Goal: Ask a question: Seek information or help from site administrators or community

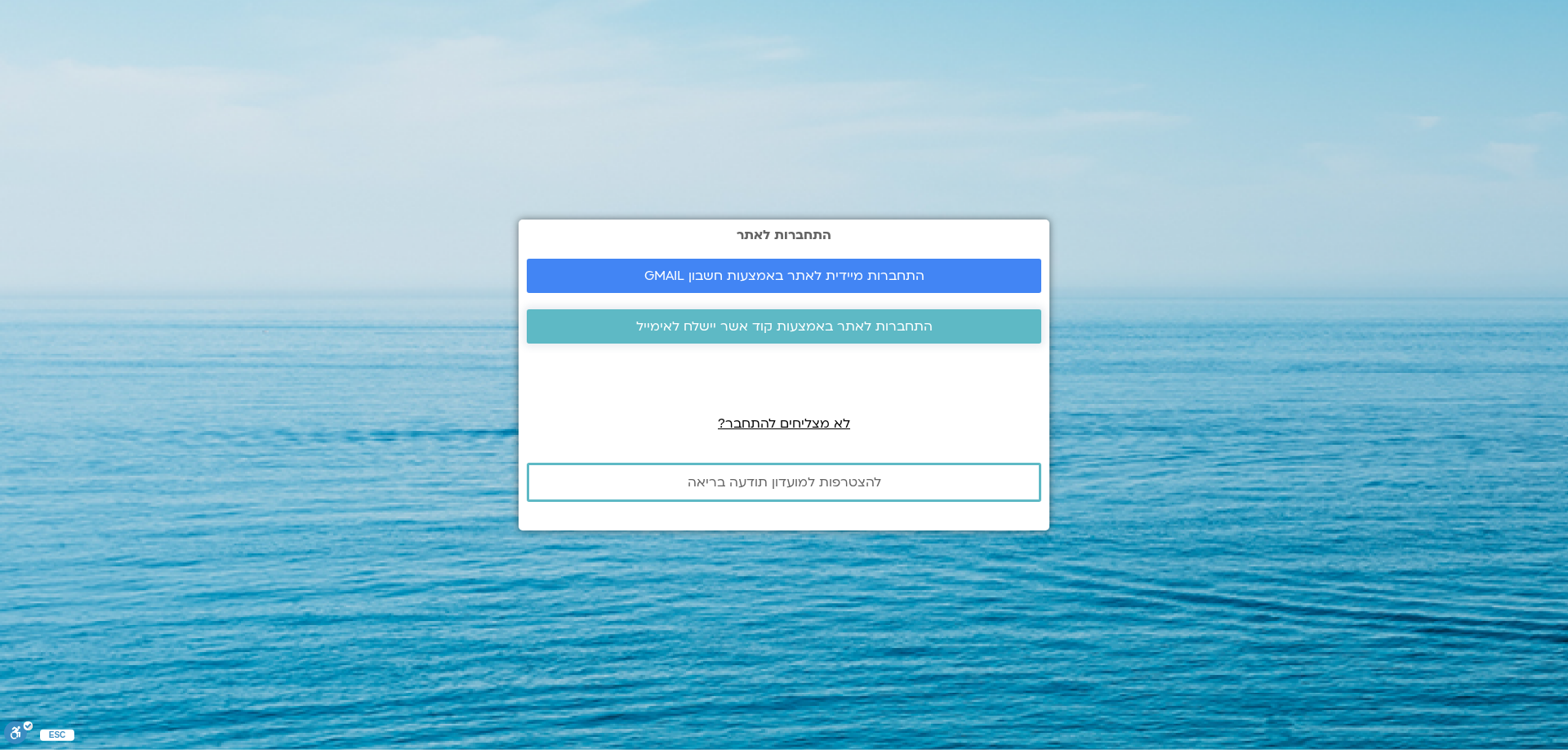
click at [851, 326] on span "התחברות לאתר באמצעות קוד אשר יישלח לאימייל" at bounding box center [784, 326] width 296 height 15
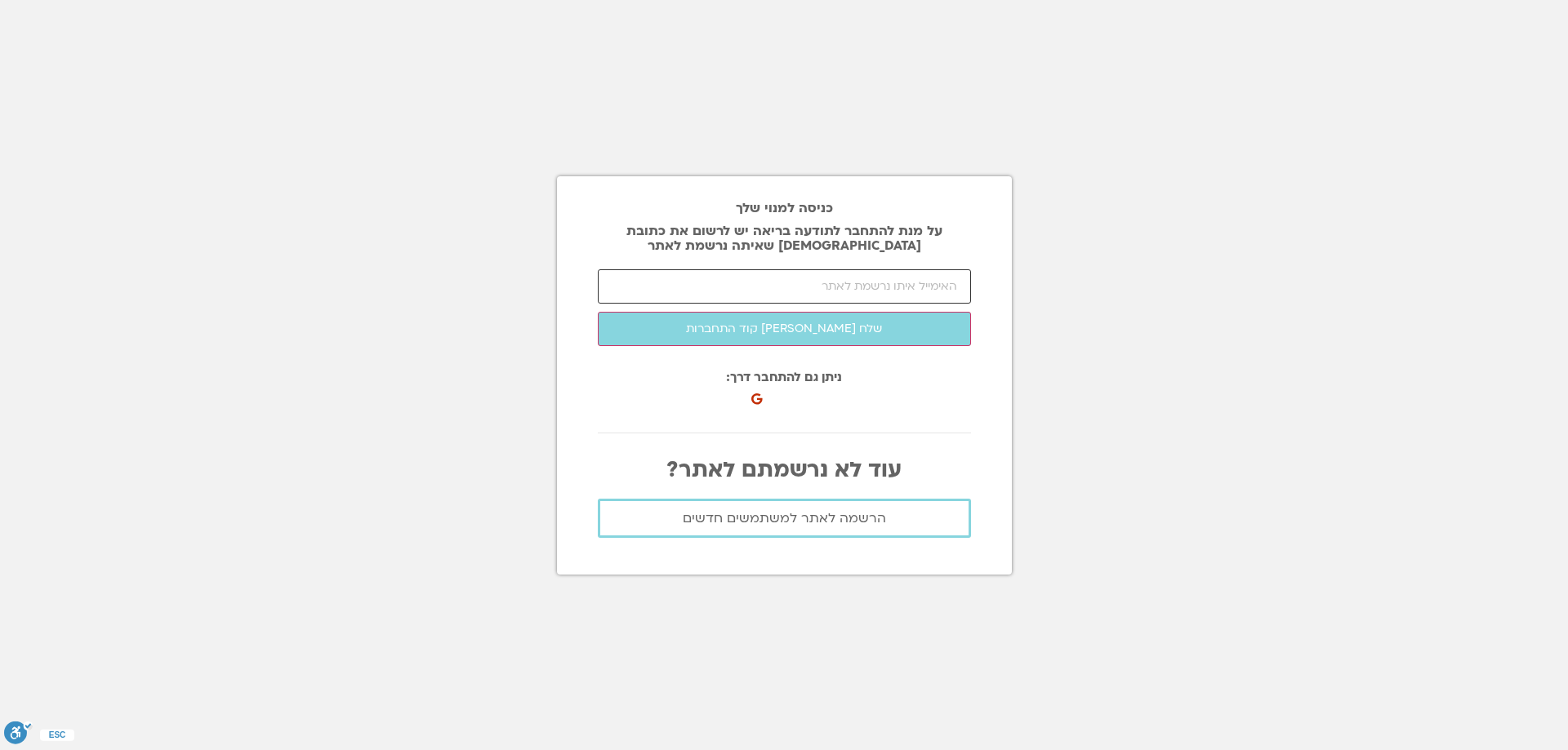
click at [847, 289] on input "email" at bounding box center [784, 287] width 373 height 35
type input "ש"
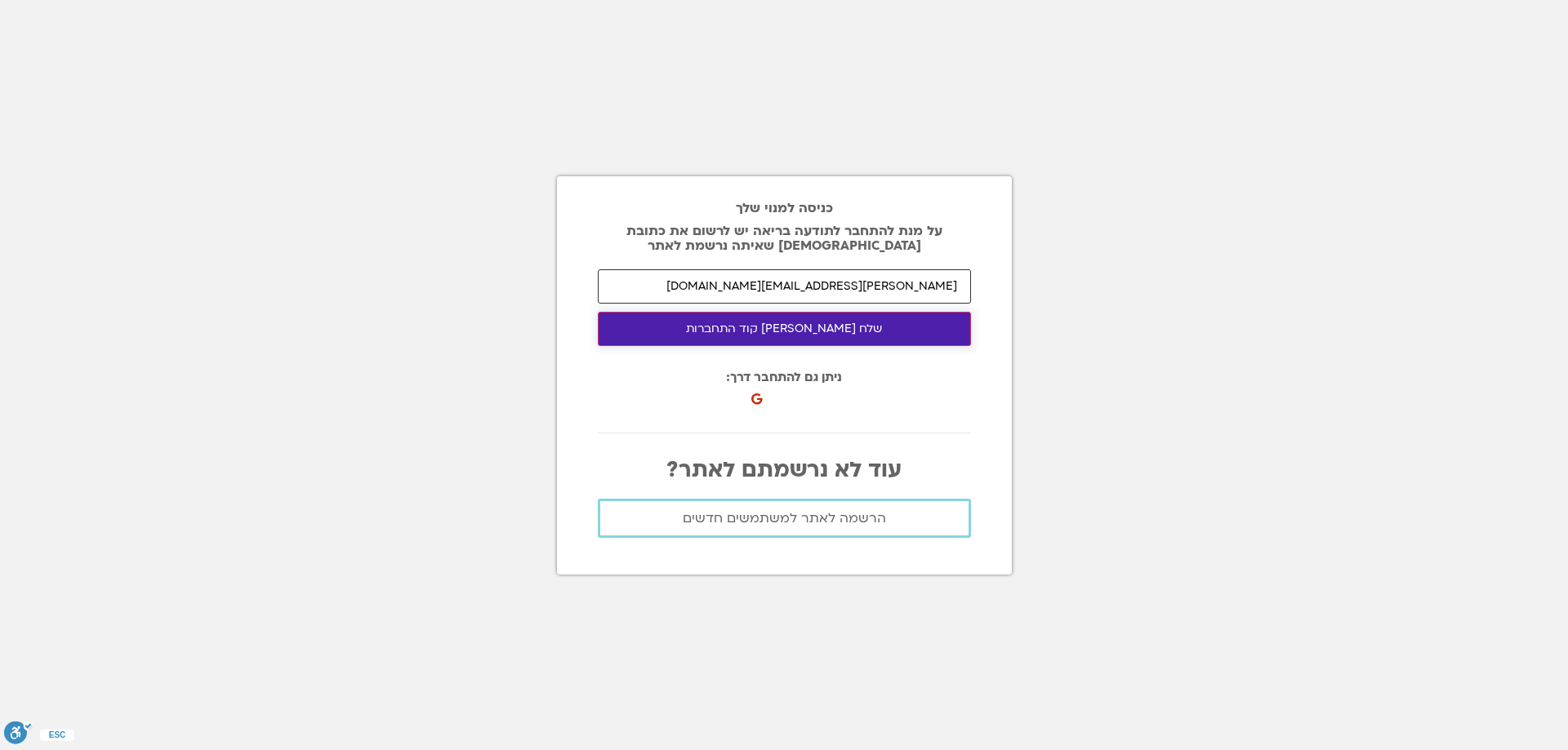
type input "avitz@tauex.tau.ac.il"
click at [768, 327] on button "שלח לי קוד התחברות" at bounding box center [784, 329] width 373 height 35
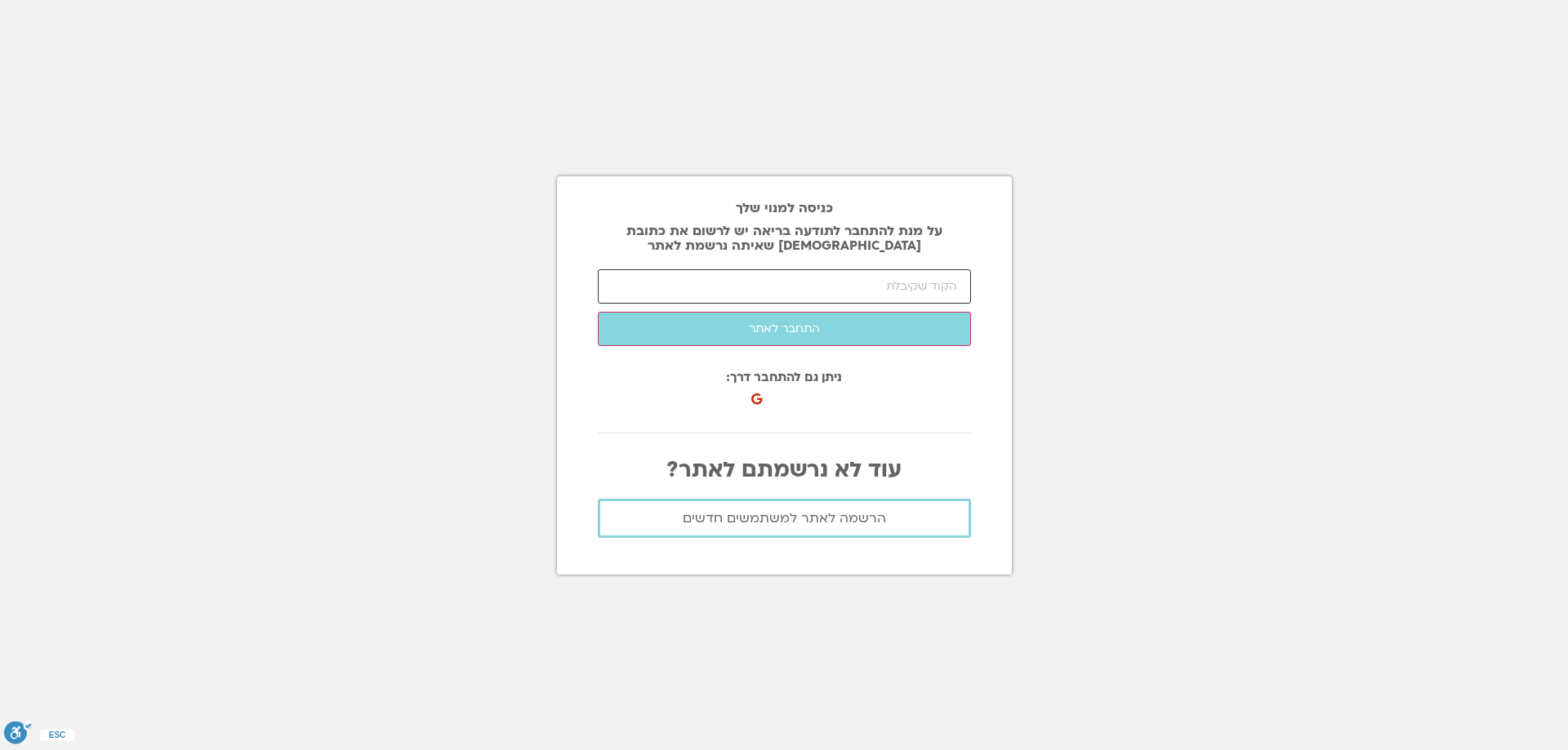
click at [822, 286] on input "number" at bounding box center [784, 287] width 373 height 35
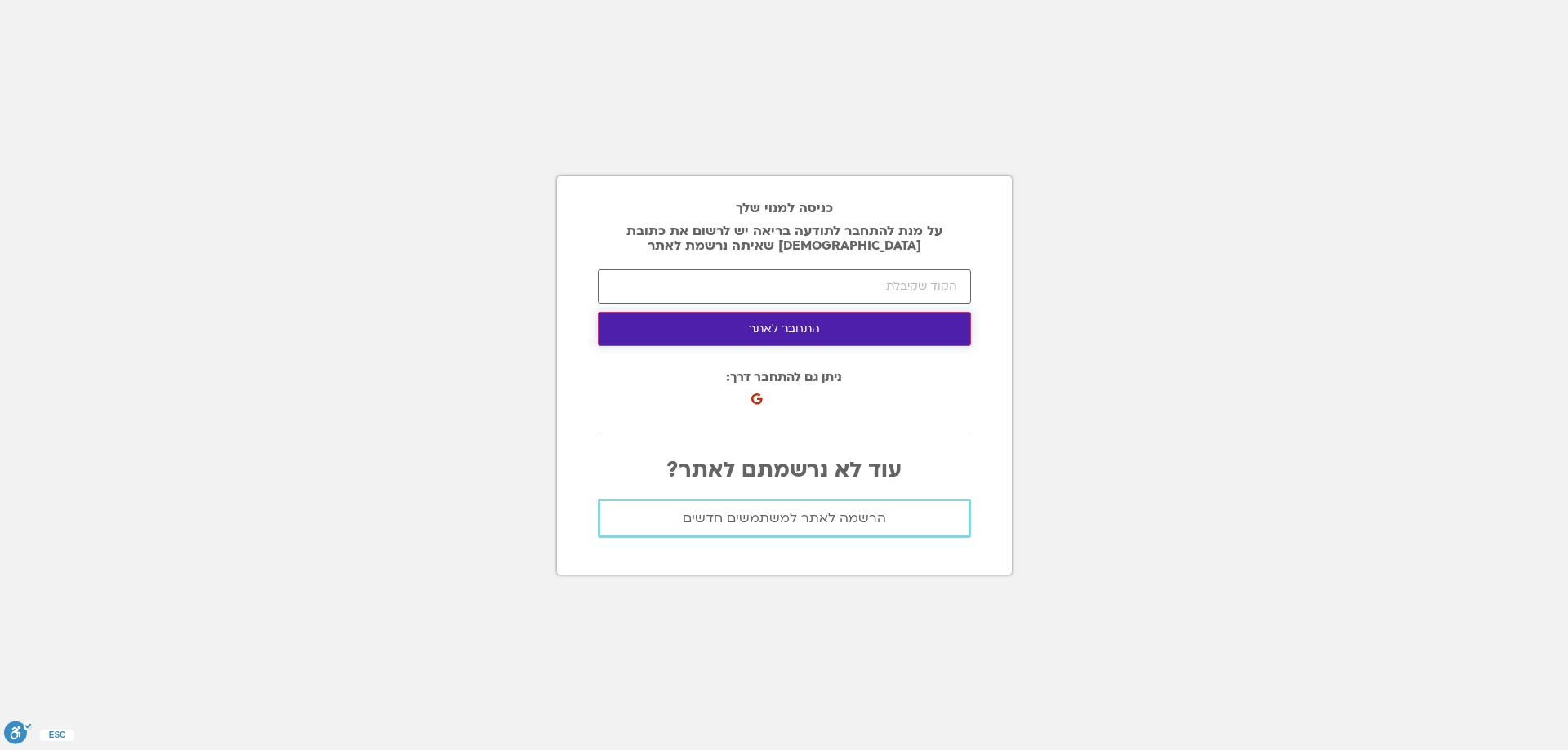
click at [792, 327] on button "התחבר לאתר" at bounding box center [784, 329] width 373 height 35
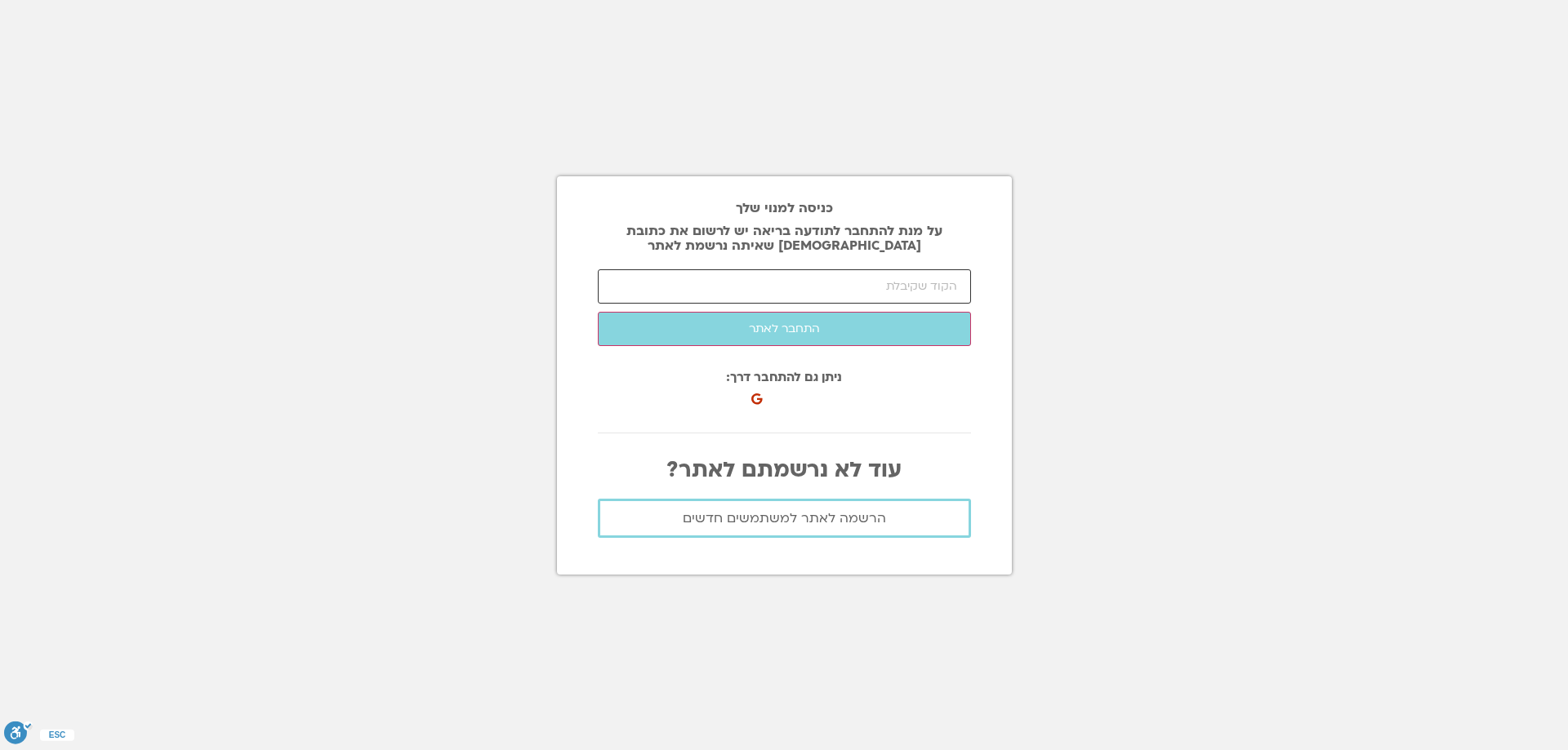
click at [840, 287] on input "number" at bounding box center [784, 287] width 373 height 35
click at [838, 286] on input "number" at bounding box center [784, 287] width 373 height 35
click at [842, 283] on input "number" at bounding box center [784, 287] width 373 height 35
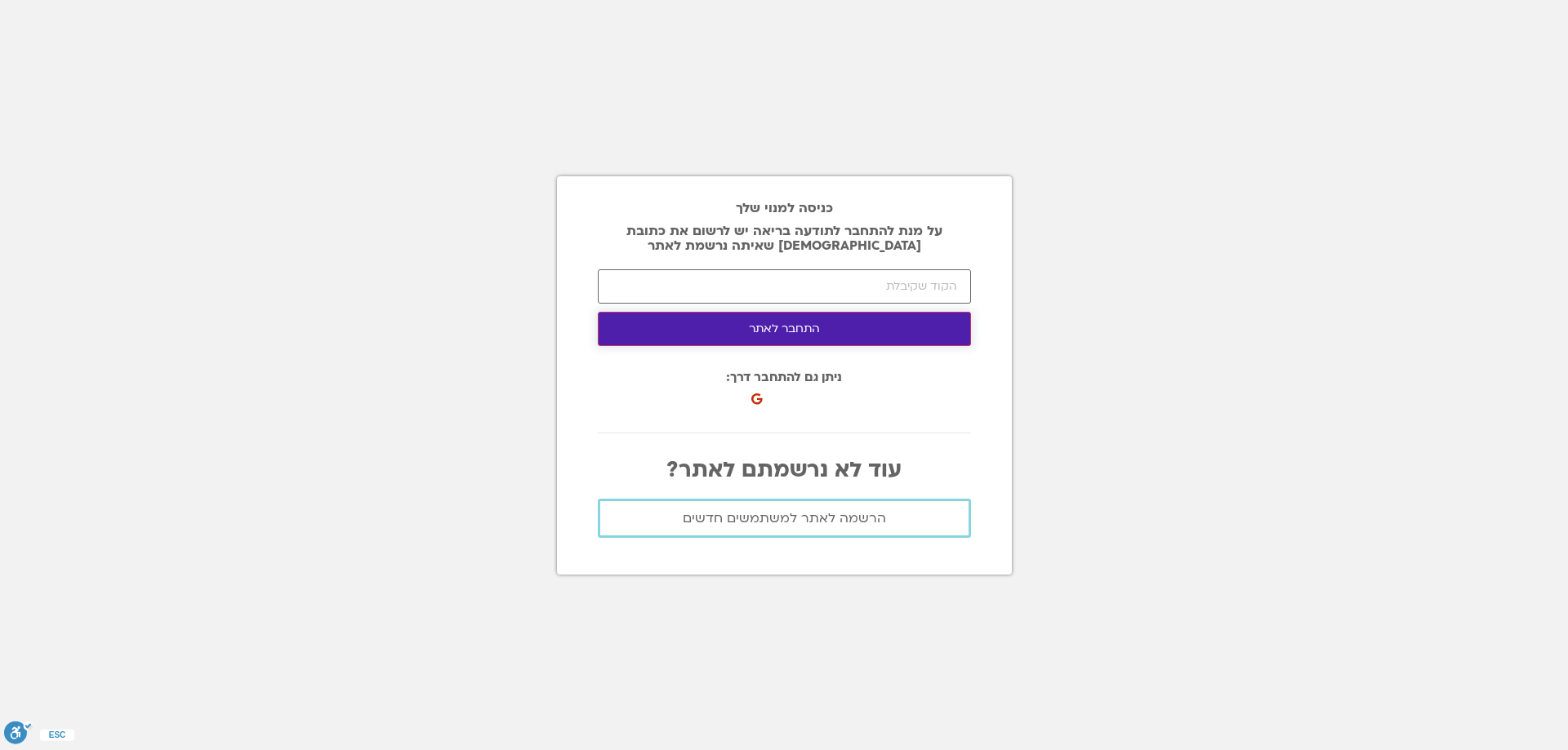
drag, startPoint x: 892, startPoint y: 313, endPoint x: 891, endPoint y: 264, distance: 49.0
click at [891, 297] on form "avitz@tauex.tau.ac.il שלח לי קוד התחברות התחבר לאתר" at bounding box center [784, 308] width 373 height 77
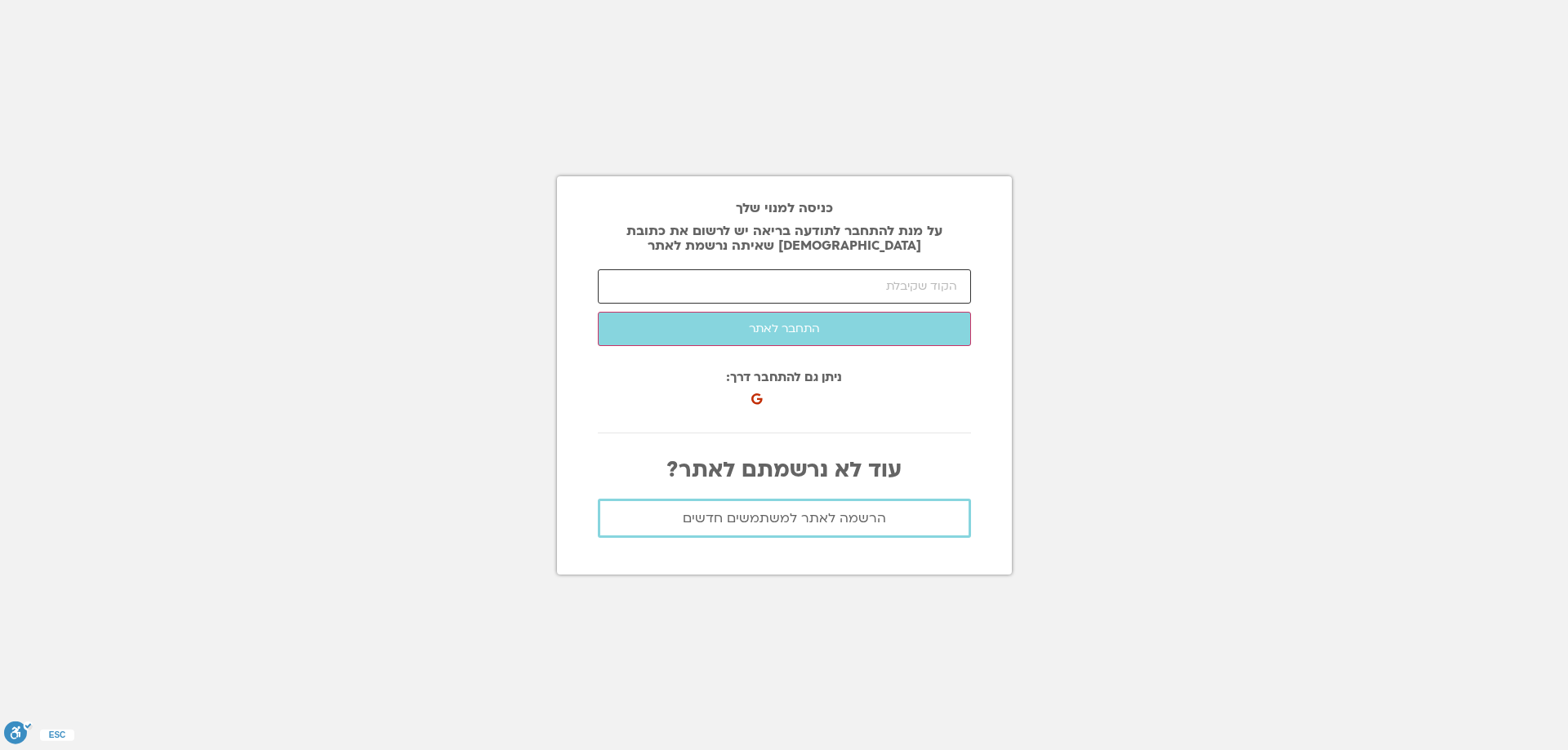
click at [895, 287] on input "number" at bounding box center [784, 287] width 373 height 35
click at [851, 513] on span "הרשמה לאתר למשתמשים חדשים" at bounding box center [784, 518] width 204 height 15
click at [780, 513] on span "הרשמה לאתר למשתמשים חדשים" at bounding box center [784, 518] width 204 height 15
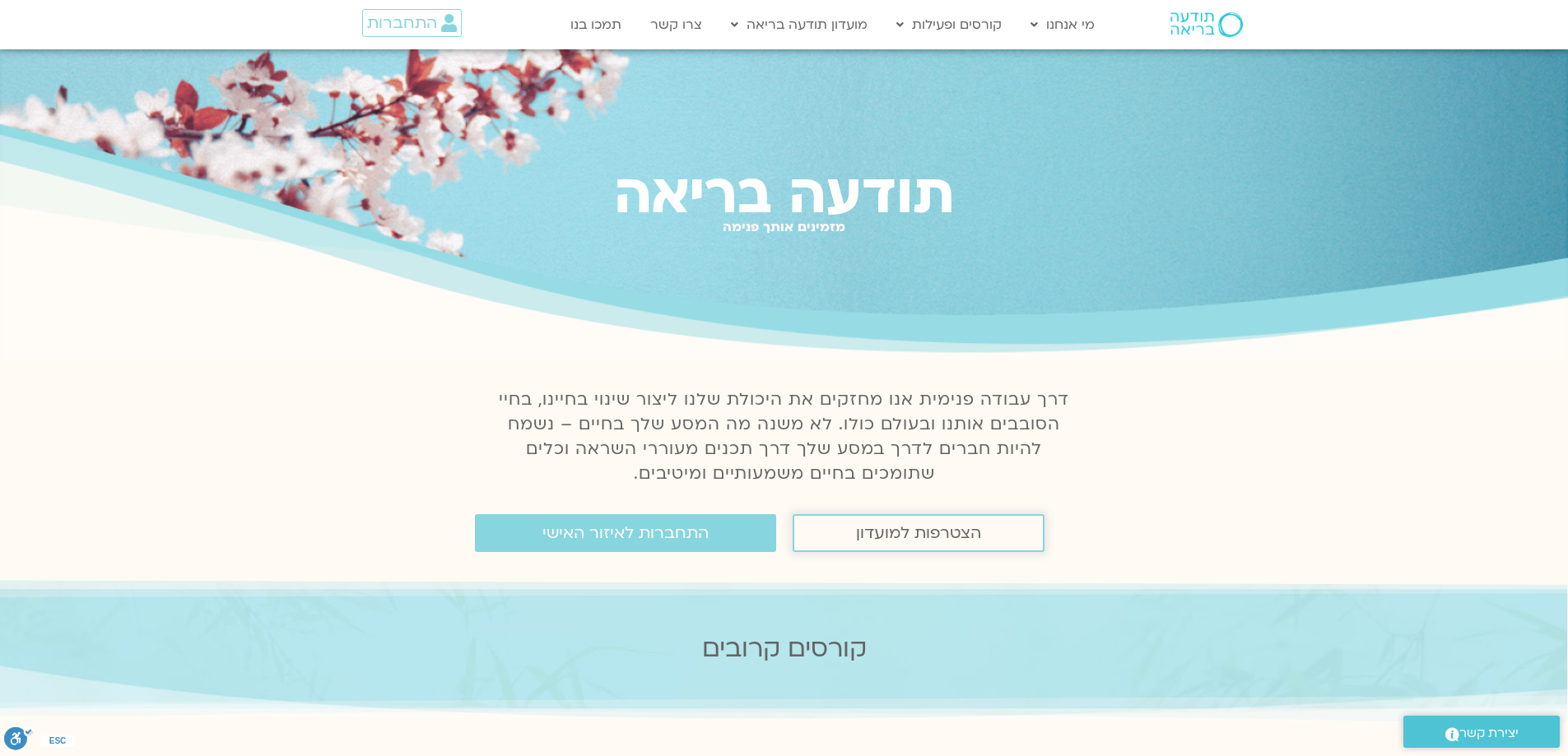
click at [946, 534] on span "הצטרפות למועדון" at bounding box center [918, 533] width 126 height 18
click at [691, 21] on link "צרו קשר" at bounding box center [676, 24] width 69 height 31
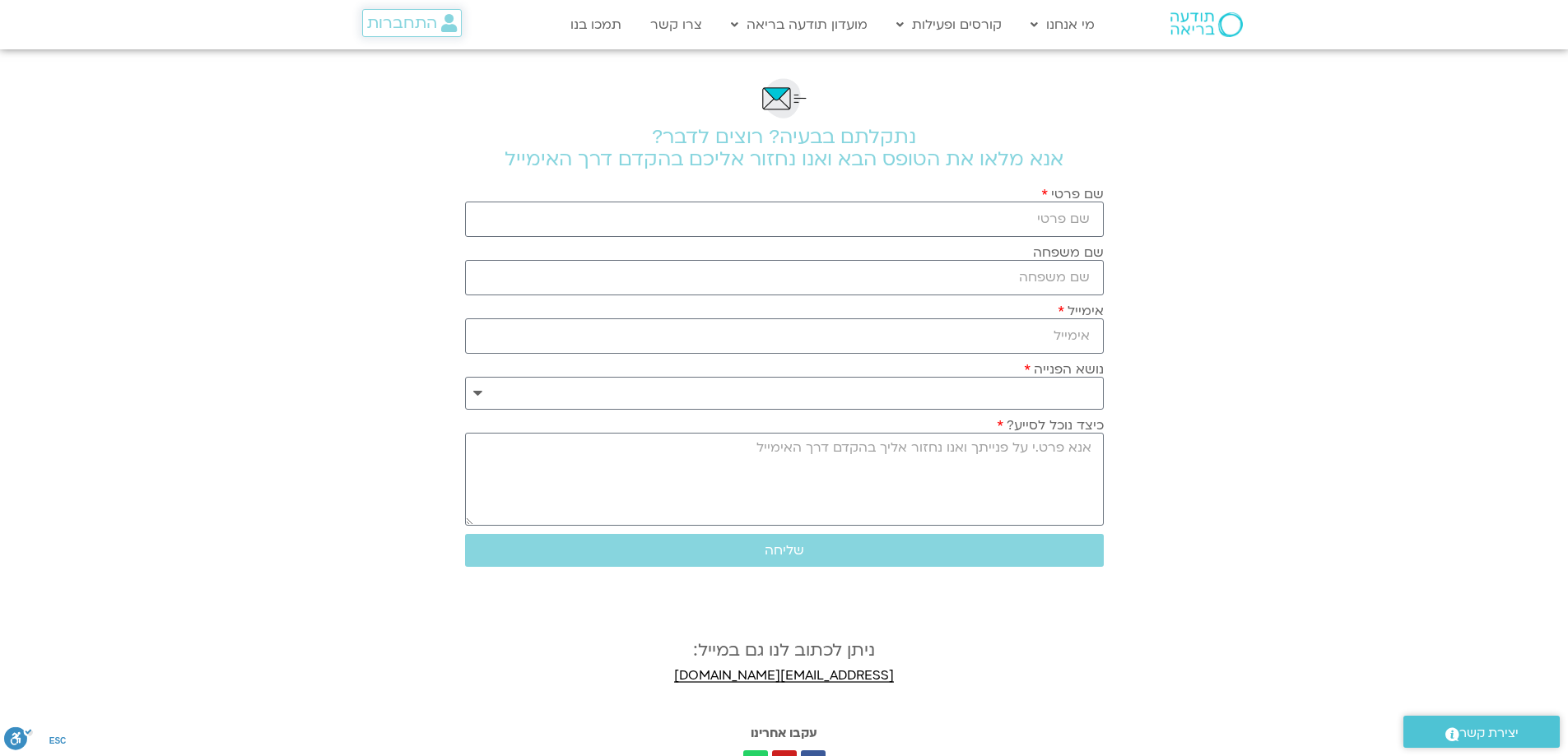
click at [383, 21] on span "התחברות" at bounding box center [402, 23] width 70 height 18
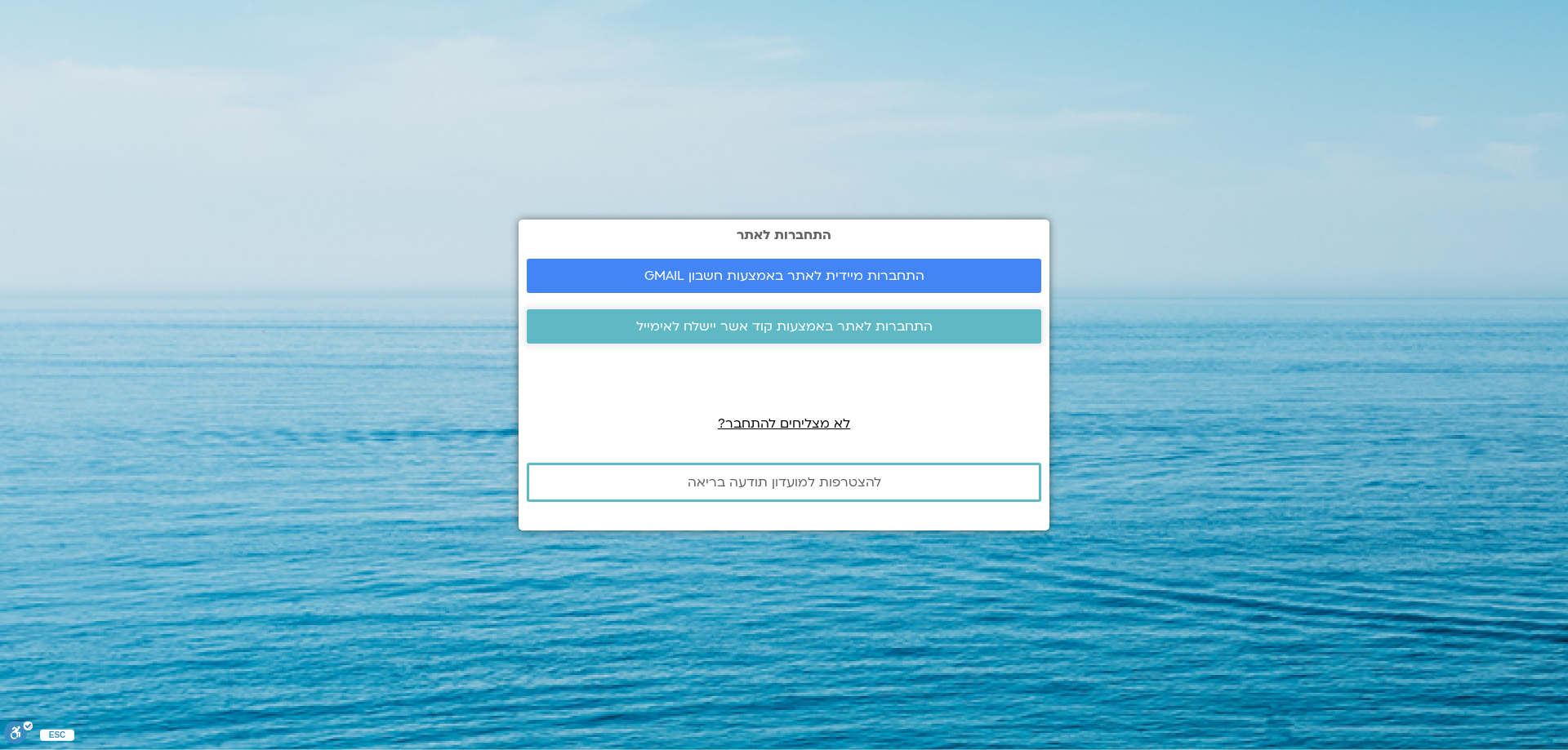
click at [814, 324] on span "התחברות לאתר באמצעות קוד אשר יישלח לאימייל" at bounding box center [784, 326] width 296 height 15
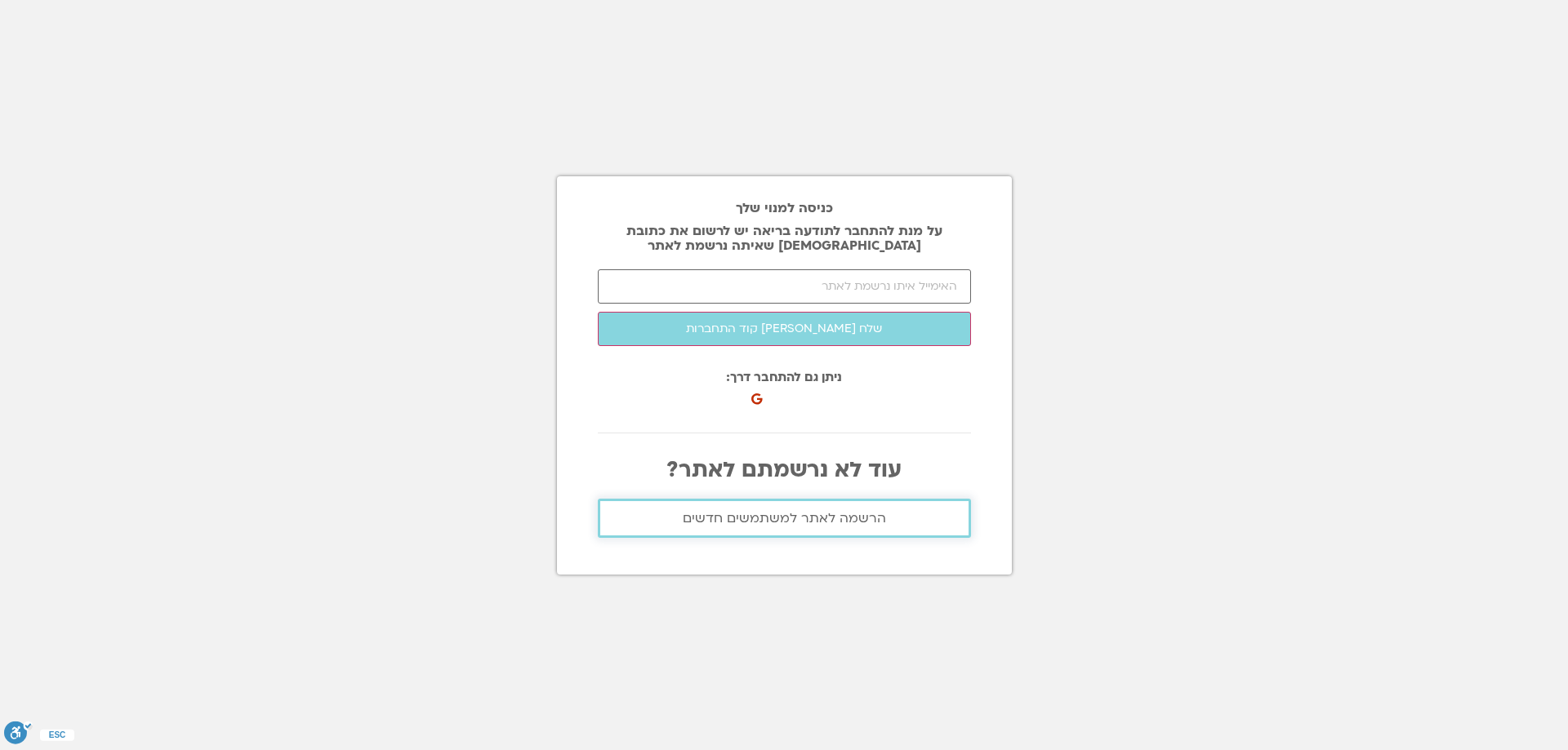
click at [834, 518] on span "הרשמה לאתר למשתמשים חדשים" at bounding box center [784, 518] width 204 height 15
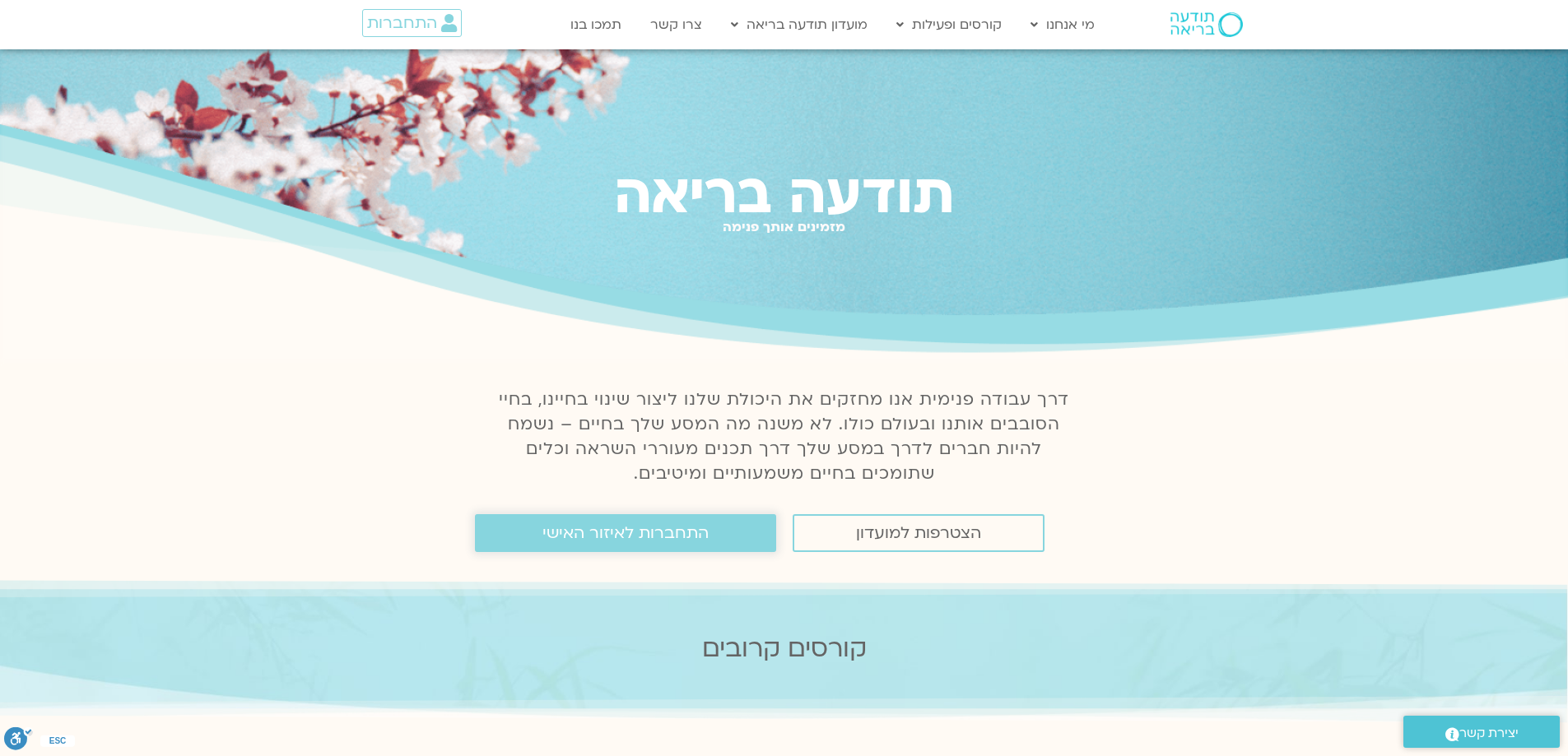
click at [619, 534] on span "התחברות לאיזור האישי" at bounding box center [626, 533] width 166 height 18
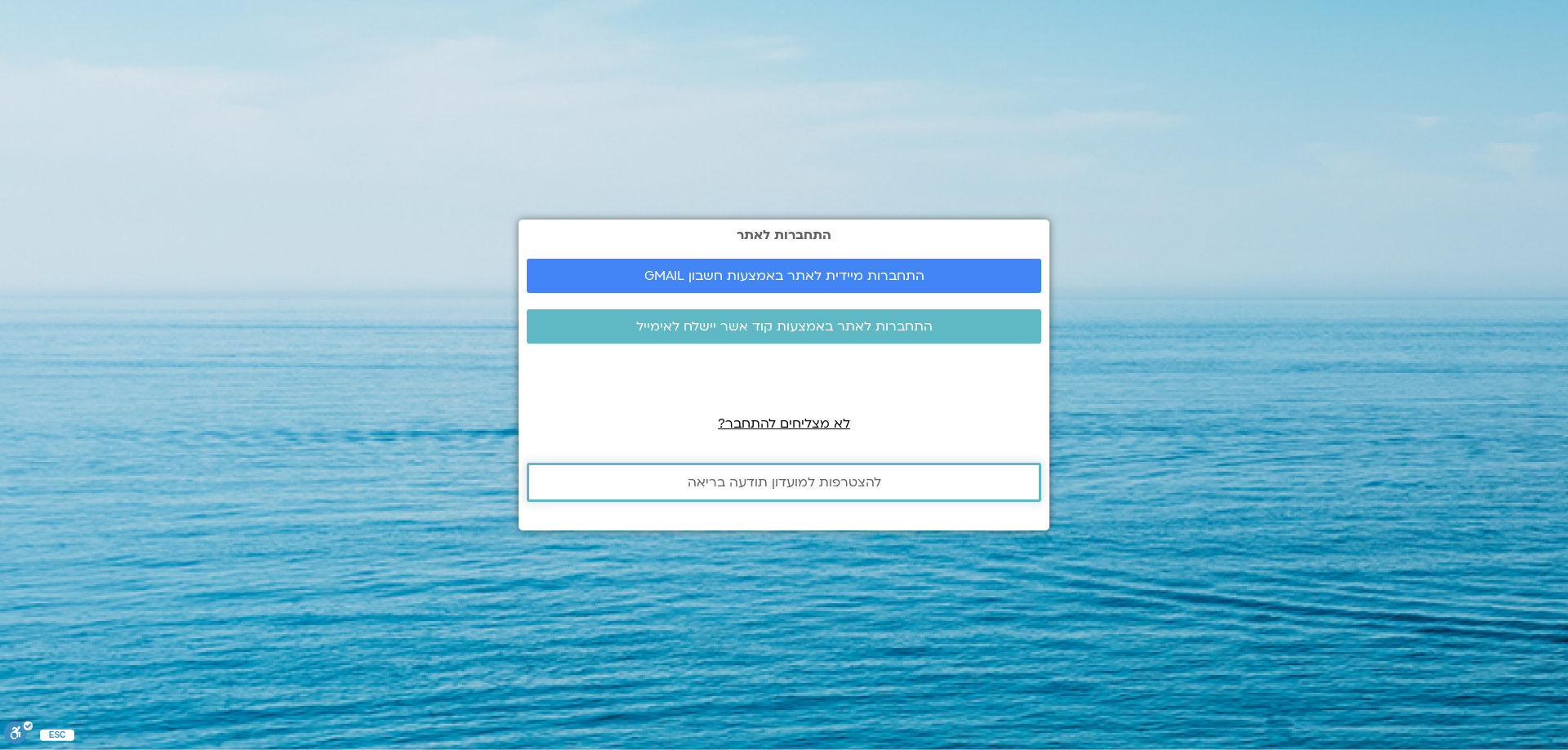
click at [745, 478] on span "להצטרפות למועדון תודעה בריאה" at bounding box center [784, 482] width 194 height 15
click at [811, 324] on span "התחברות לאתר באמצעות קוד אשר יישלח לאימייל" at bounding box center [784, 326] width 296 height 15
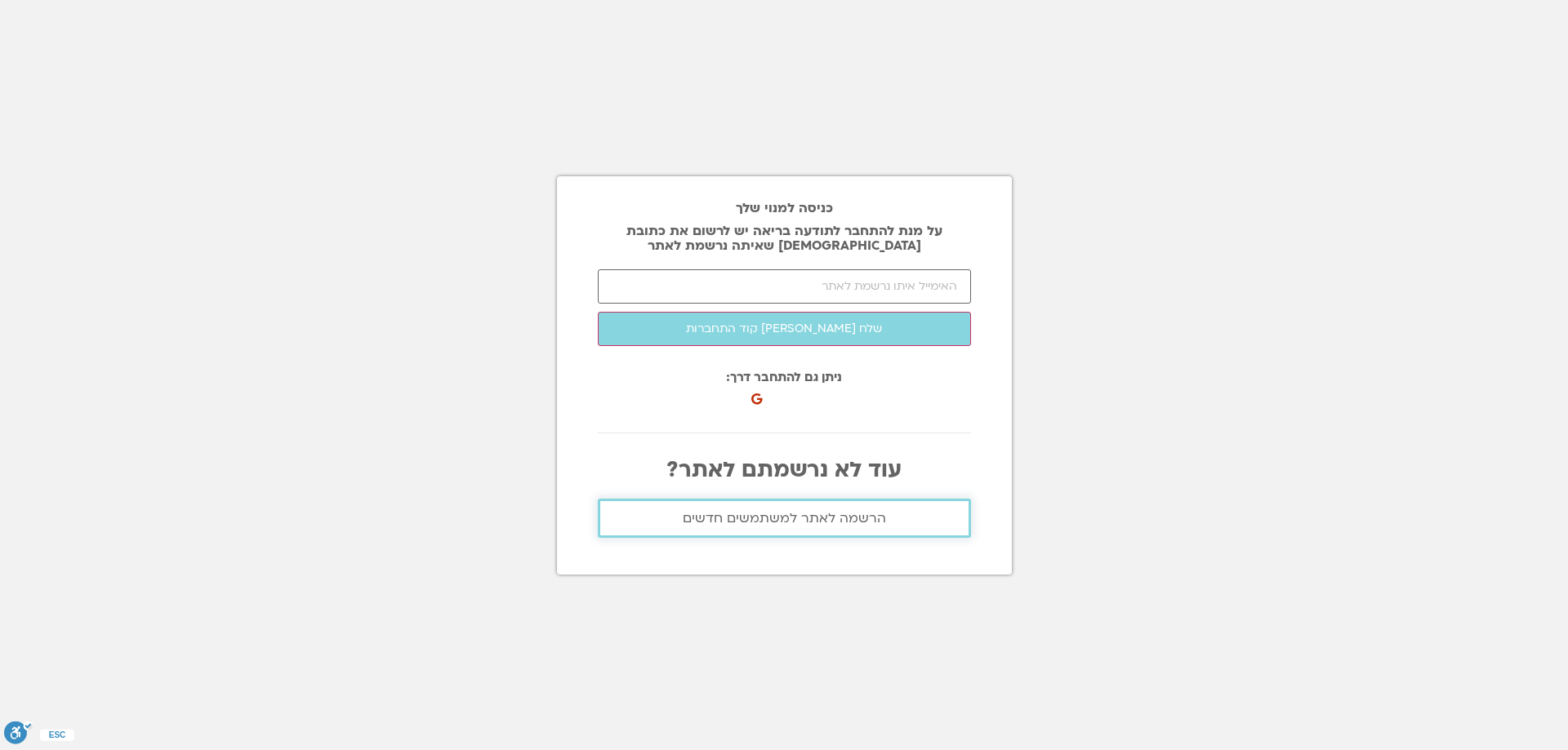
click at [778, 513] on span "הרשמה לאתר למשתמשים חדשים" at bounding box center [784, 518] width 204 height 15
click at [782, 515] on span "הרשמה לאתר למשתמשים חדשים" at bounding box center [784, 518] width 204 height 15
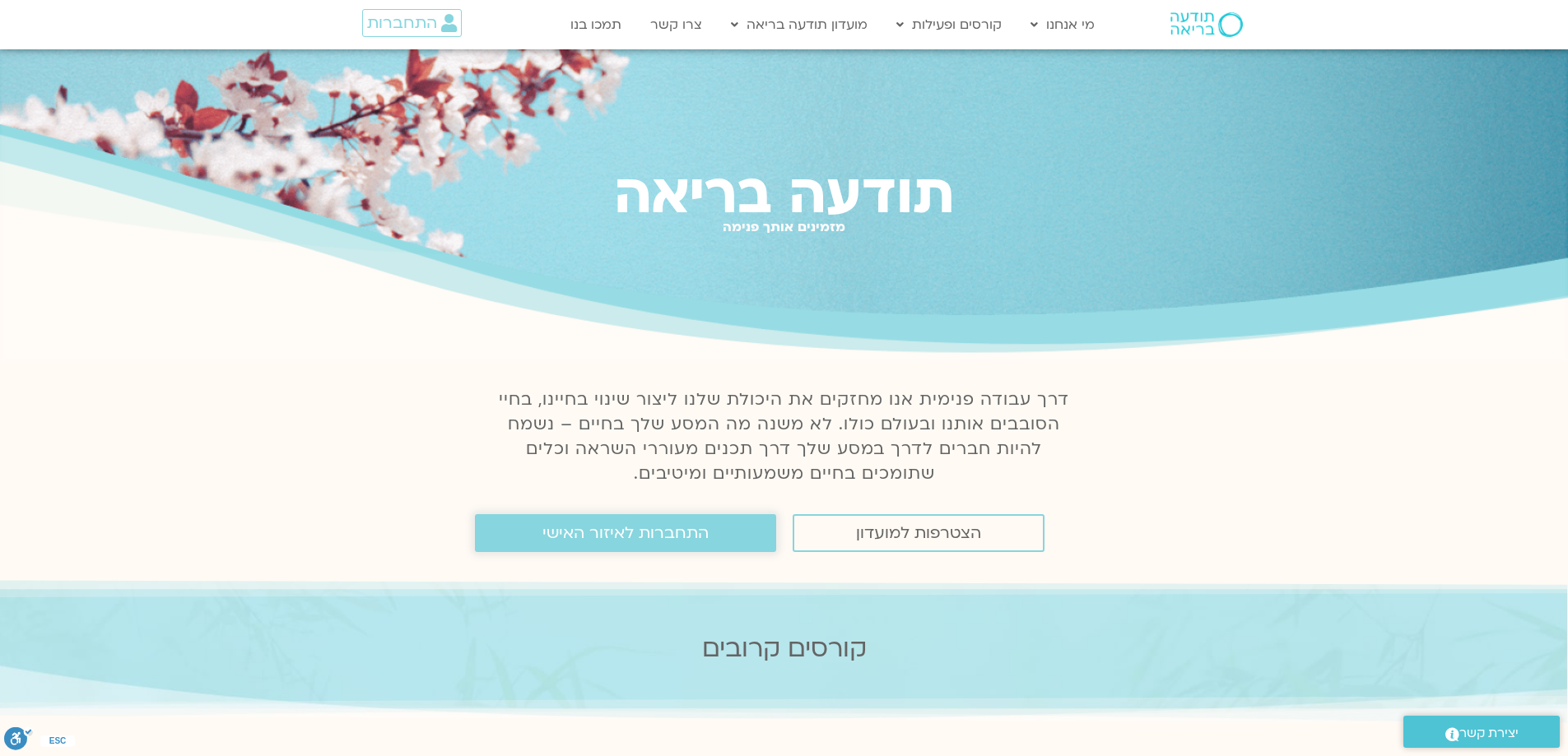
click at [642, 534] on span "התחברות לאיזור האישי" at bounding box center [626, 533] width 166 height 18
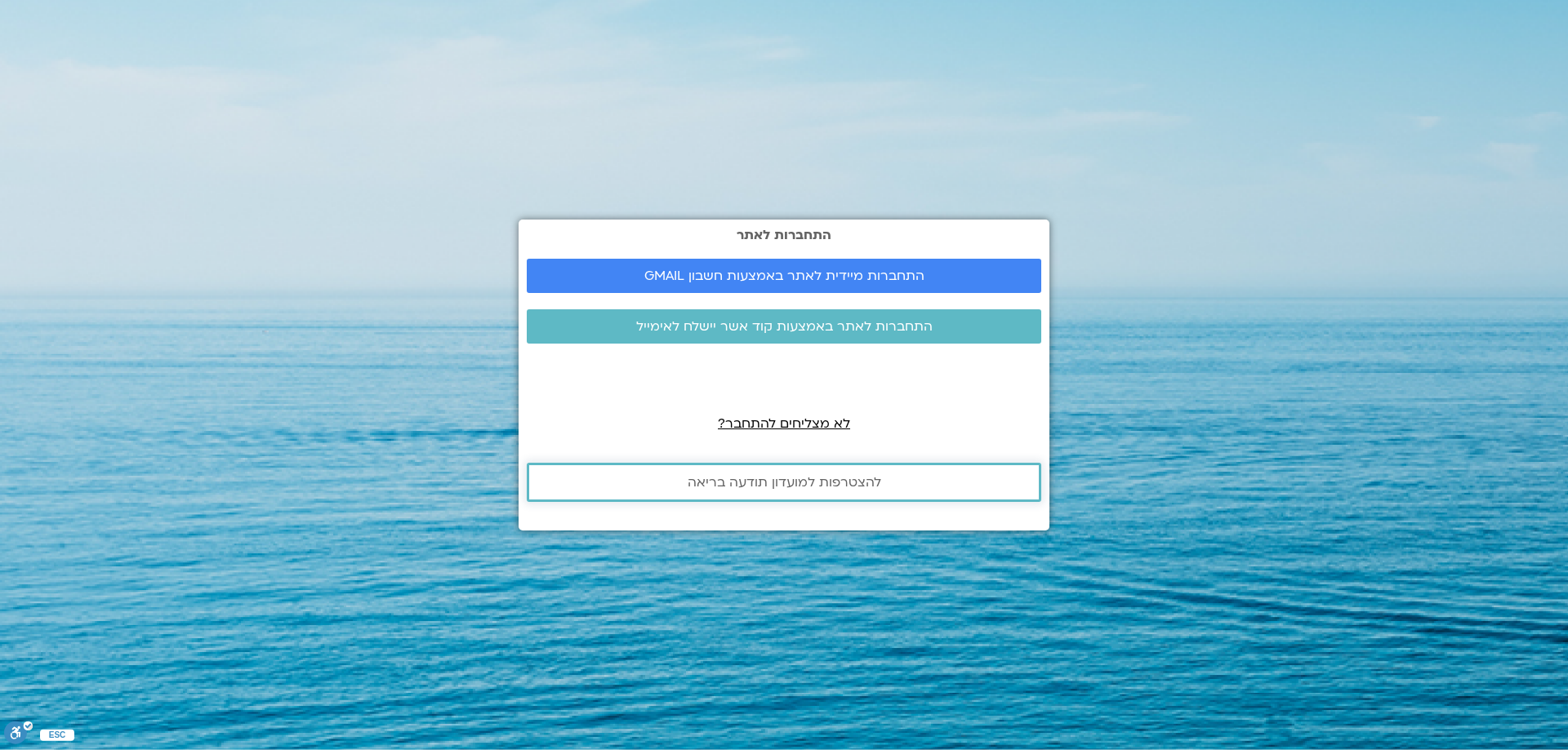
click at [800, 482] on span "להצטרפות למועדון תודעה בריאה" at bounding box center [784, 482] width 194 height 15
click at [797, 319] on span "התחברות לאתר באמצעות קוד אשר יישלח לאימייל" at bounding box center [784, 326] width 296 height 15
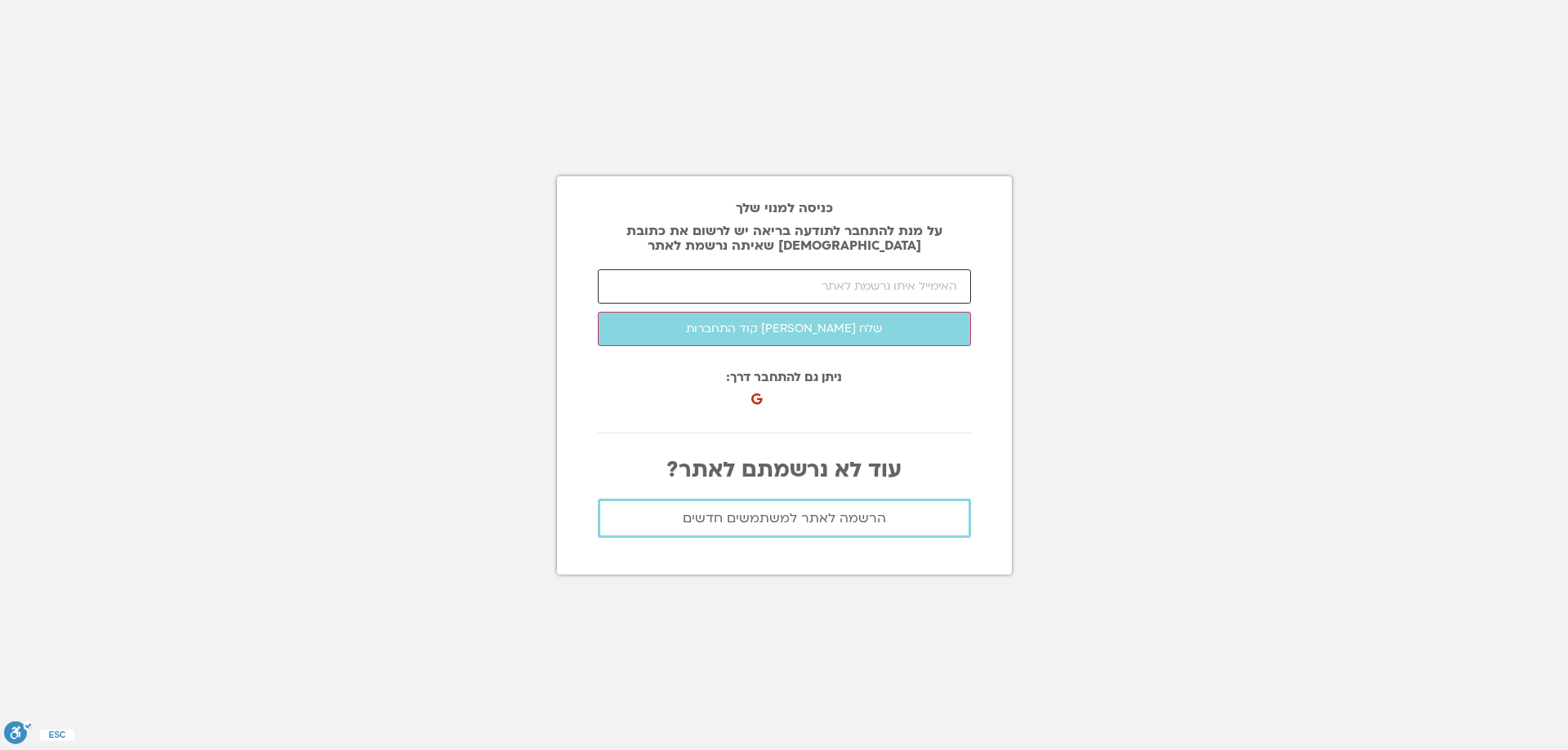
click at [798, 282] on input "email" at bounding box center [784, 287] width 373 height 35
type input "avitz@tauex.tau.ac.il"
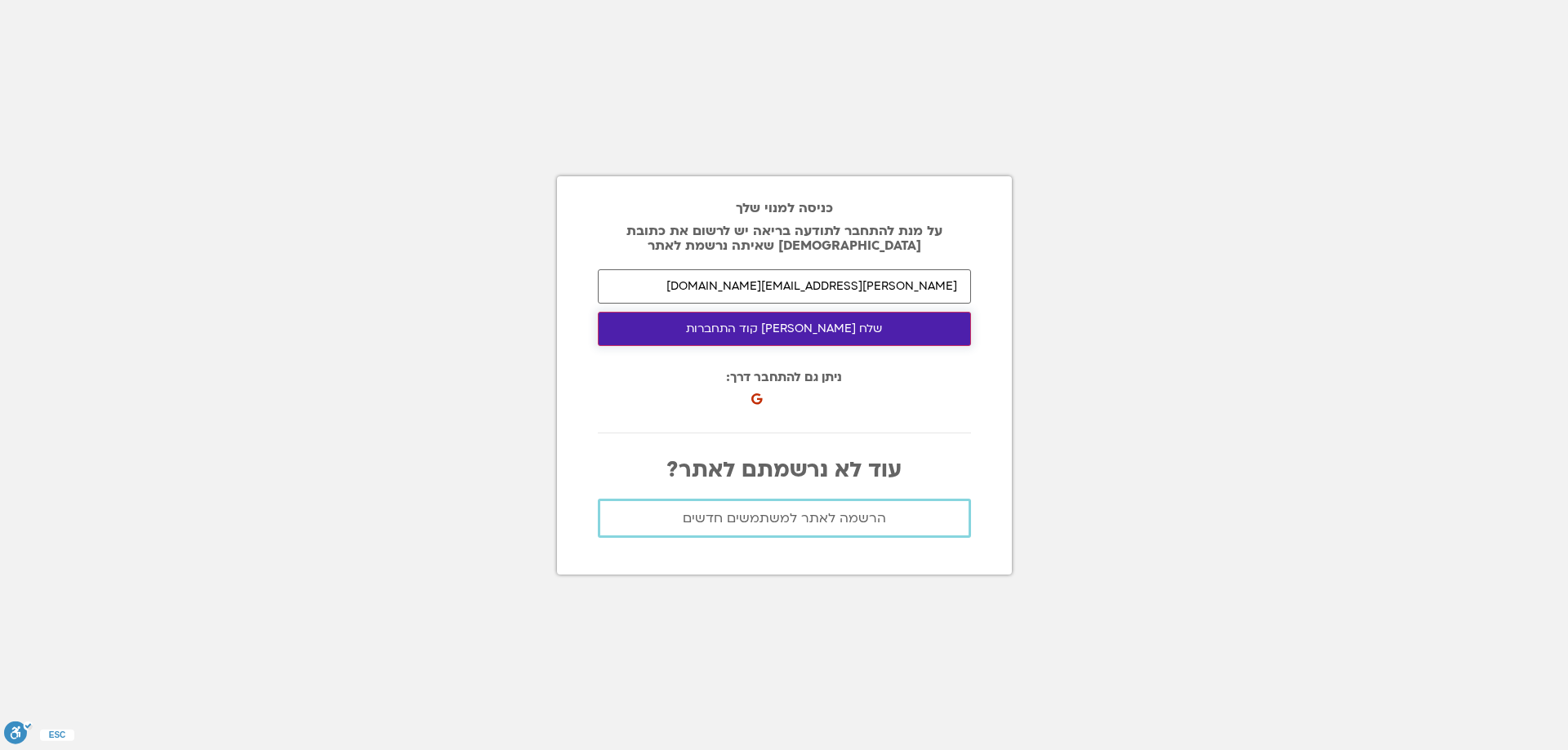
click at [786, 327] on button "שלח לי קוד התחברות" at bounding box center [784, 329] width 373 height 35
click at [789, 327] on button "התחבר לאתר" at bounding box center [784, 329] width 373 height 35
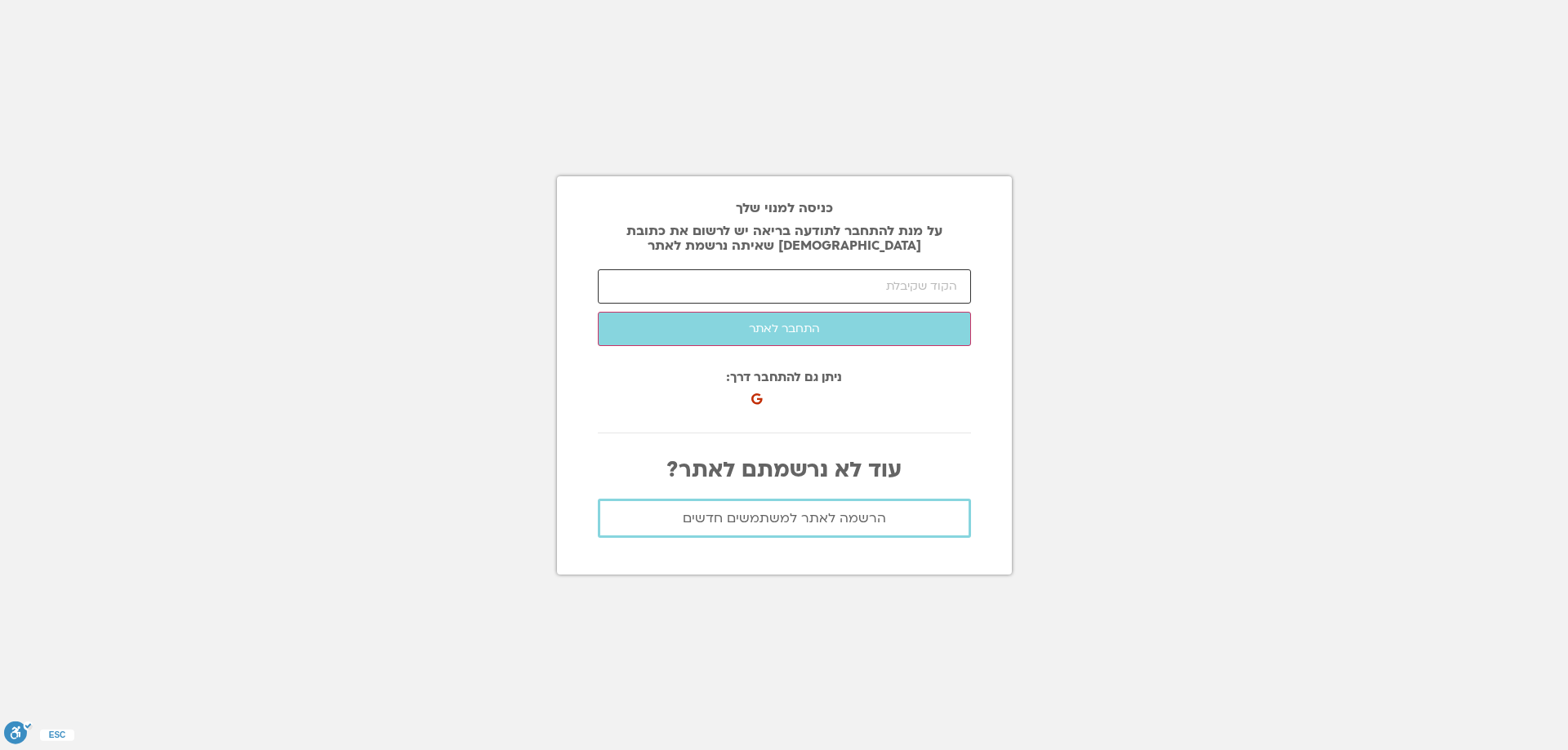
click at [883, 291] on input "number" at bounding box center [784, 287] width 373 height 35
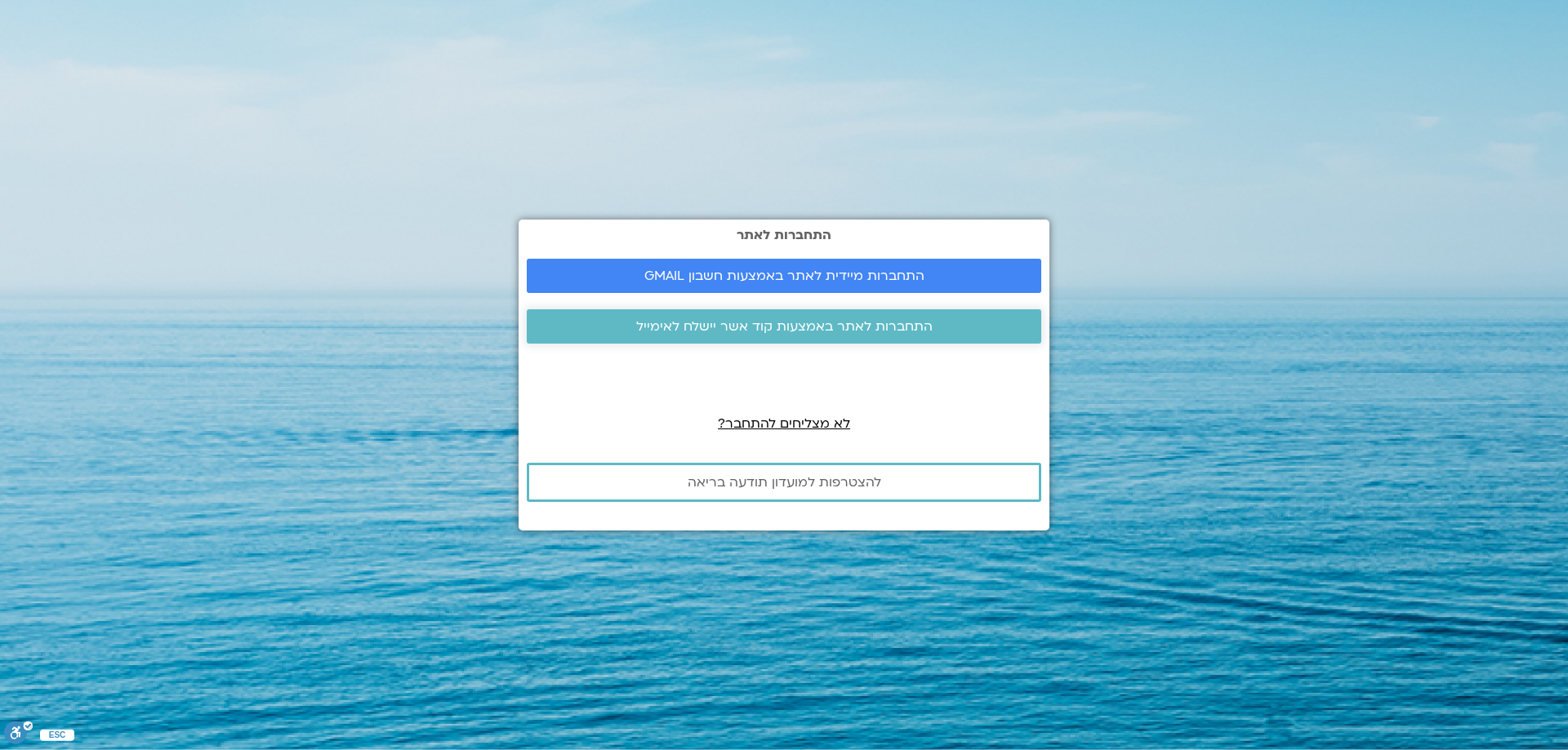
click at [800, 322] on span "התחברות לאתר באמצעות קוד אשר יישלח לאימייל" at bounding box center [784, 326] width 296 height 15
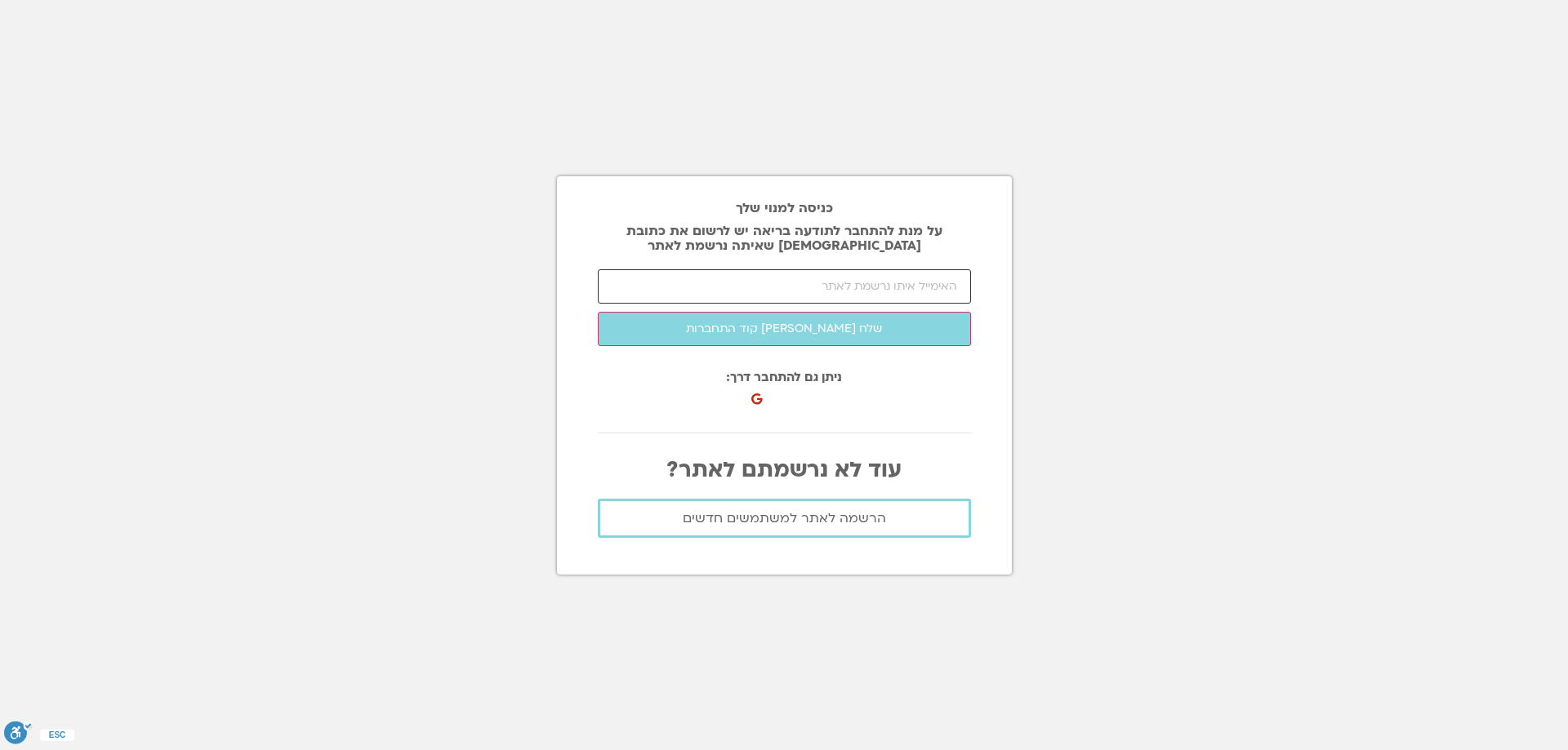
click at [795, 288] on input "email" at bounding box center [784, 287] width 373 height 35
type input "[PERSON_NAME][EMAIL_ADDRESS][DOMAIN_NAME]"
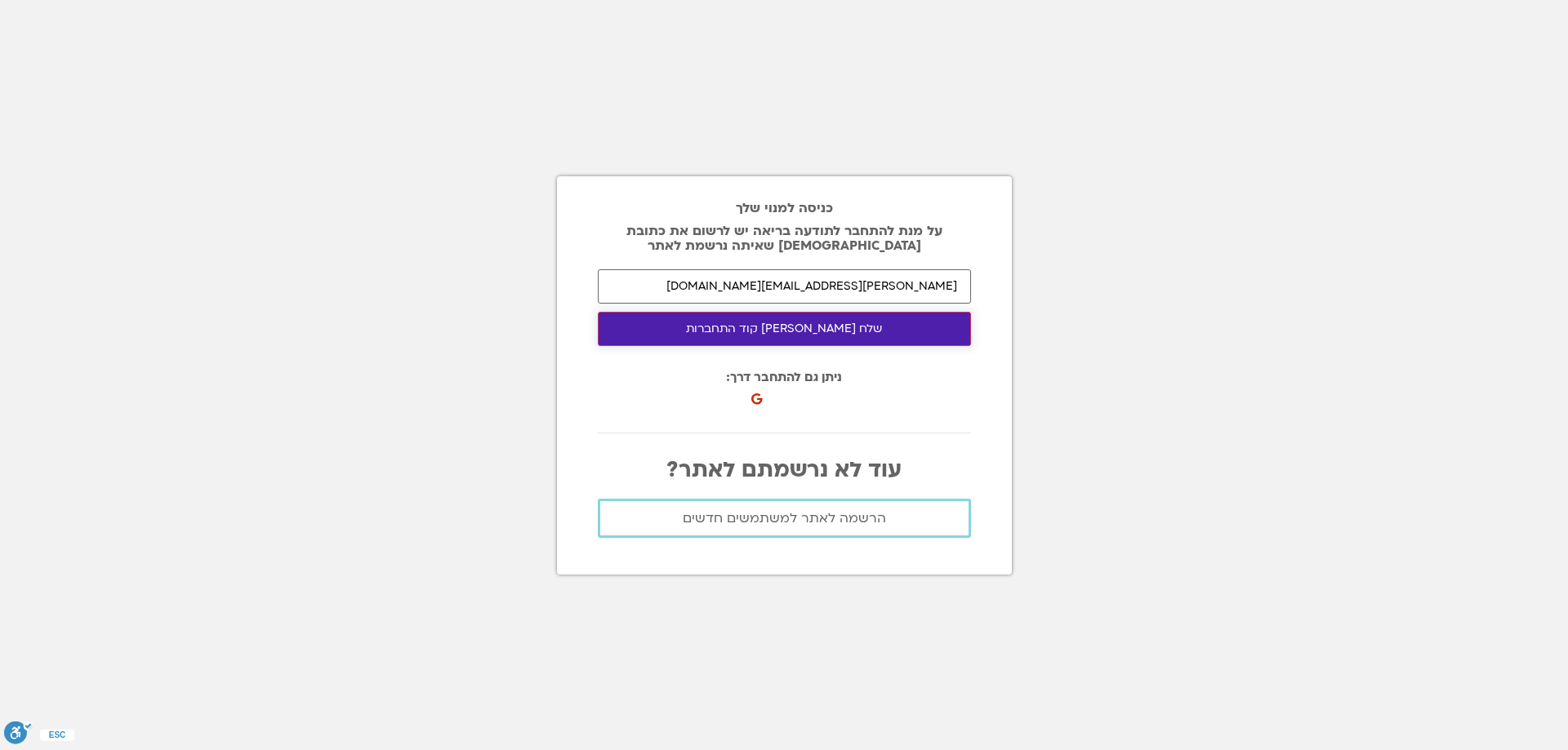
click at [792, 325] on button "שלח [PERSON_NAME] קוד התחברות" at bounding box center [784, 329] width 373 height 35
click at [784, 324] on button "התחבר לאתר" at bounding box center [784, 329] width 373 height 35
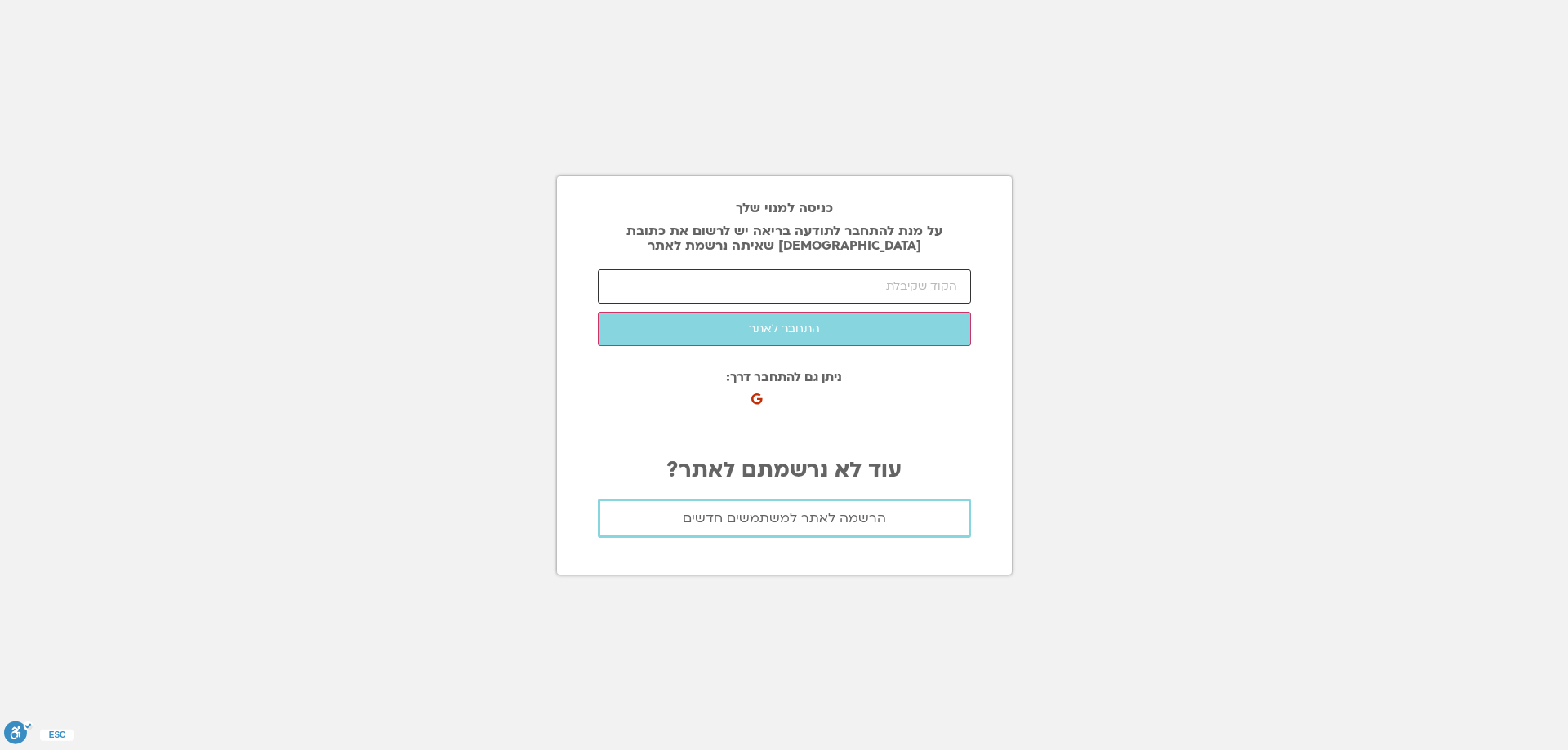
click at [916, 285] on input "number" at bounding box center [784, 287] width 373 height 35
drag, startPoint x: 916, startPoint y: 285, endPoint x: 877, endPoint y: 285, distance: 39.0
click at [877, 285] on input "number" at bounding box center [784, 287] width 373 height 35
paste input "21627"
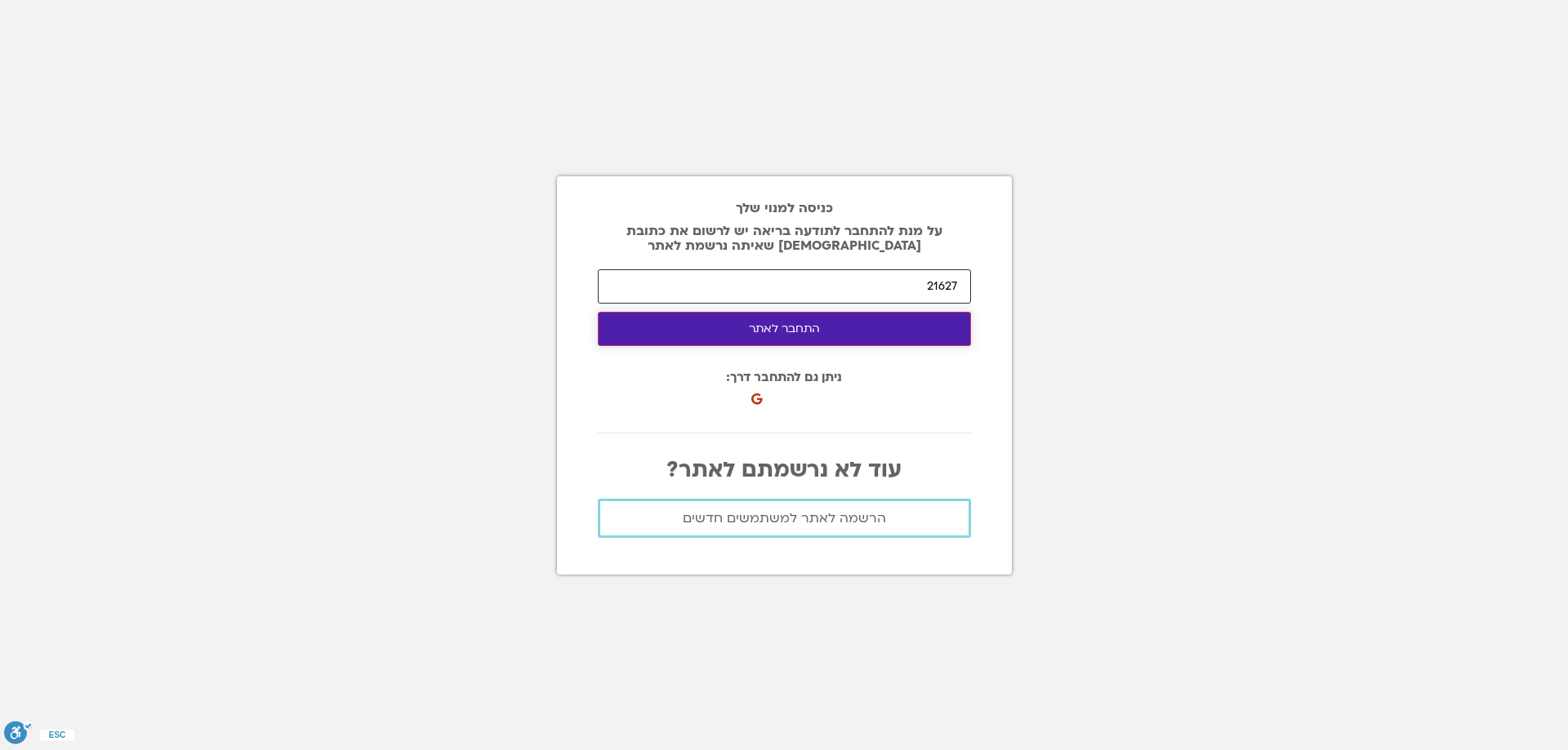
type input "21627"
click at [810, 333] on button "התחבר לאתר" at bounding box center [784, 329] width 373 height 35
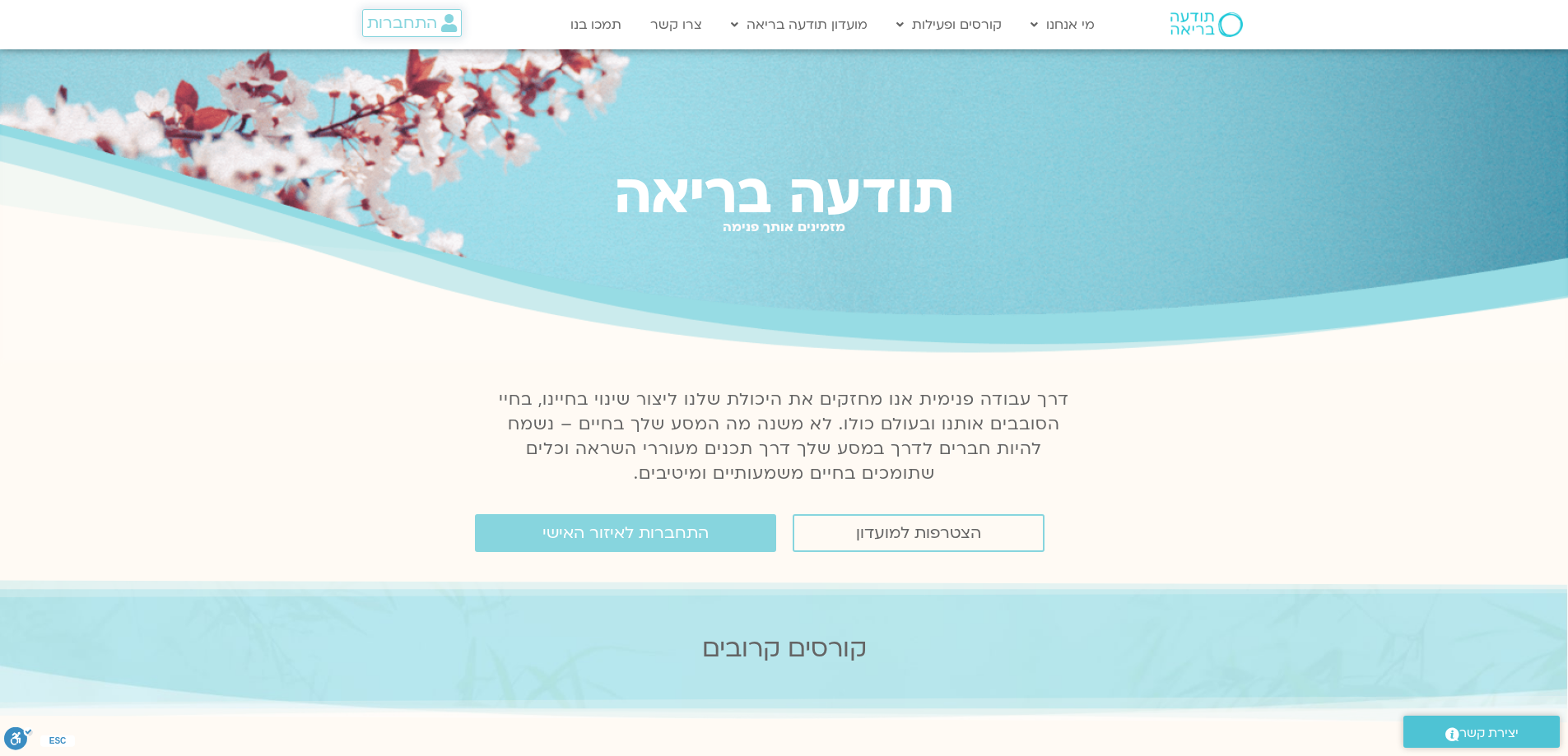
click at [385, 21] on span "התחברות" at bounding box center [402, 23] width 70 height 18
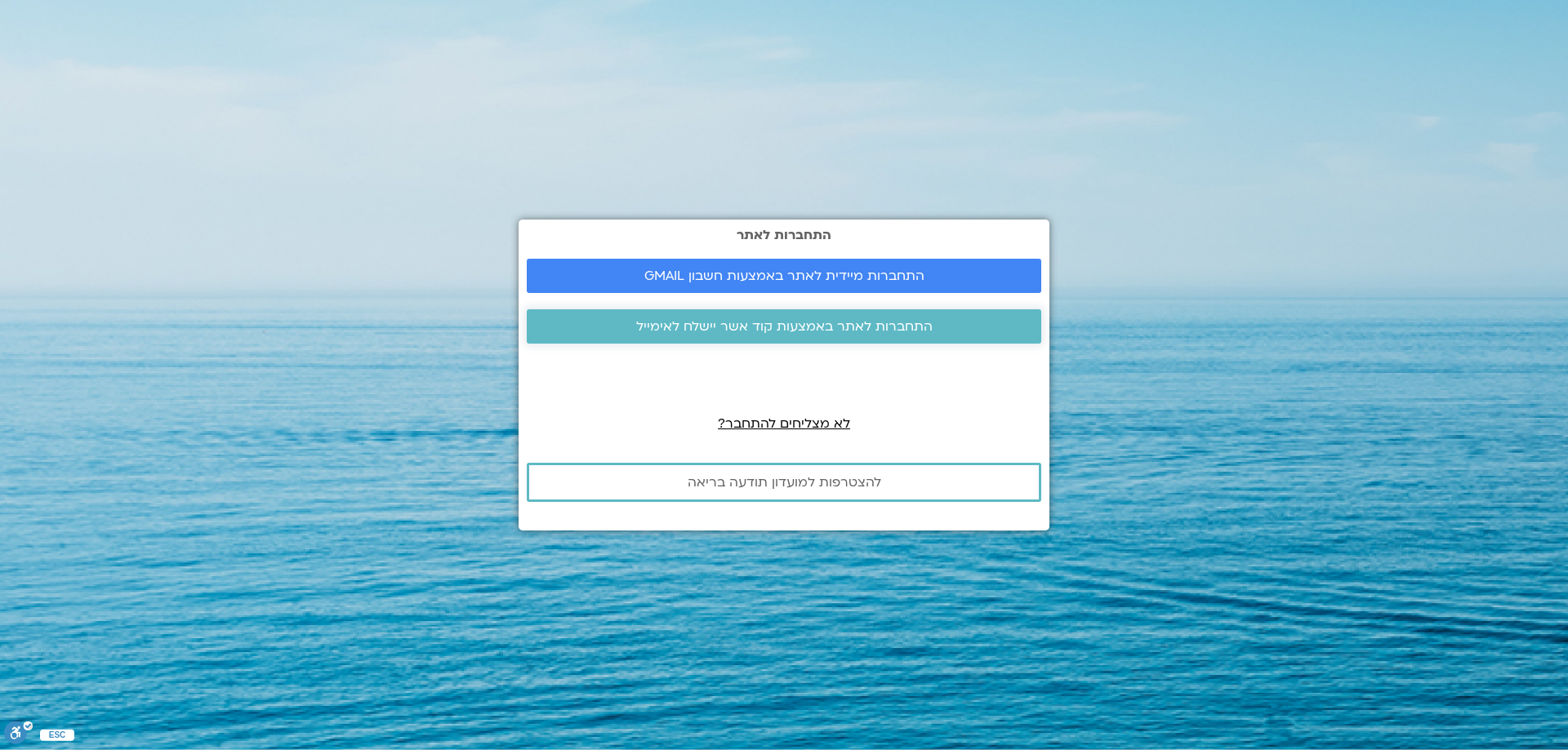
click at [820, 330] on span "התחברות לאתר באמצעות קוד אשר יישלח לאימייל" at bounding box center [784, 326] width 296 height 15
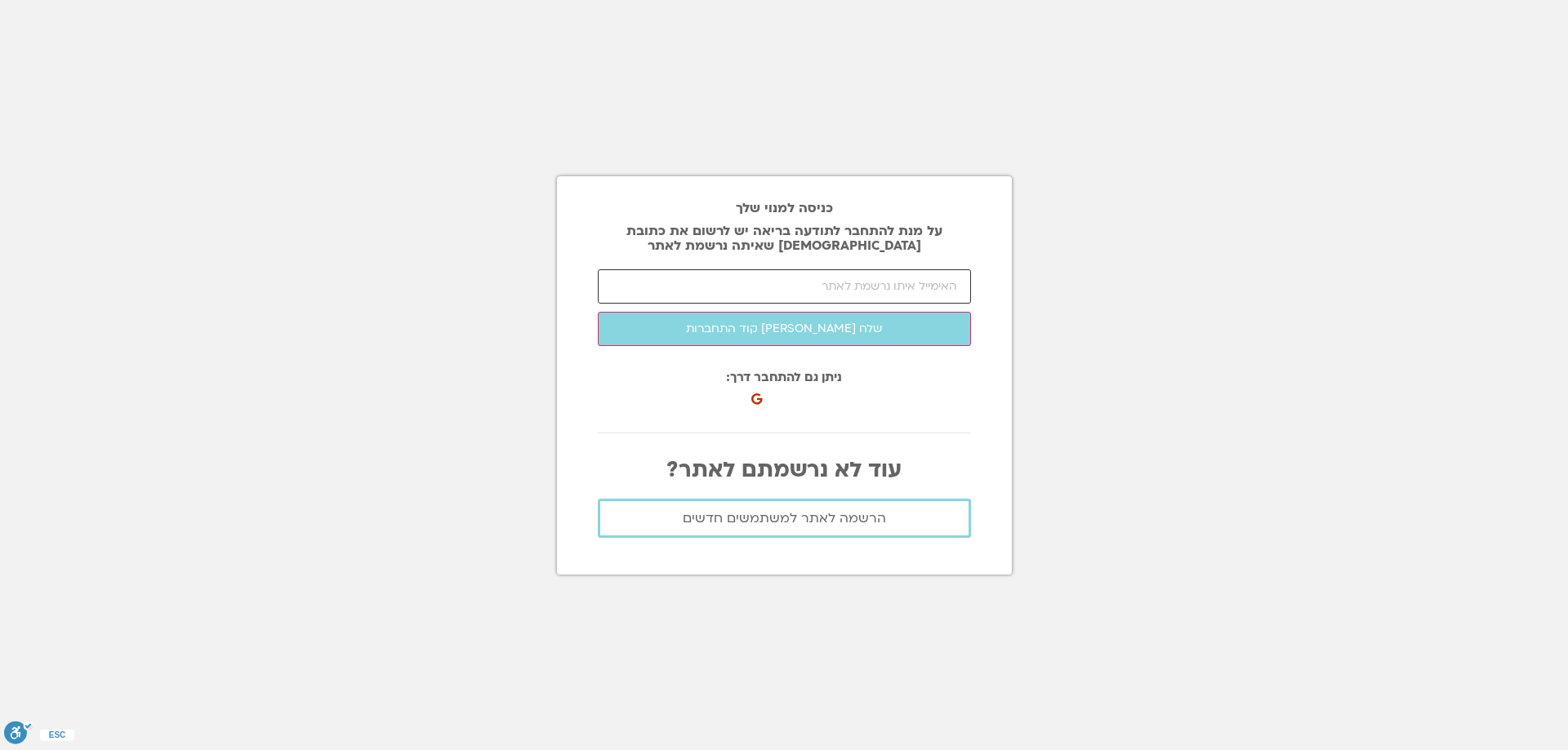
click at [822, 292] on input "email" at bounding box center [784, 287] width 373 height 35
type input "[PERSON_NAME][EMAIL_ADDRESS][DOMAIN_NAME]"
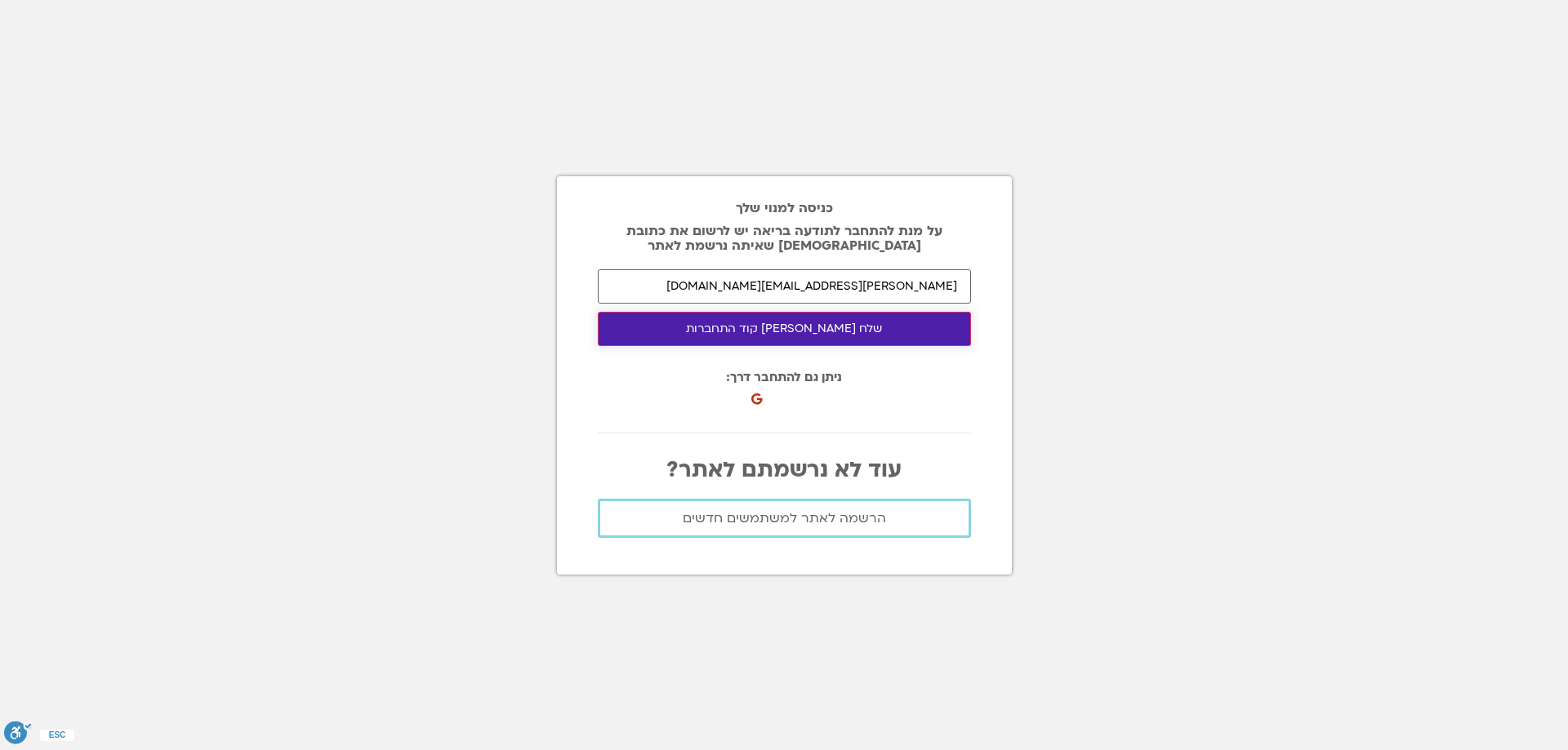
click at [807, 328] on button "שלח [PERSON_NAME] קוד התחברות" at bounding box center [784, 329] width 373 height 35
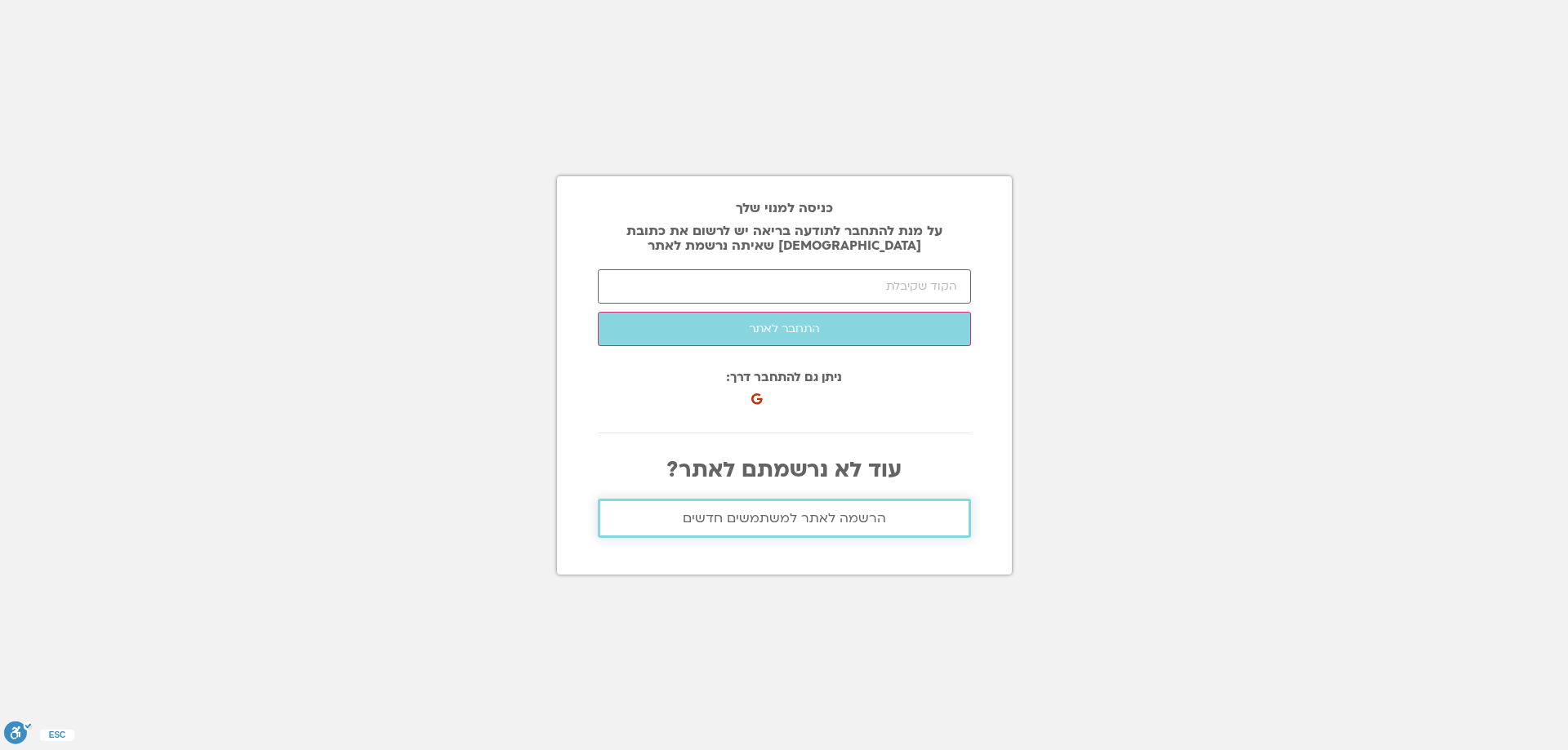
click at [809, 520] on span "הרשמה לאתר למשתמשים חדשים" at bounding box center [784, 518] width 204 height 15
click at [796, 515] on span "הרשמה לאתר למשתמשים חדשים" at bounding box center [784, 518] width 204 height 15
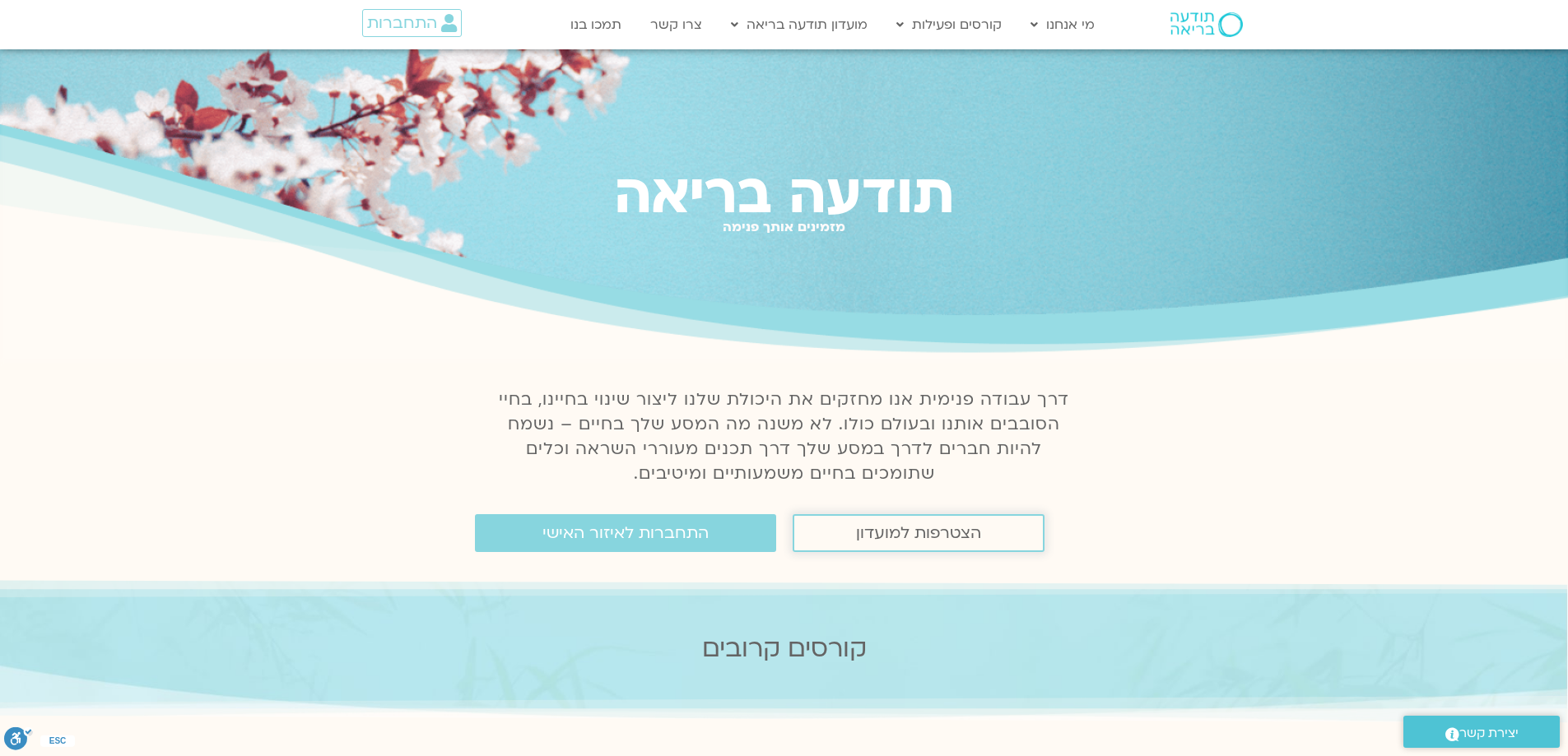
click at [913, 536] on span "הצטרפות למועדון" at bounding box center [918, 533] width 126 height 18
click at [393, 19] on span "התחברות" at bounding box center [402, 23] width 70 height 18
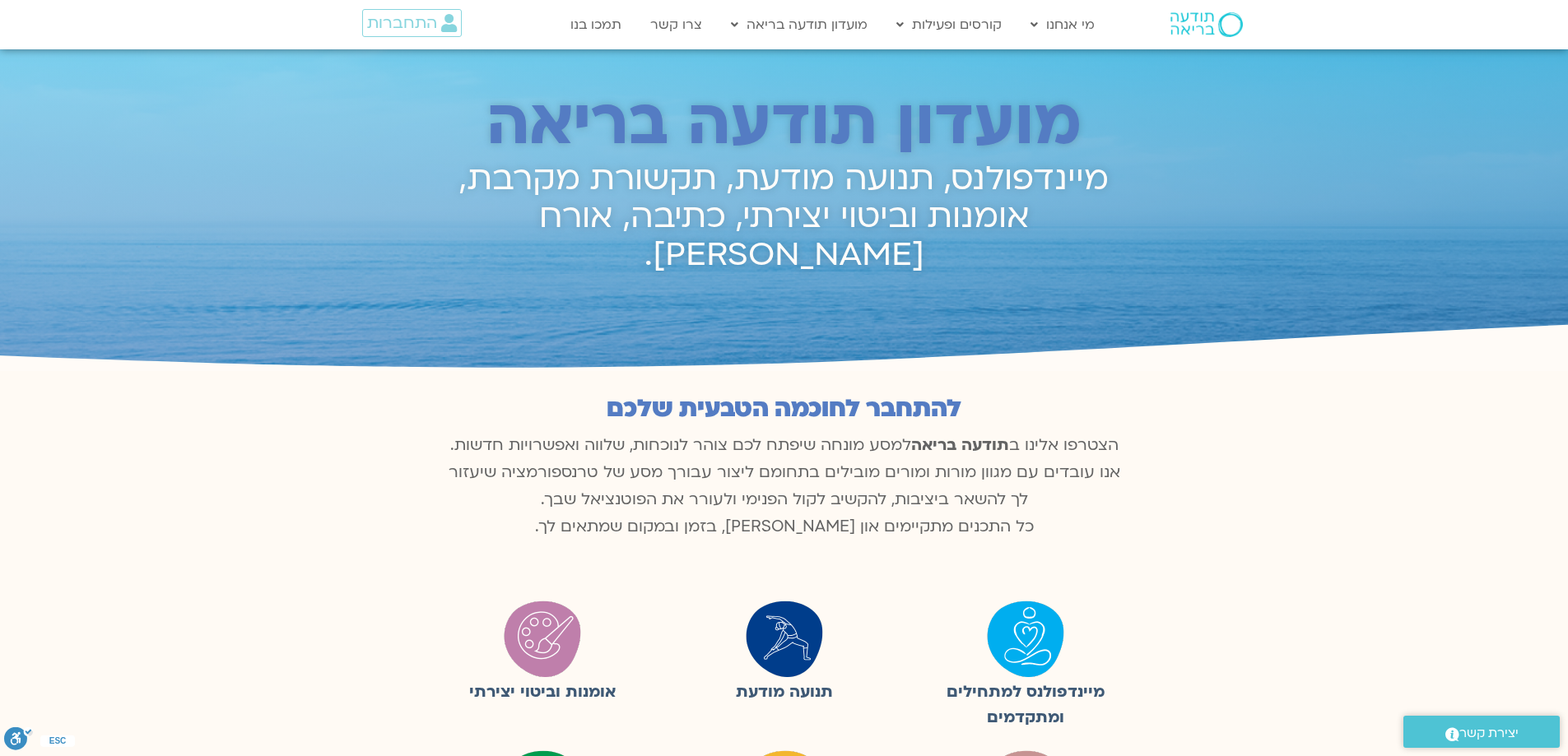
scroll to position [794, 0]
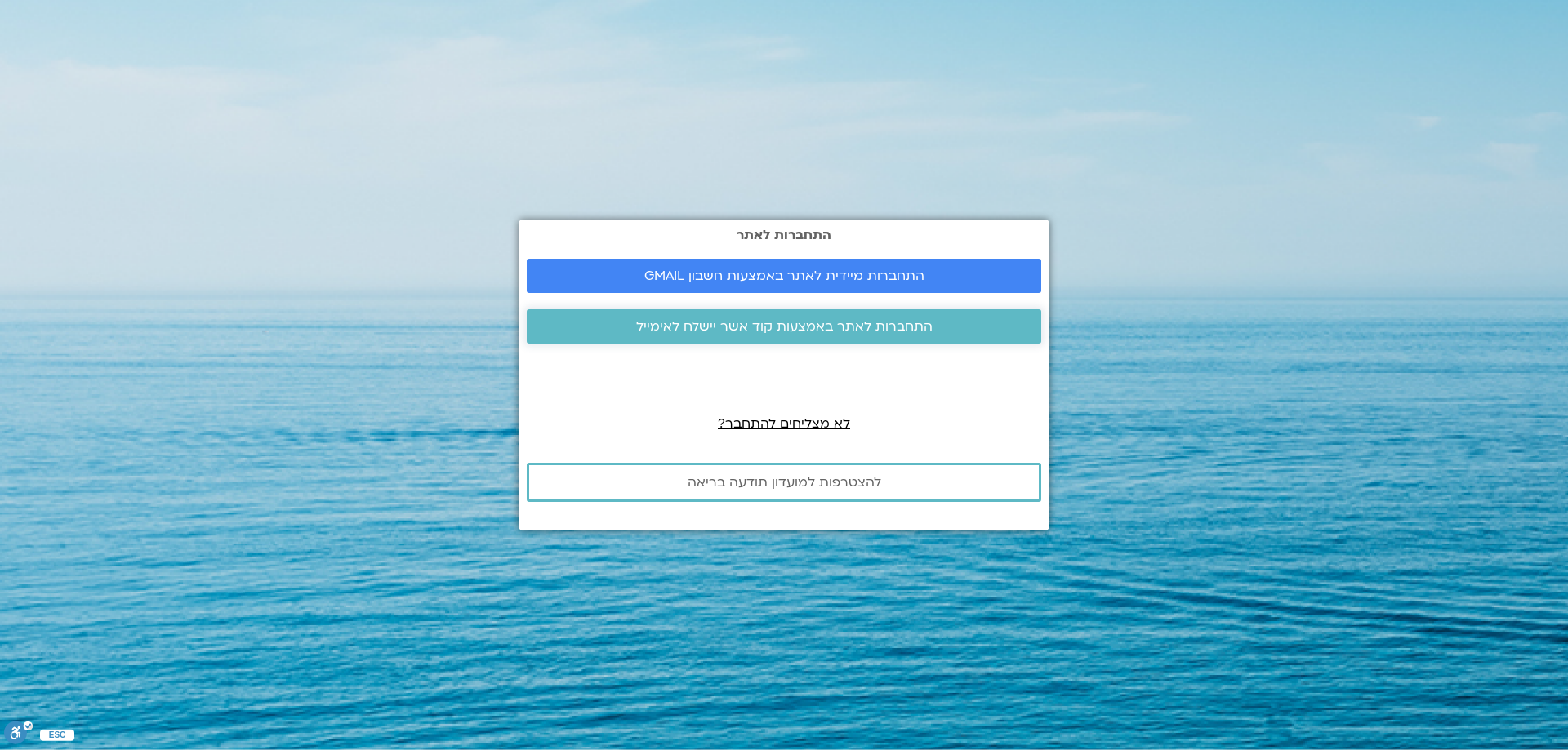
click at [883, 322] on span "התחברות לאתר באמצעות קוד אשר יישלח לאימייל" at bounding box center [784, 326] width 296 height 15
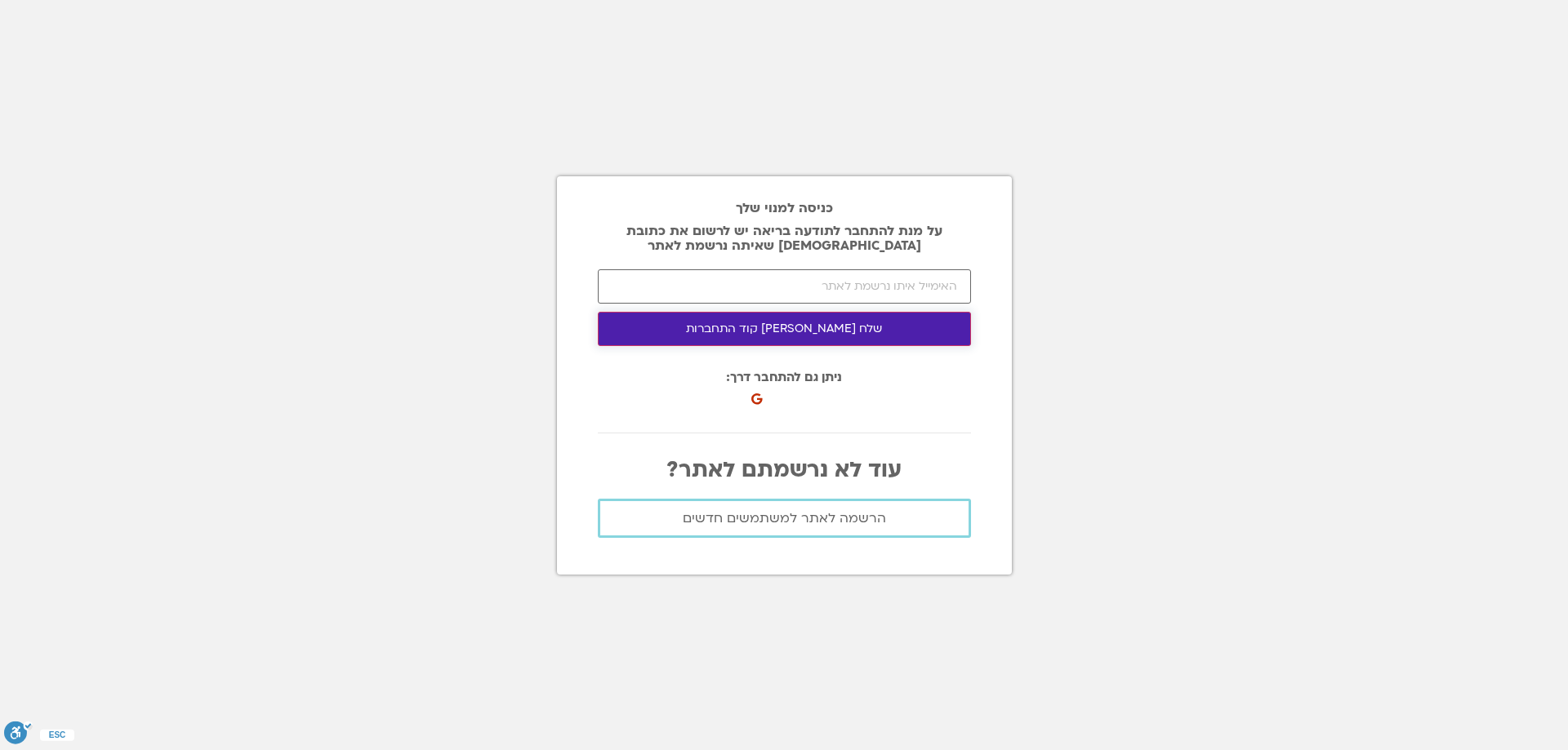
click at [790, 327] on button "שלח לי קוד התחברות" at bounding box center [784, 329] width 373 height 35
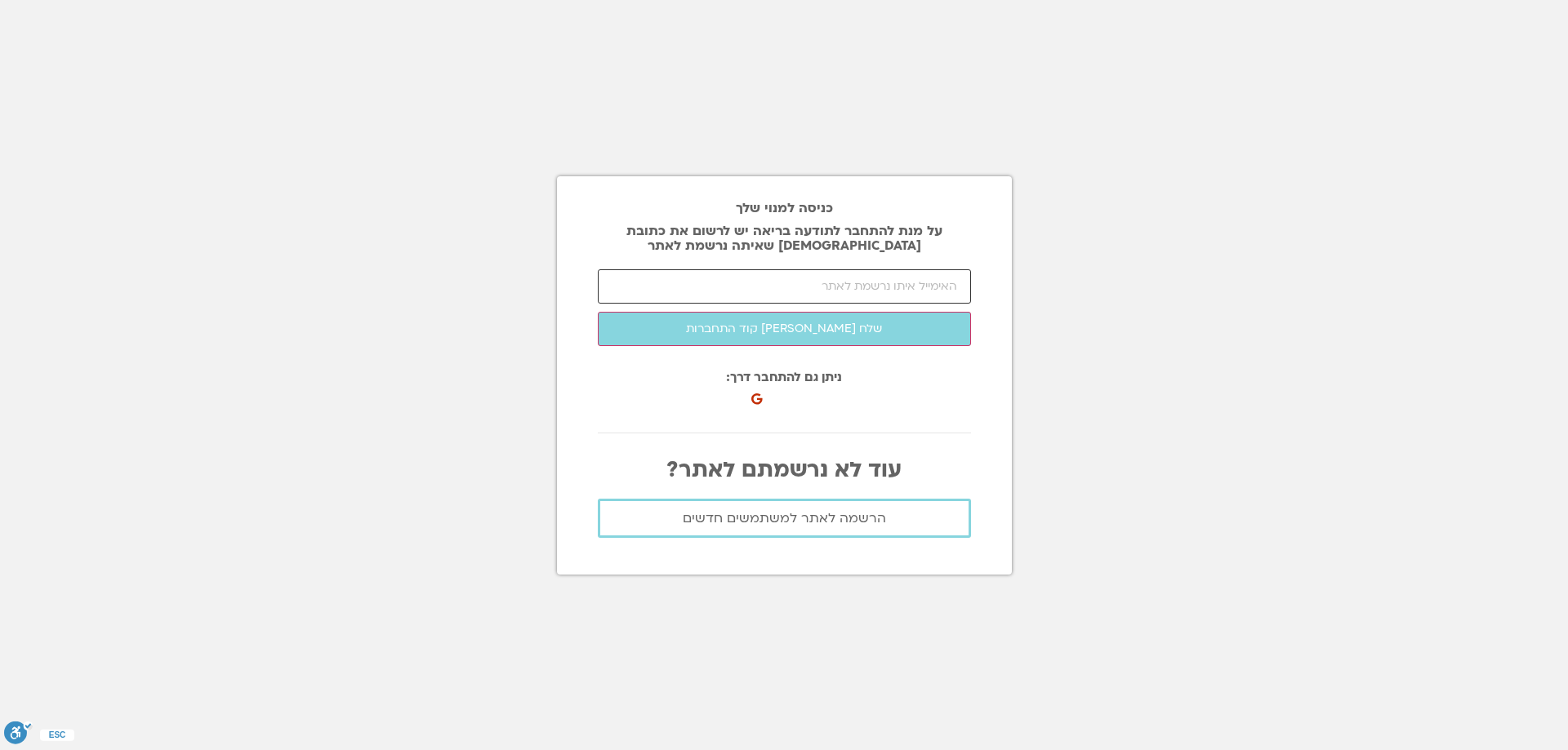
click at [846, 290] on input "email" at bounding box center [784, 287] width 373 height 35
type input "avitz@tauex.tau.ac.il"
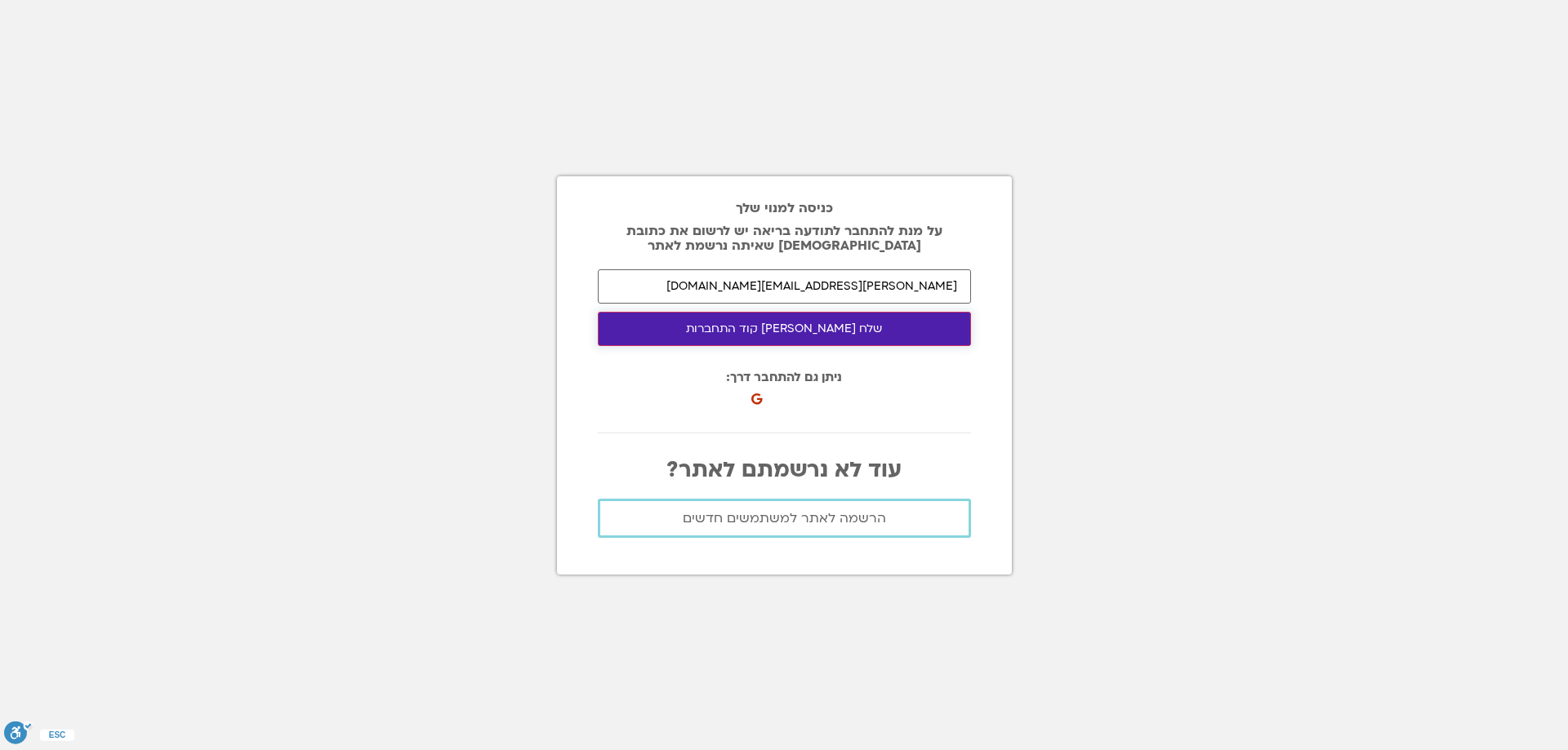
click at [776, 328] on button "שלח לי קוד התחברות" at bounding box center [784, 329] width 373 height 35
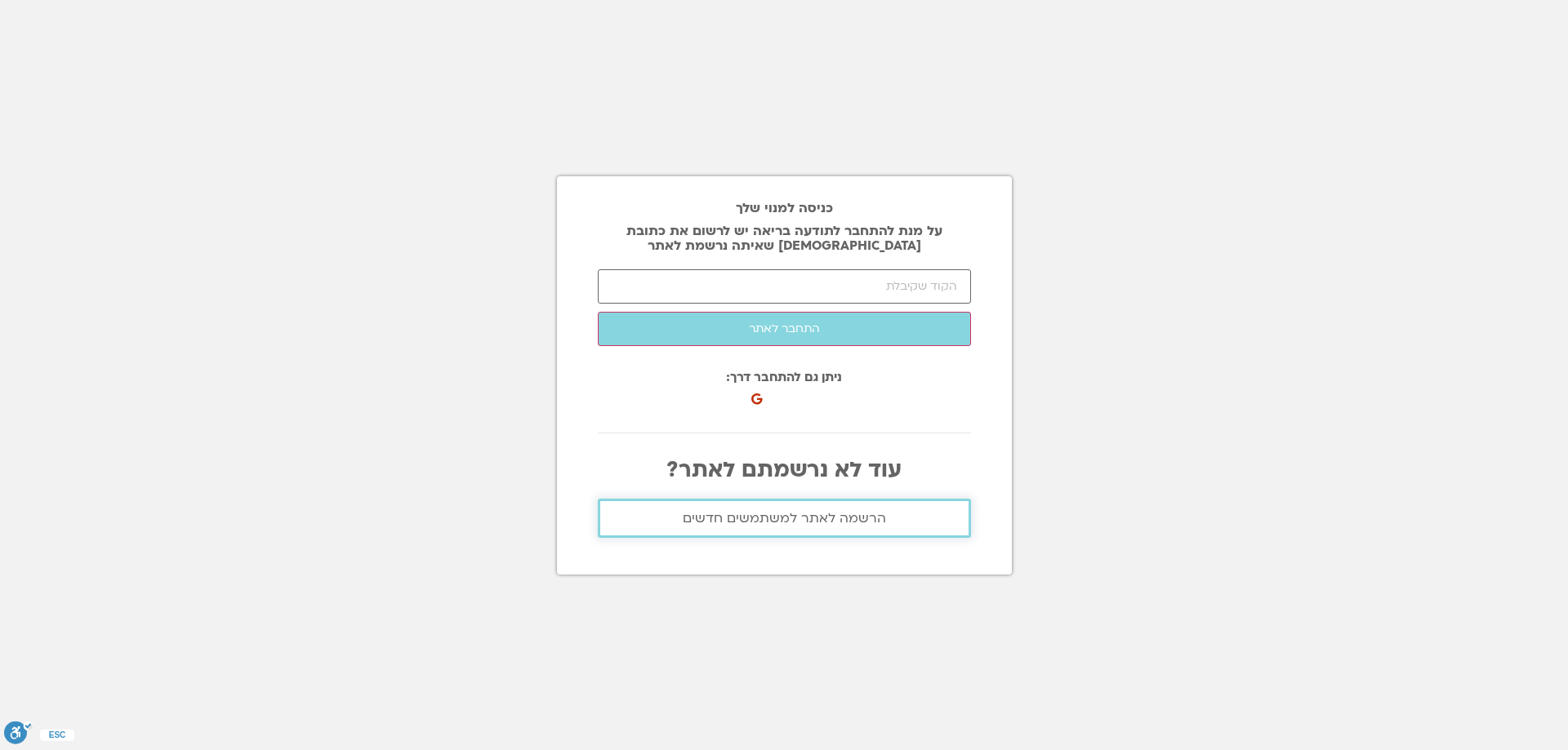
click at [806, 514] on span "הרשמה לאתר למשתמשים חדשים" at bounding box center [784, 518] width 204 height 15
click at [803, 514] on span "הרשמה לאתר למשתמשים חדשים" at bounding box center [784, 518] width 204 height 15
click at [765, 292] on input "number" at bounding box center [784, 287] width 373 height 35
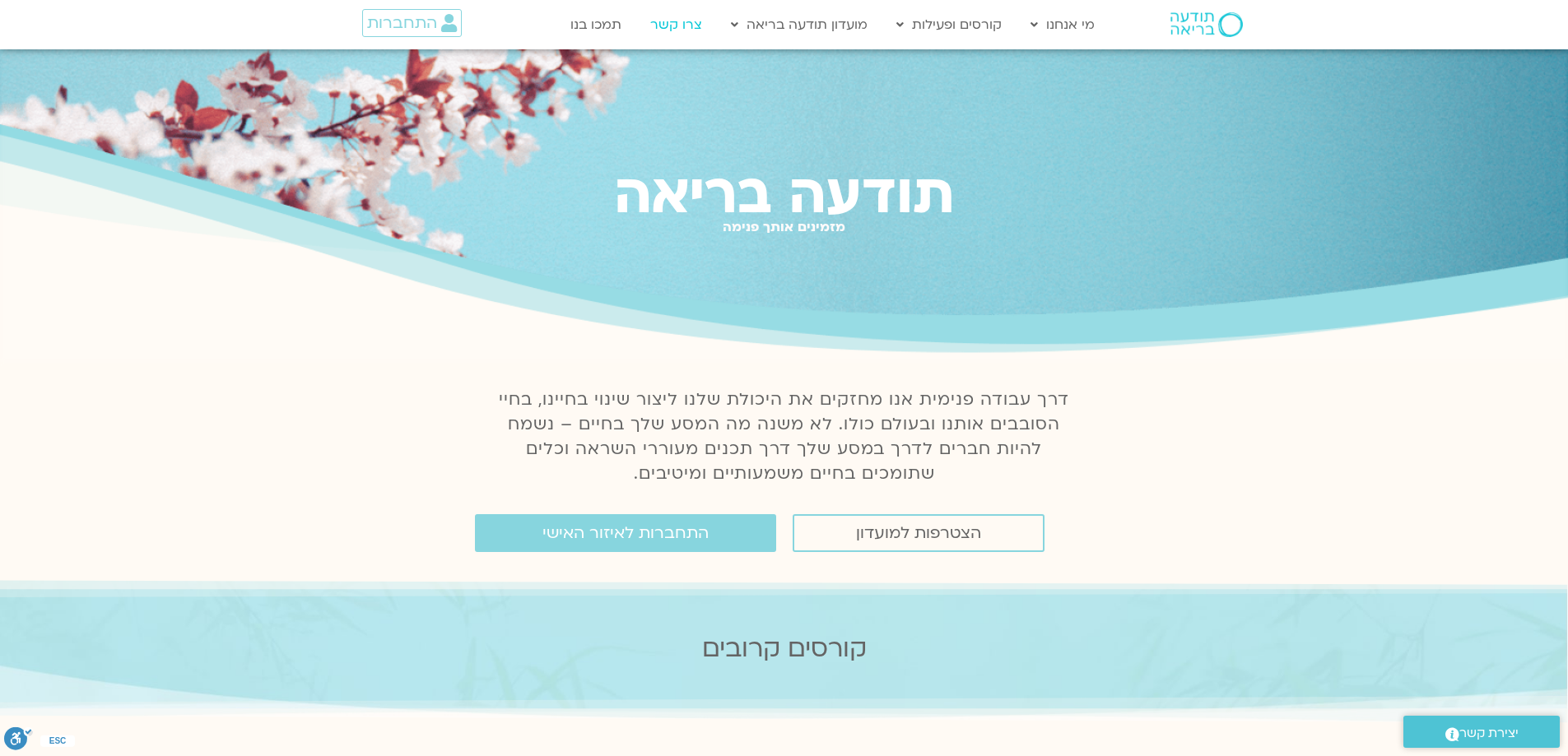
click at [673, 21] on link "צרו קשר" at bounding box center [676, 24] width 69 height 31
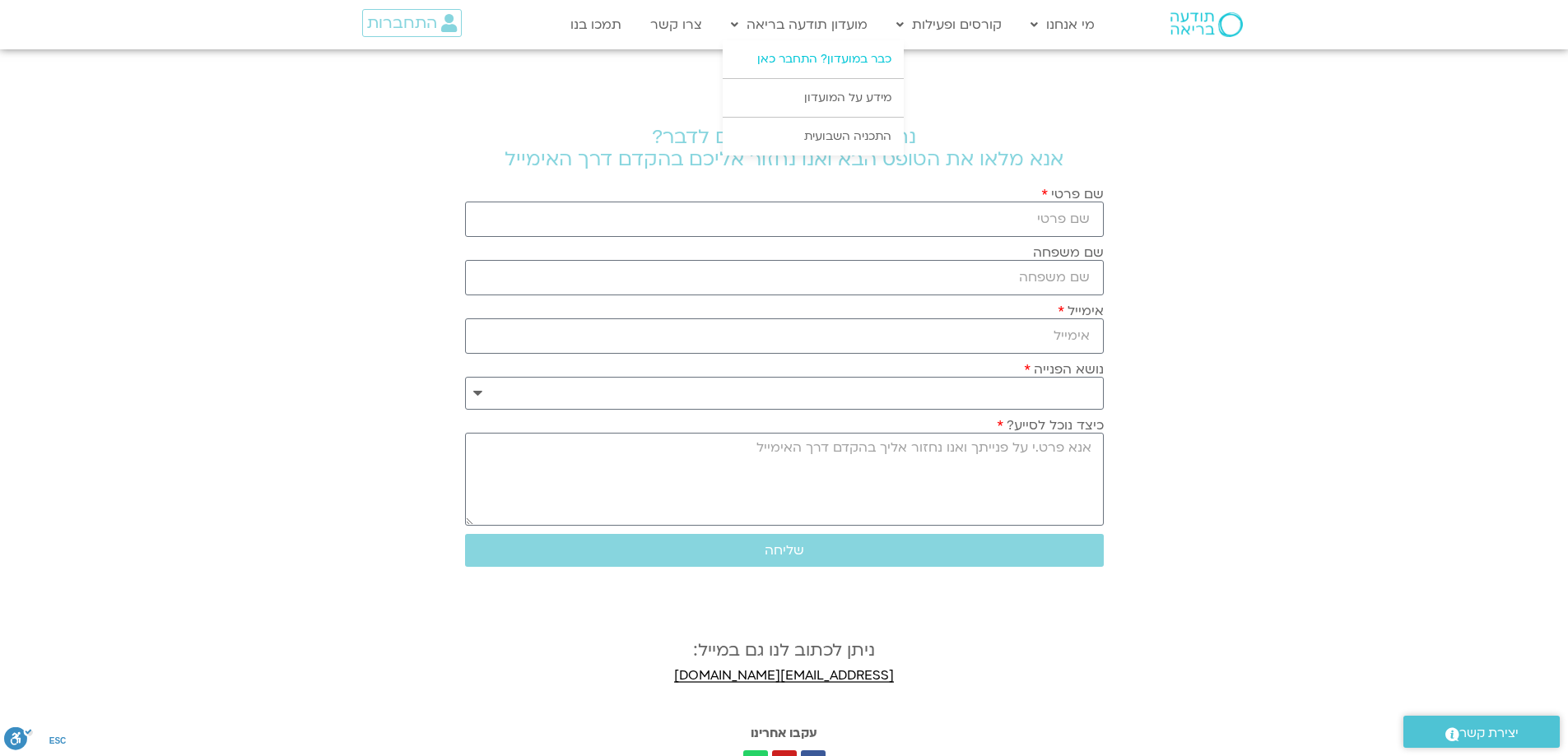
click at [841, 50] on link "כבר במועדון? התחבר כאן" at bounding box center [814, 59] width 181 height 38
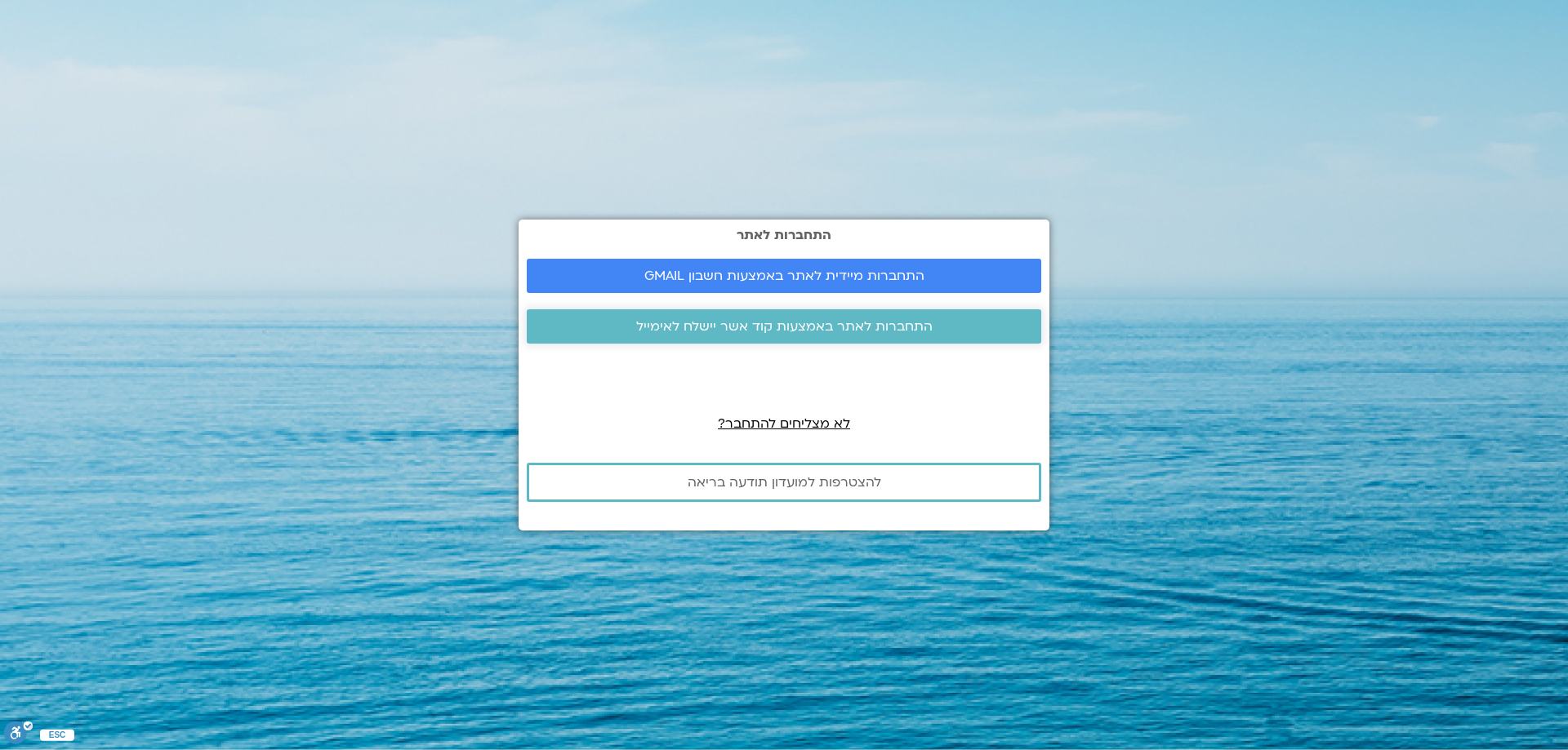
click at [784, 325] on span "התחברות לאתר באמצעות קוד אשר יישלח לאימייל" at bounding box center [784, 326] width 296 height 15
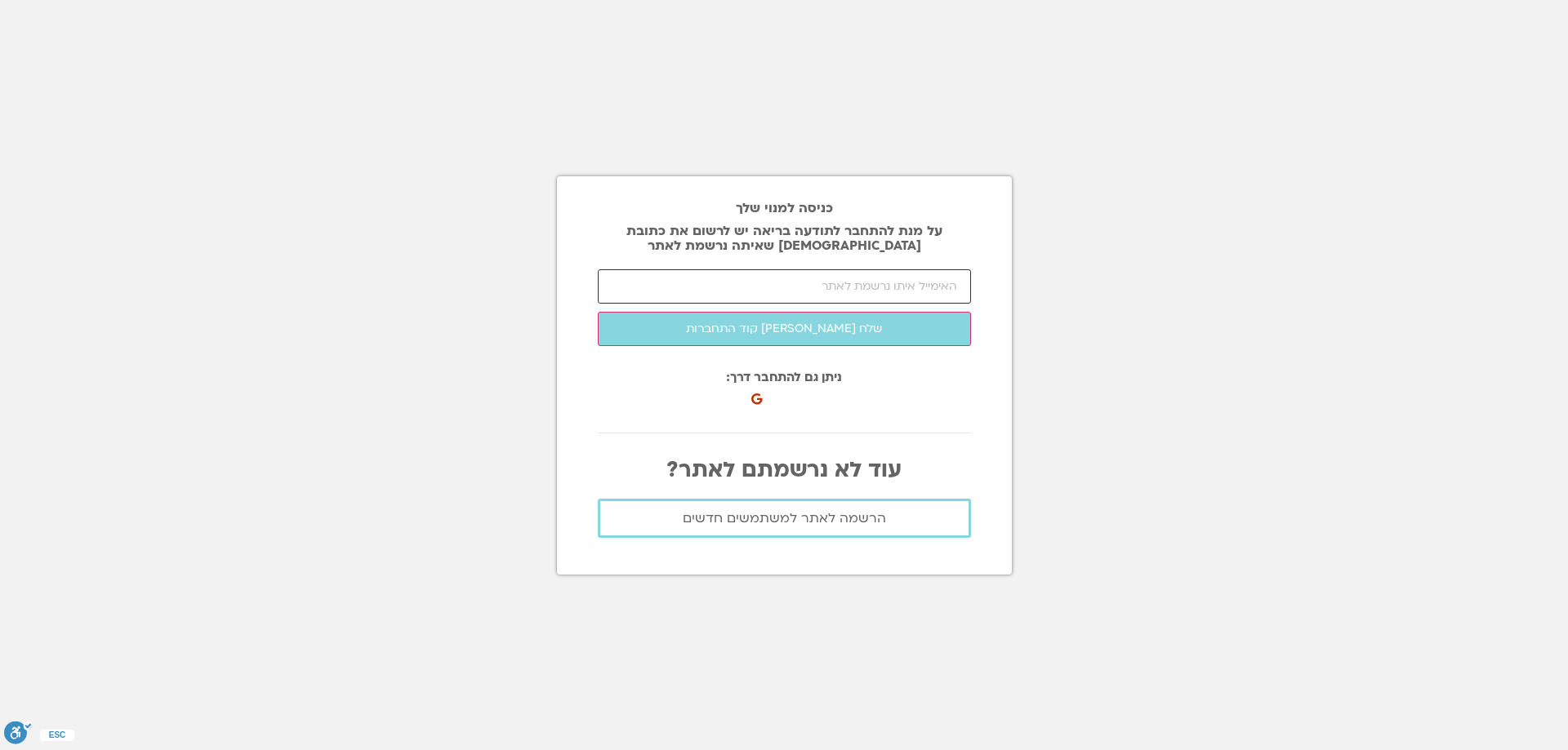
click at [784, 293] on input "email" at bounding box center [784, 287] width 373 height 35
type input "avitz@tauex.tau.ac.il"
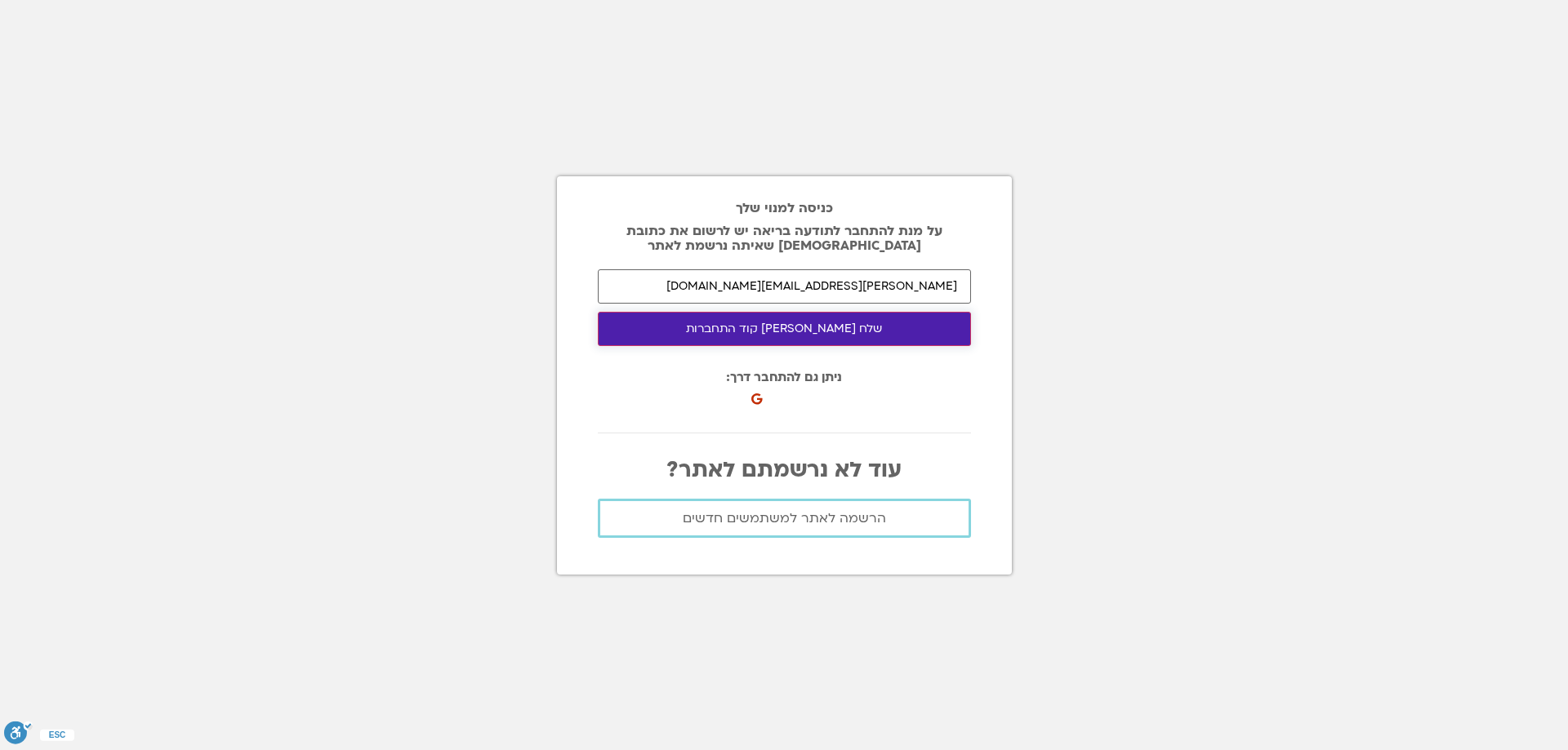
click at [765, 331] on button "שלח לי קוד התחברות" at bounding box center [784, 329] width 373 height 35
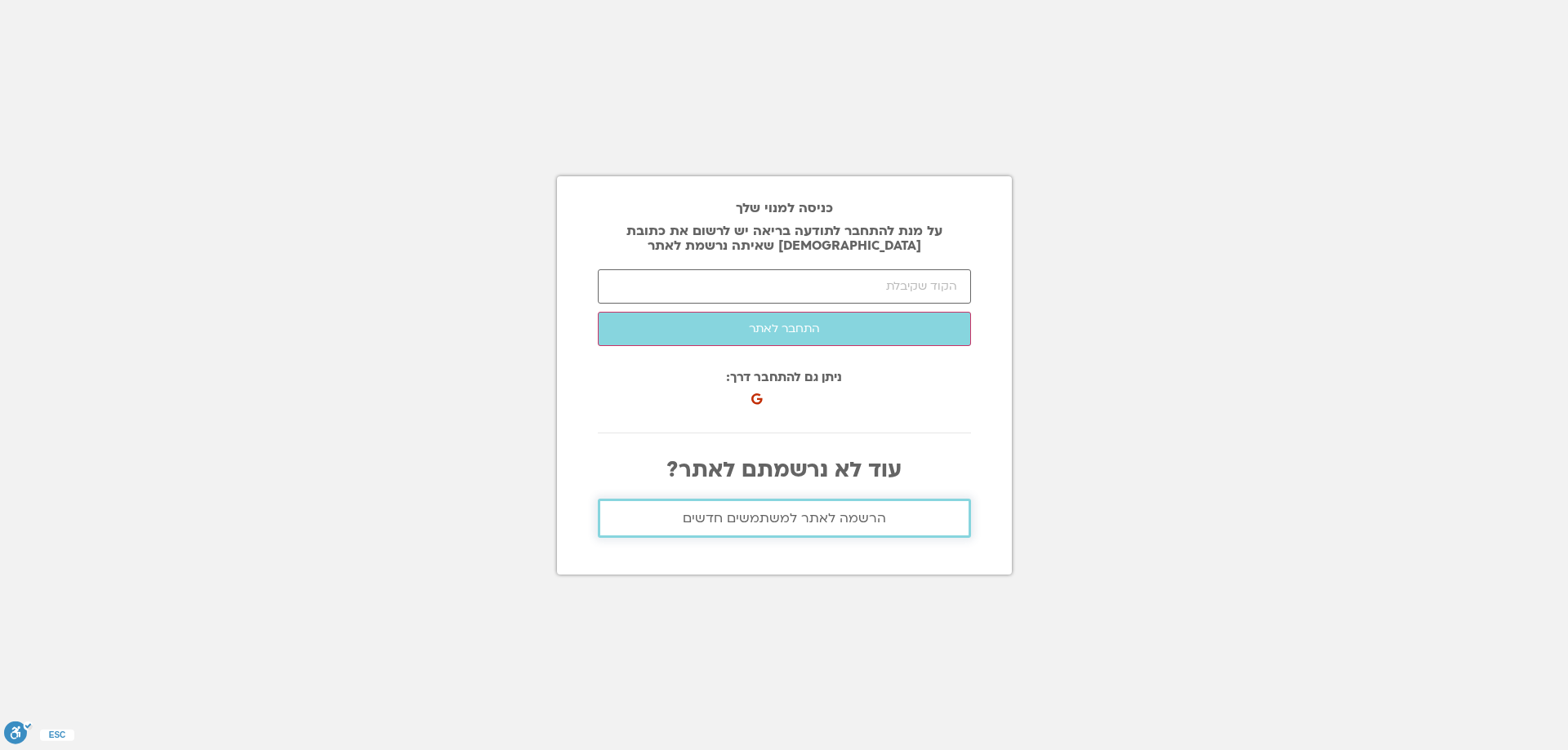
click at [760, 518] on span "הרשמה לאתר למשתמשים חדשים" at bounding box center [784, 518] width 204 height 15
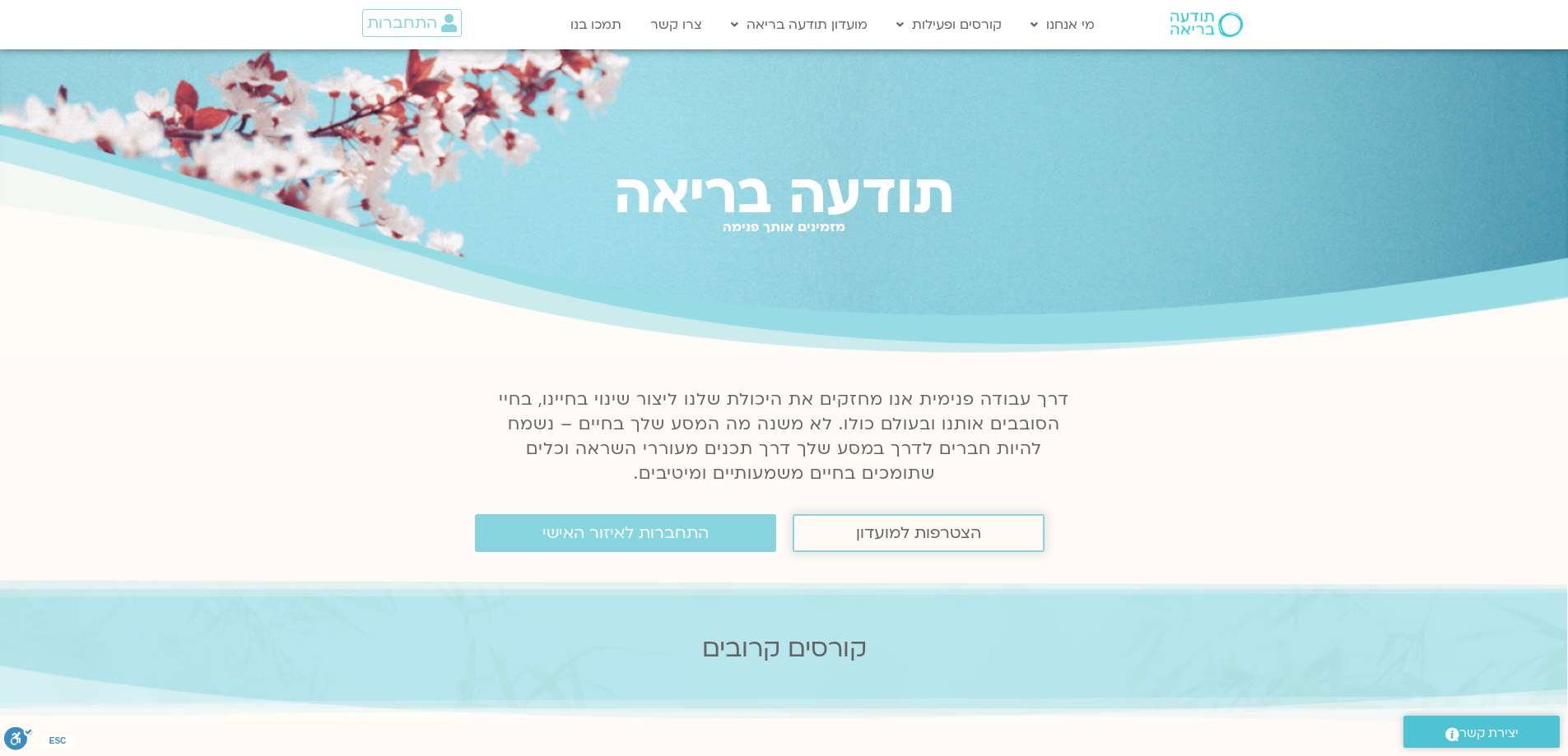
click at [877, 537] on span "הצטרפות למועדון" at bounding box center [918, 533] width 126 height 18
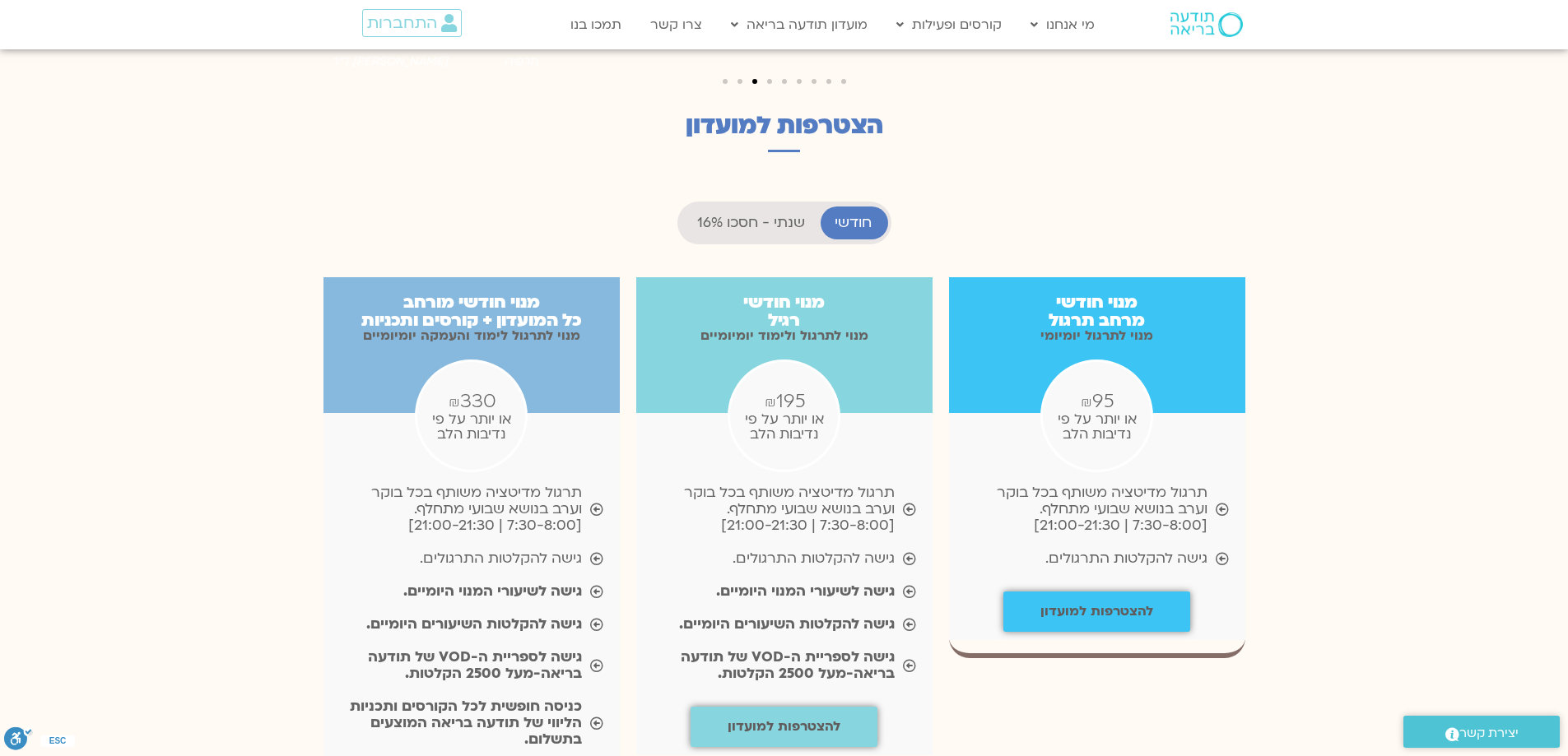
scroll to position [1514, 0]
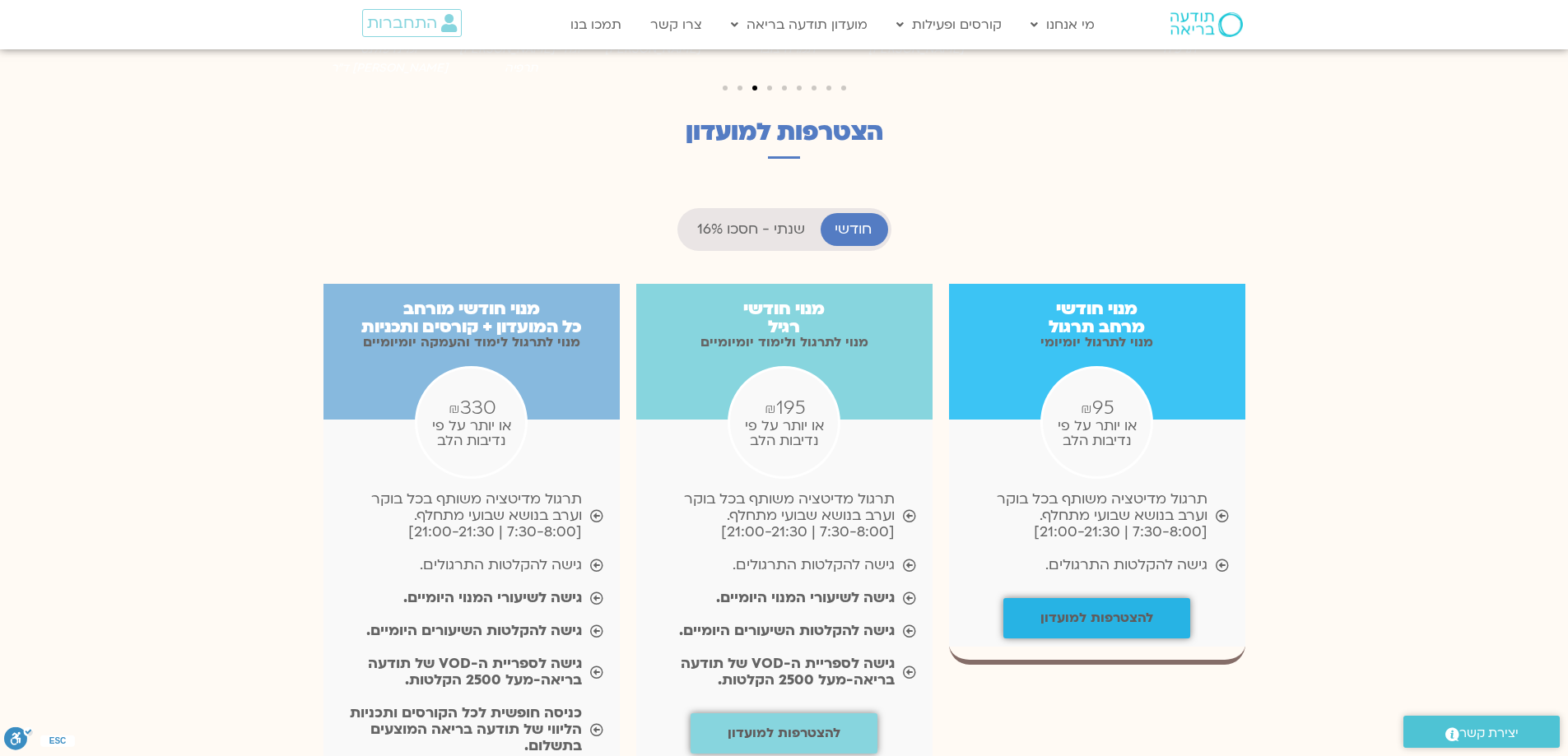
click at [1103, 610] on b "להצטרפות למועדון" at bounding box center [1097, 619] width 113 height 18
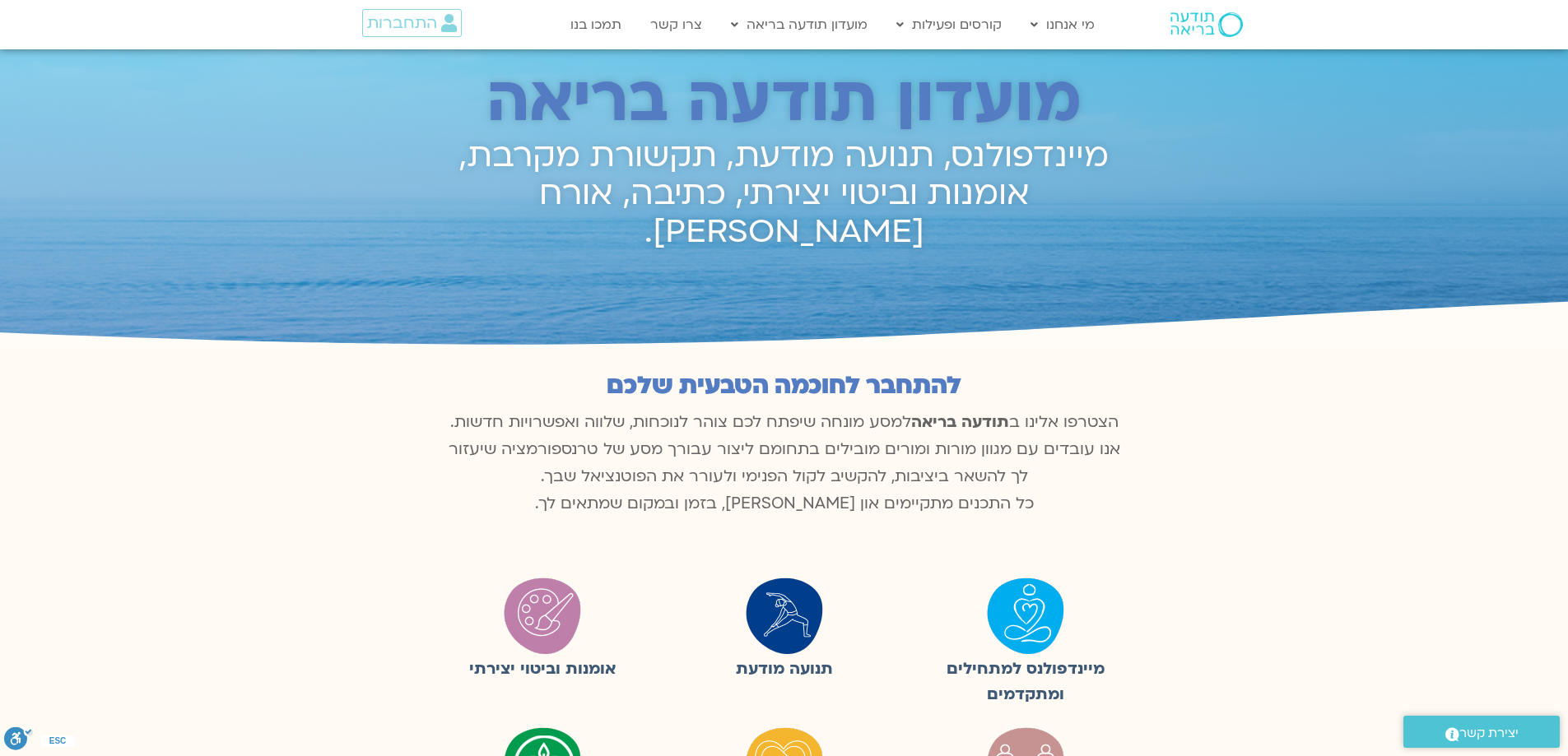
scroll to position [0, 0]
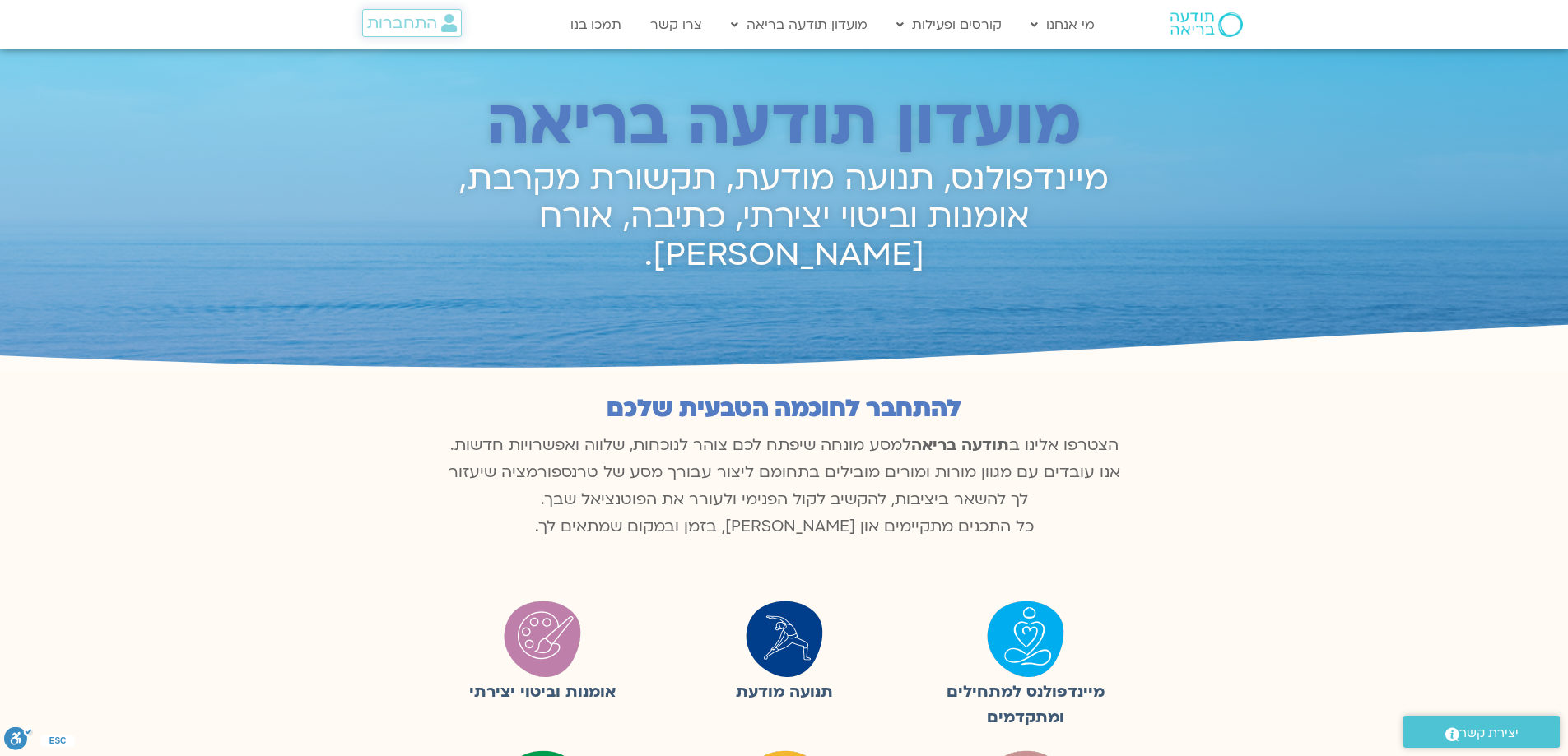
click at [375, 18] on span "התחברות" at bounding box center [402, 23] width 70 height 18
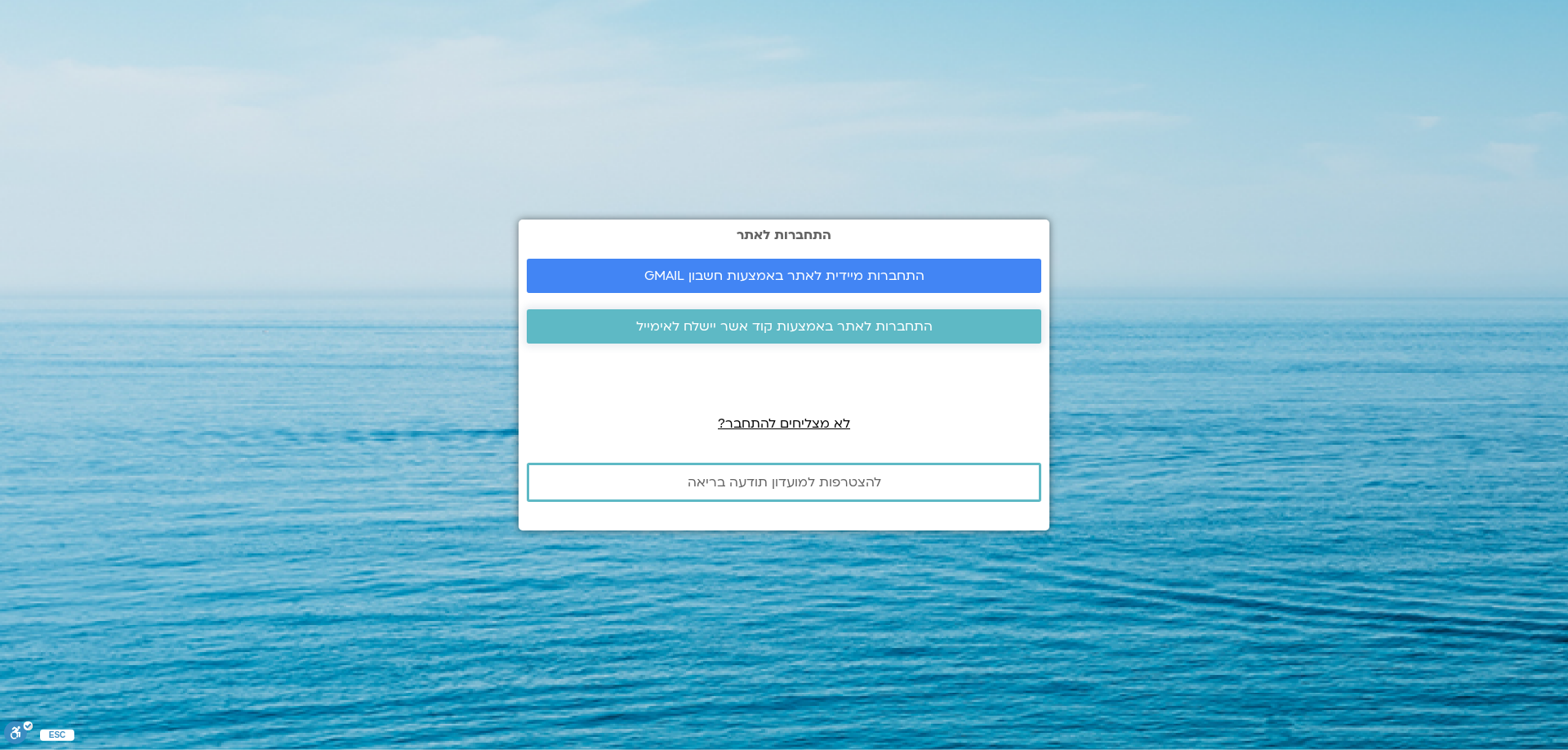
click at [814, 322] on span "התחברות לאתר באמצעות קוד אשר יישלח לאימייל" at bounding box center [784, 326] width 296 height 15
click at [805, 422] on span "לא מצליחים להתחבר?" at bounding box center [784, 424] width 132 height 18
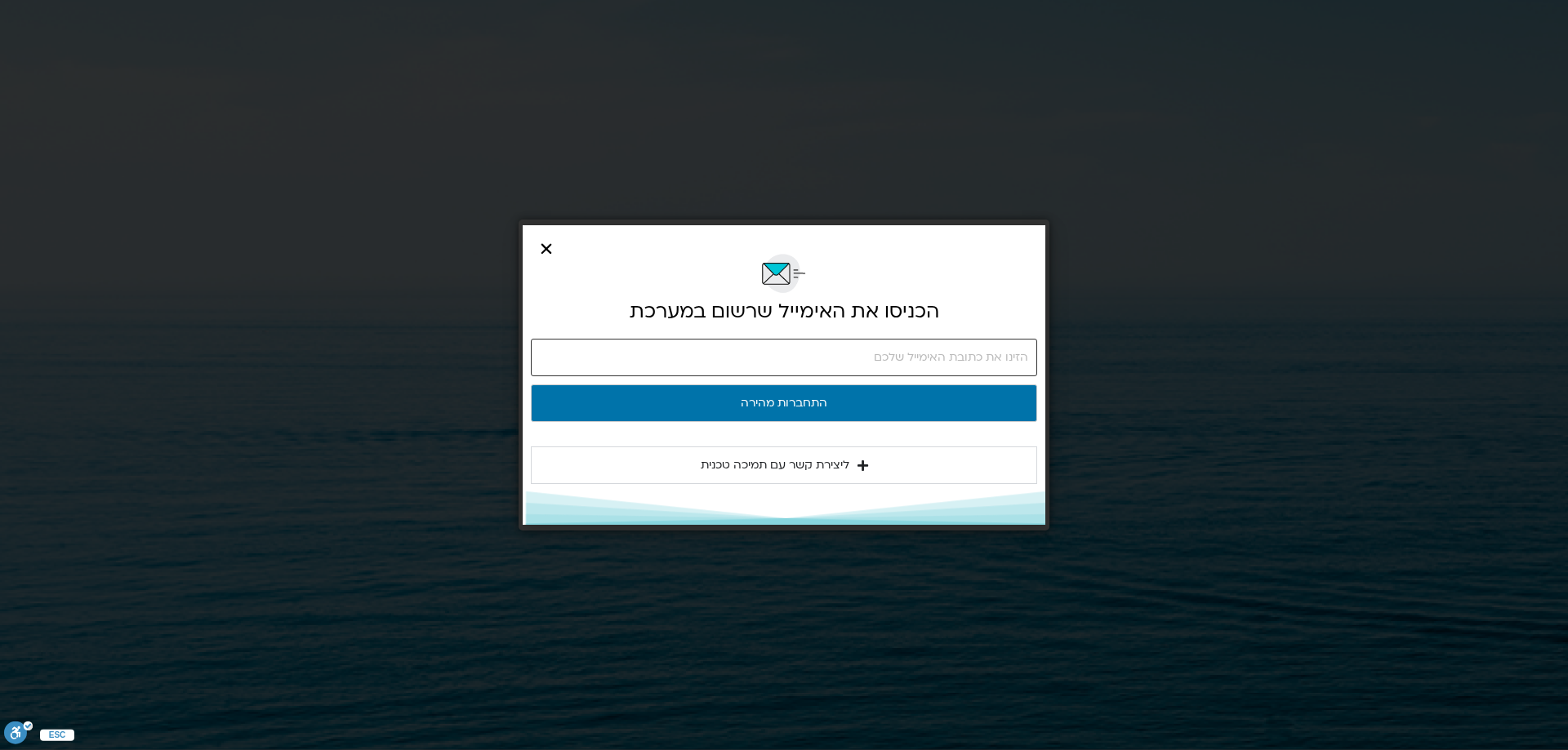
click at [867, 360] on input "email" at bounding box center [784, 358] width 506 height 38
drag, startPoint x: 962, startPoint y: 355, endPoint x: 984, endPoint y: 353, distance: 22.1
click at [984, 353] on input "avitz@post.tau.ac.il" at bounding box center [784, 358] width 506 height 38
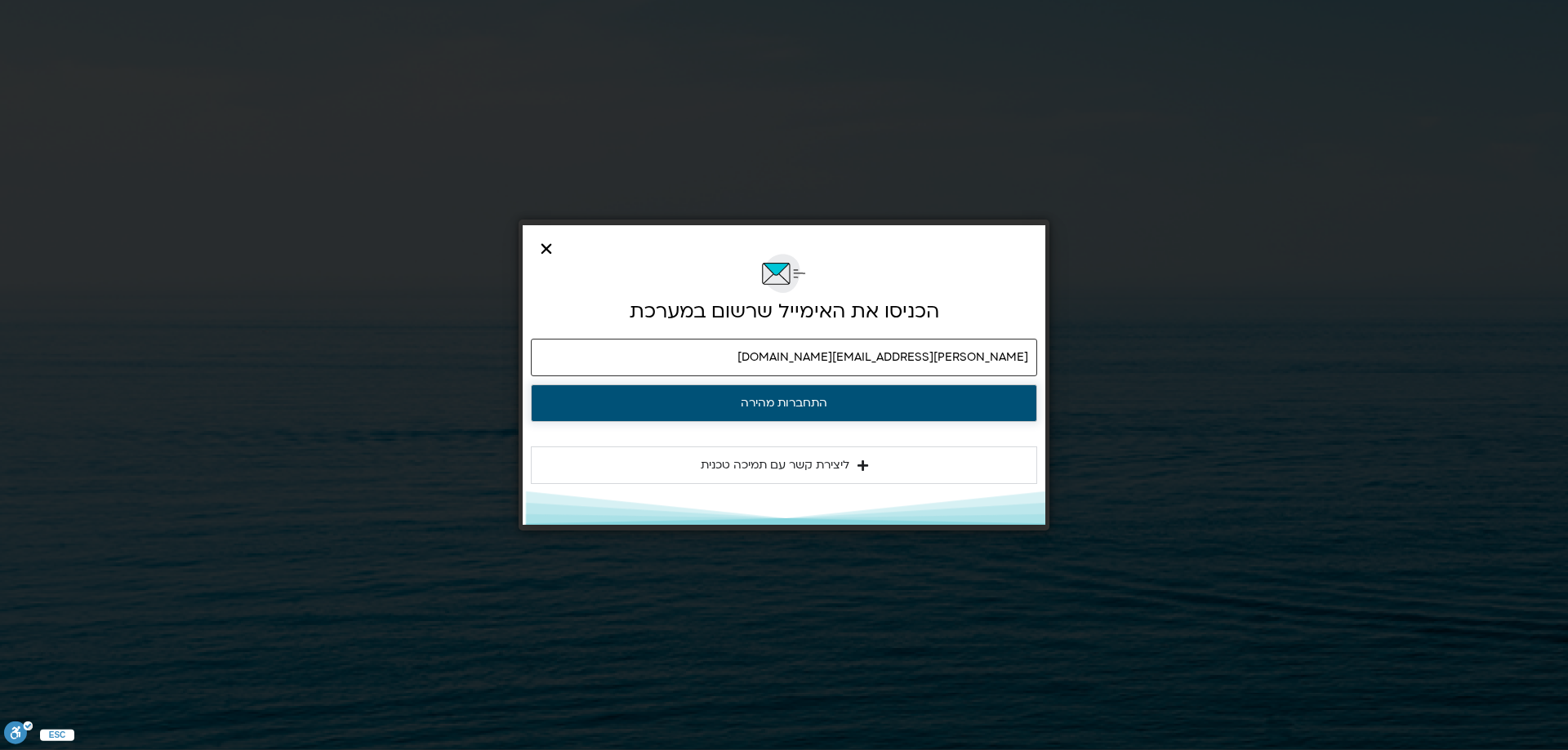
type input "avitz@tauex.tau.ac.il"
click at [789, 398] on button "התחברות מהירה" at bounding box center [784, 403] width 506 height 38
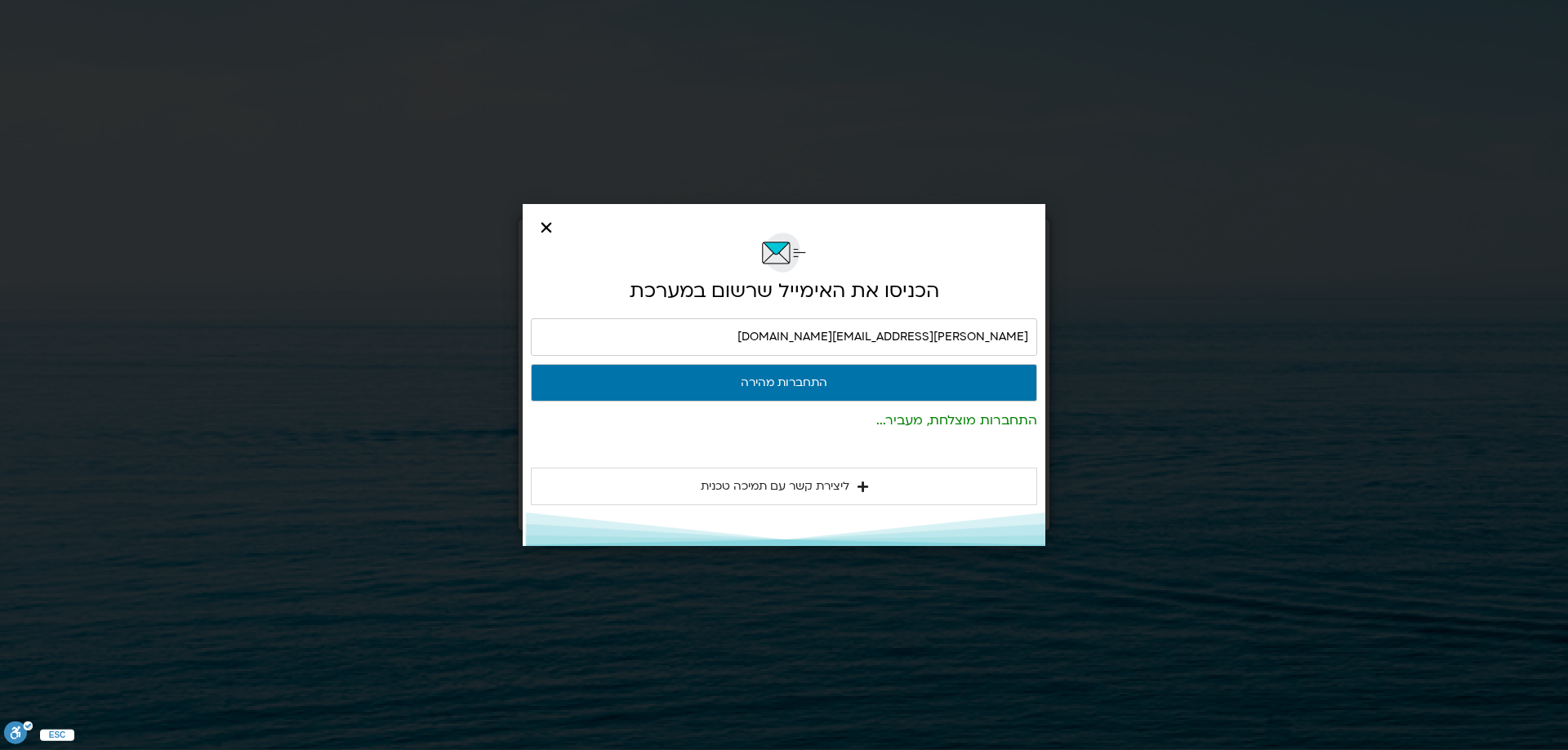
click at [803, 483] on span "ליצירת קשר עם תמיכה טכנית" at bounding box center [775, 487] width 148 height 20
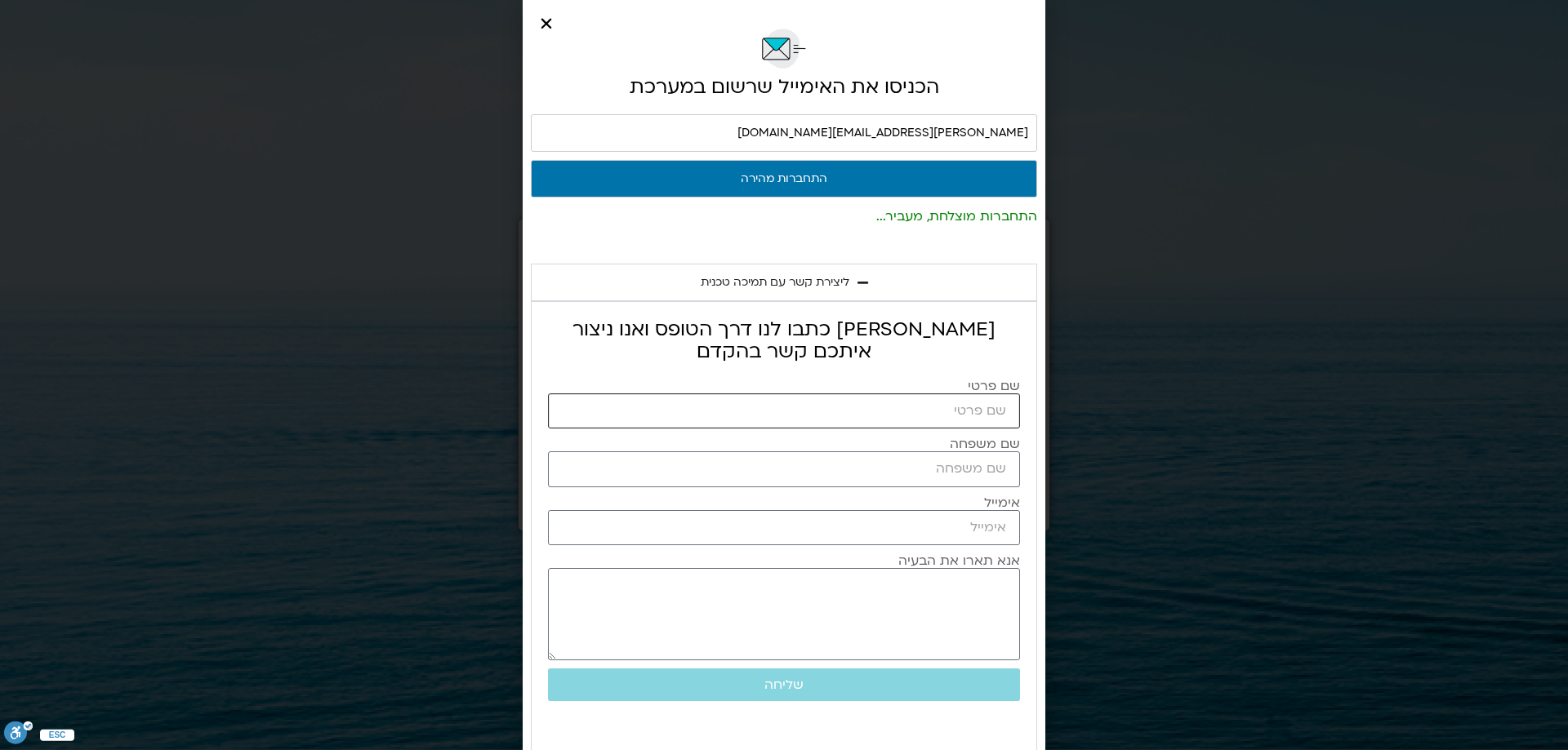
click at [848, 407] on input "שם פרטי" at bounding box center [784, 411] width 472 height 36
click at [866, 413] on input "שם פרטי" at bounding box center [784, 411] width 472 height 36
type input "k"
type input "לילי"
click at [984, 465] on input "שם משפחה" at bounding box center [784, 469] width 472 height 36
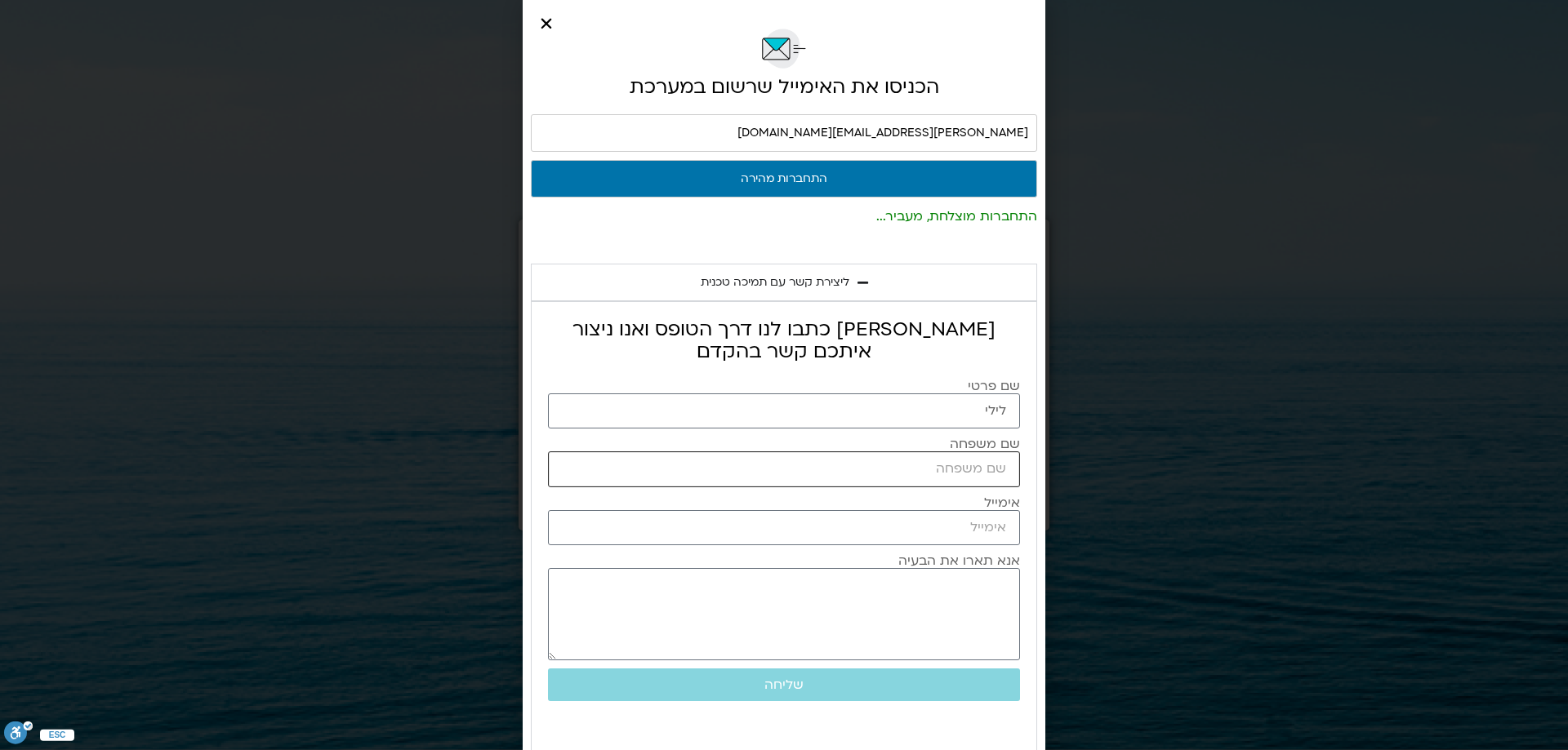
type input "אביץ"
type input "avitz@tauex.tau.ac.il"
click at [987, 587] on textarea "אנא תארו את הבעיה" at bounding box center [784, 614] width 472 height 92
type textarea "לא מצליחה להתחבר על מנת לשמוע הקלטות הקורס"
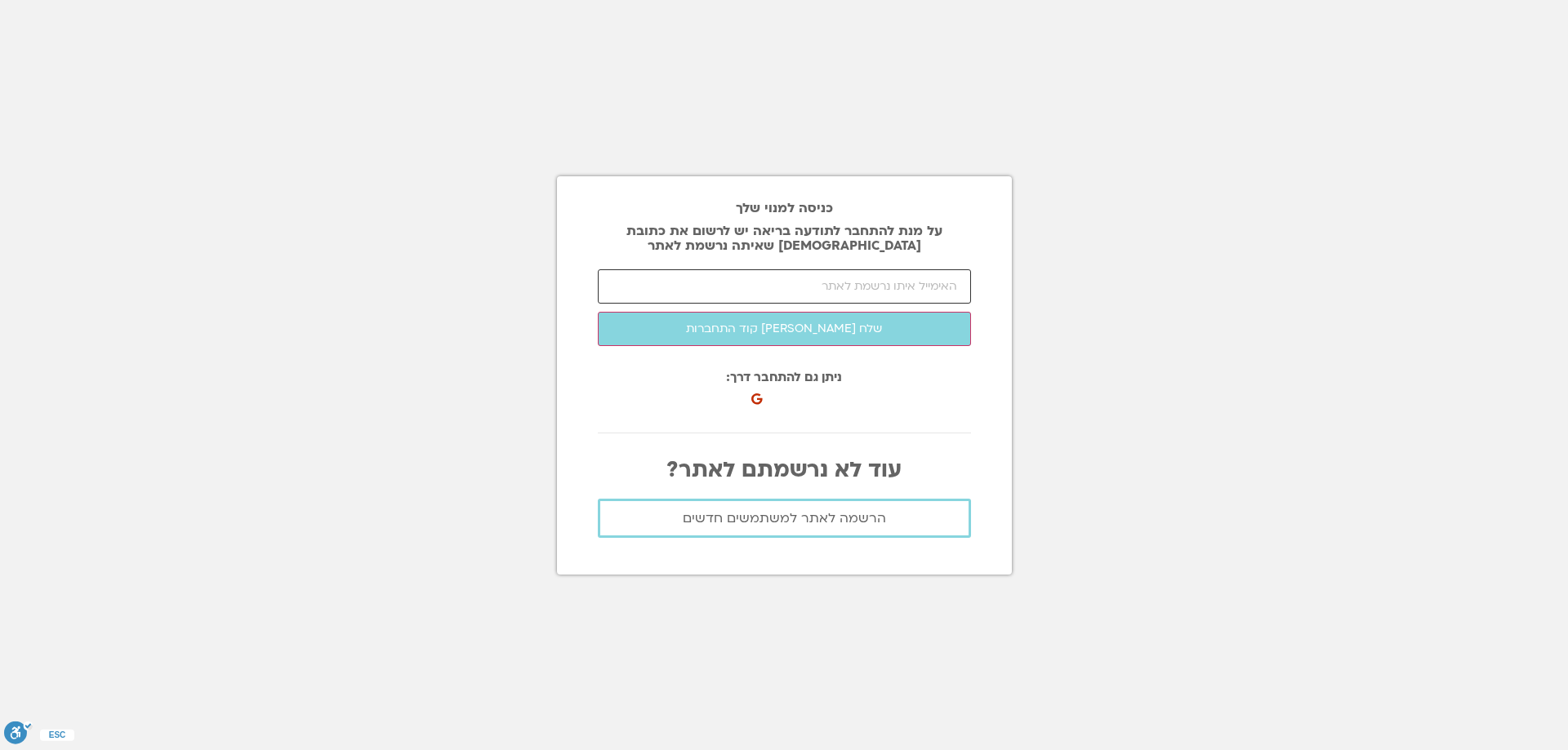
click at [818, 290] on input "email" at bounding box center [784, 287] width 373 height 35
type input "[PERSON_NAME][EMAIL_ADDRESS][DOMAIN_NAME]"
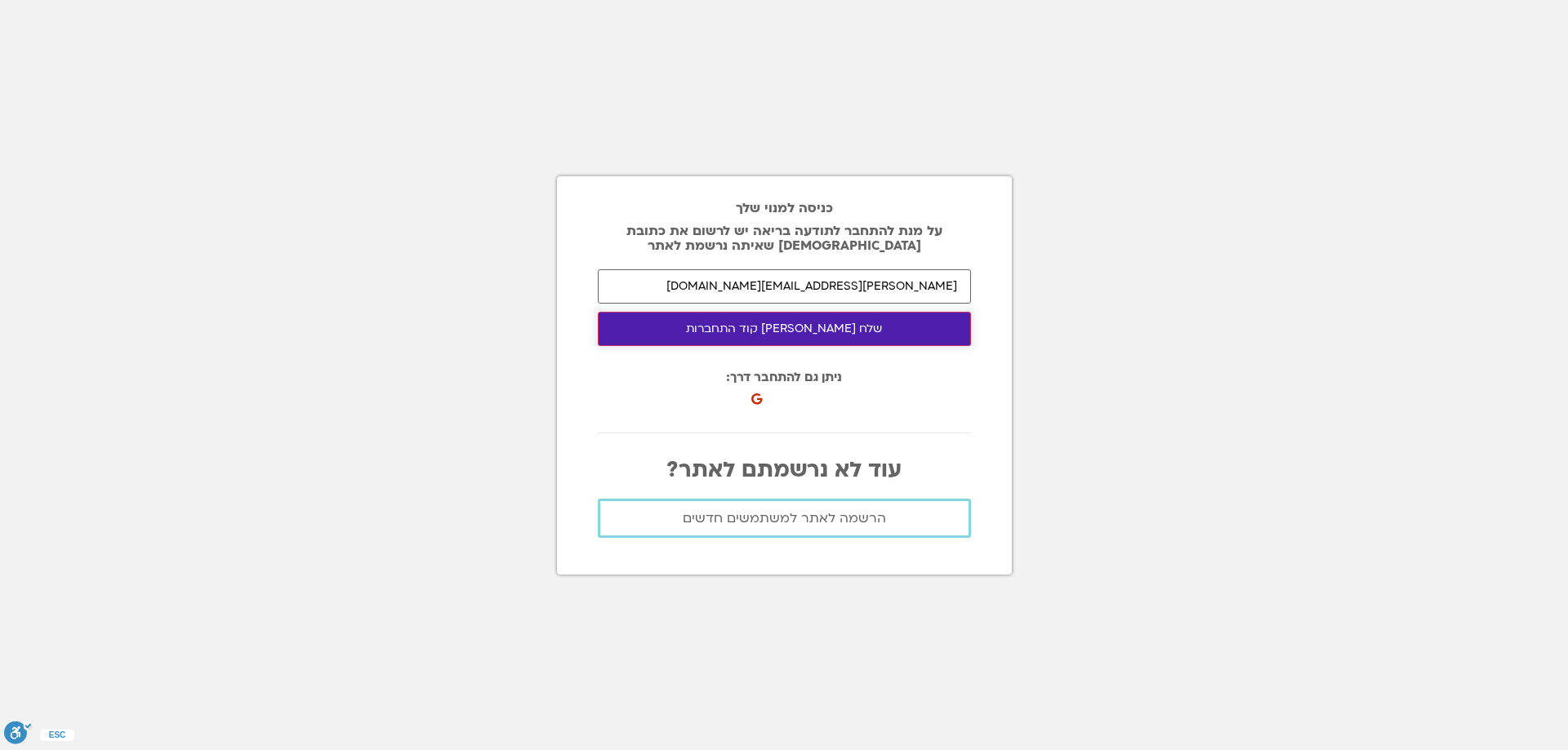
click at [784, 326] on button "שלח [PERSON_NAME] קוד התחברות" at bounding box center [784, 329] width 373 height 35
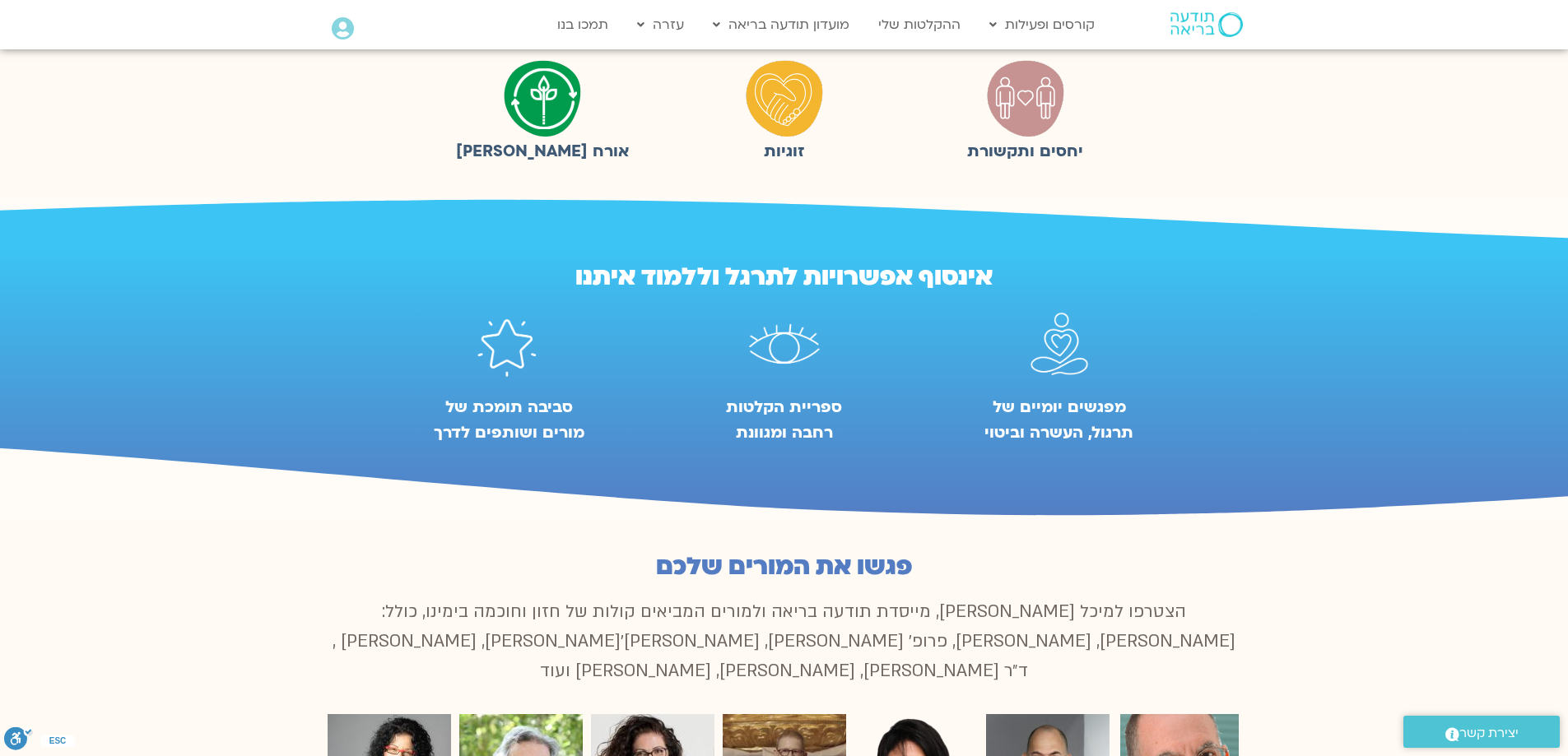
scroll to position [847, 0]
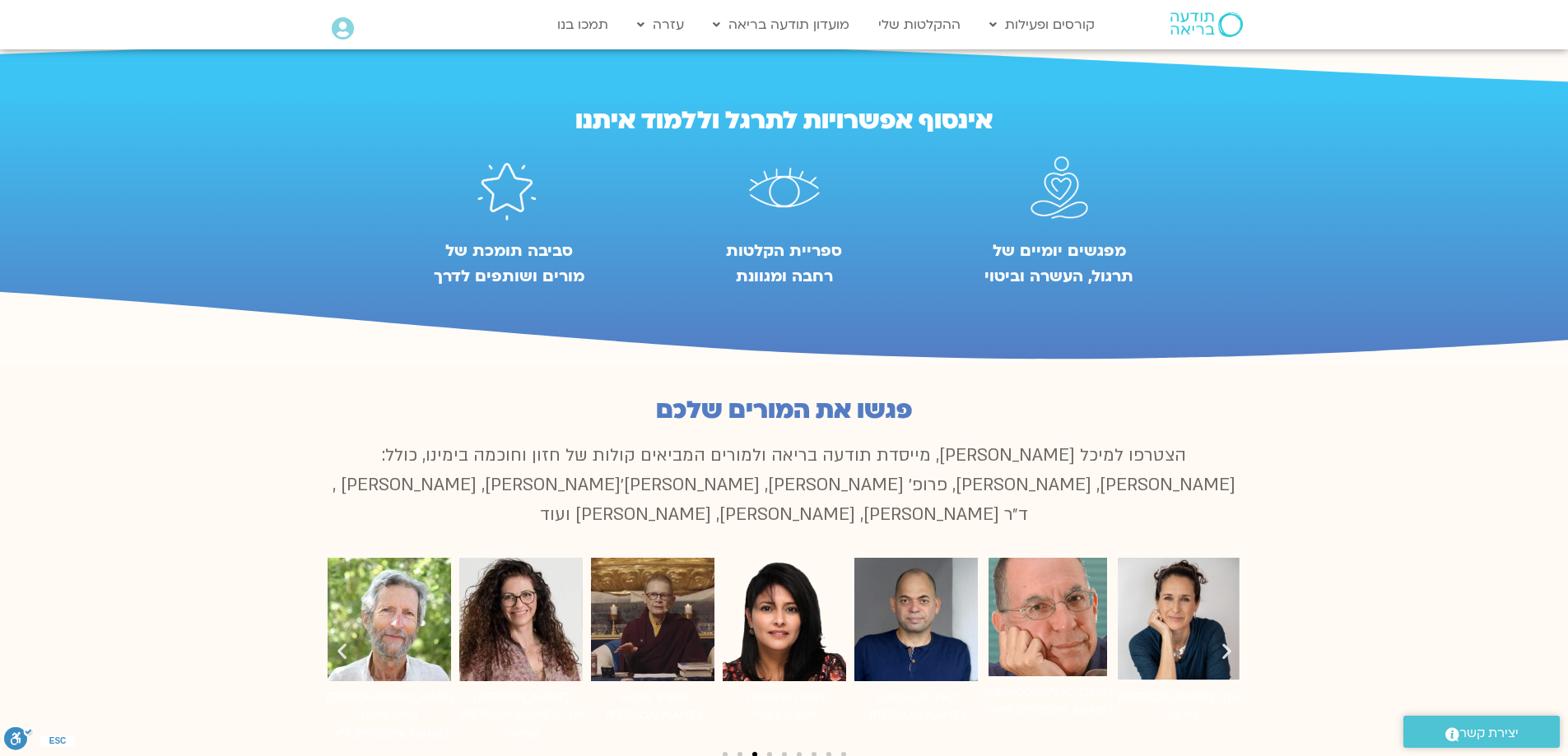
click at [781, 189] on img at bounding box center [784, 191] width 101 height 96
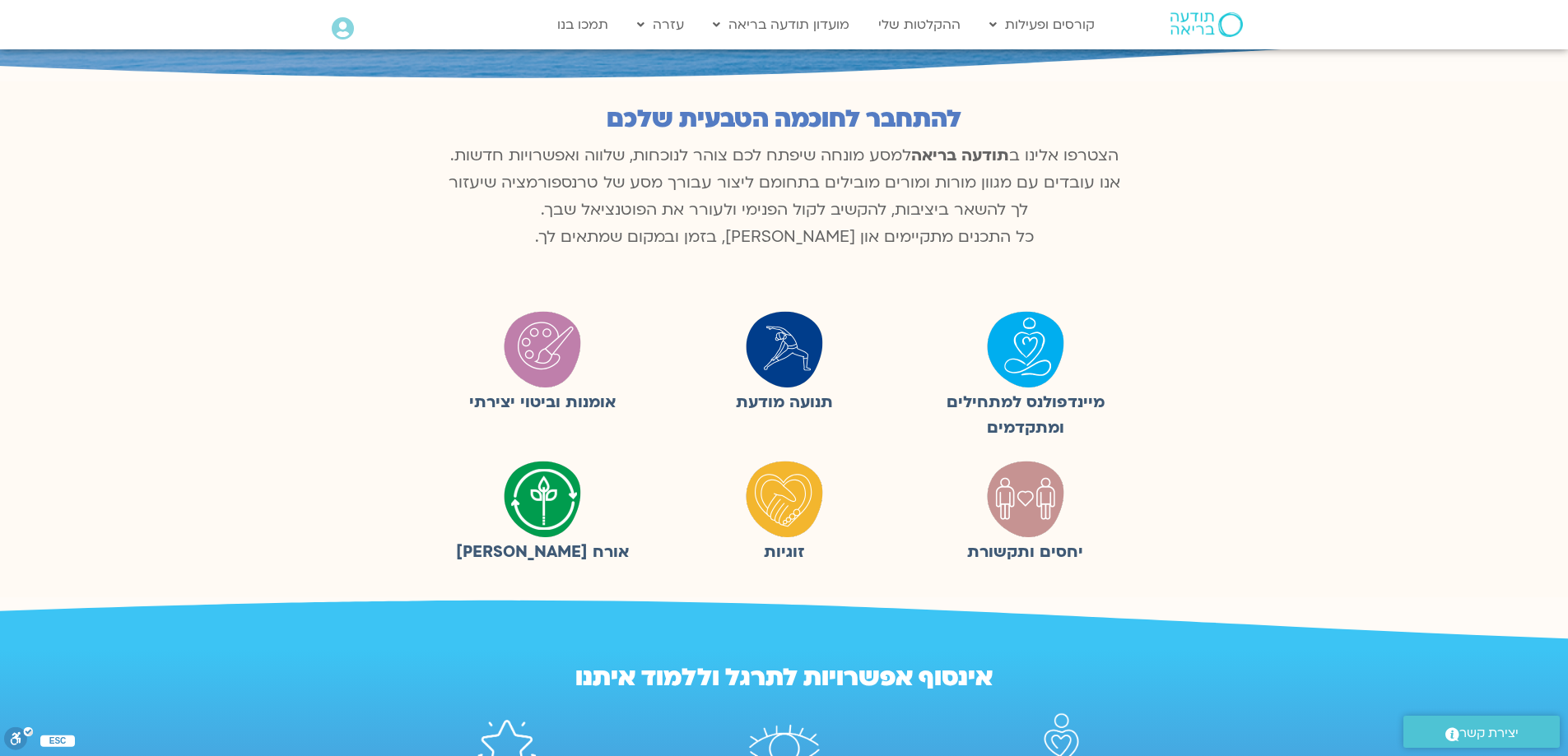
scroll to position [261, 0]
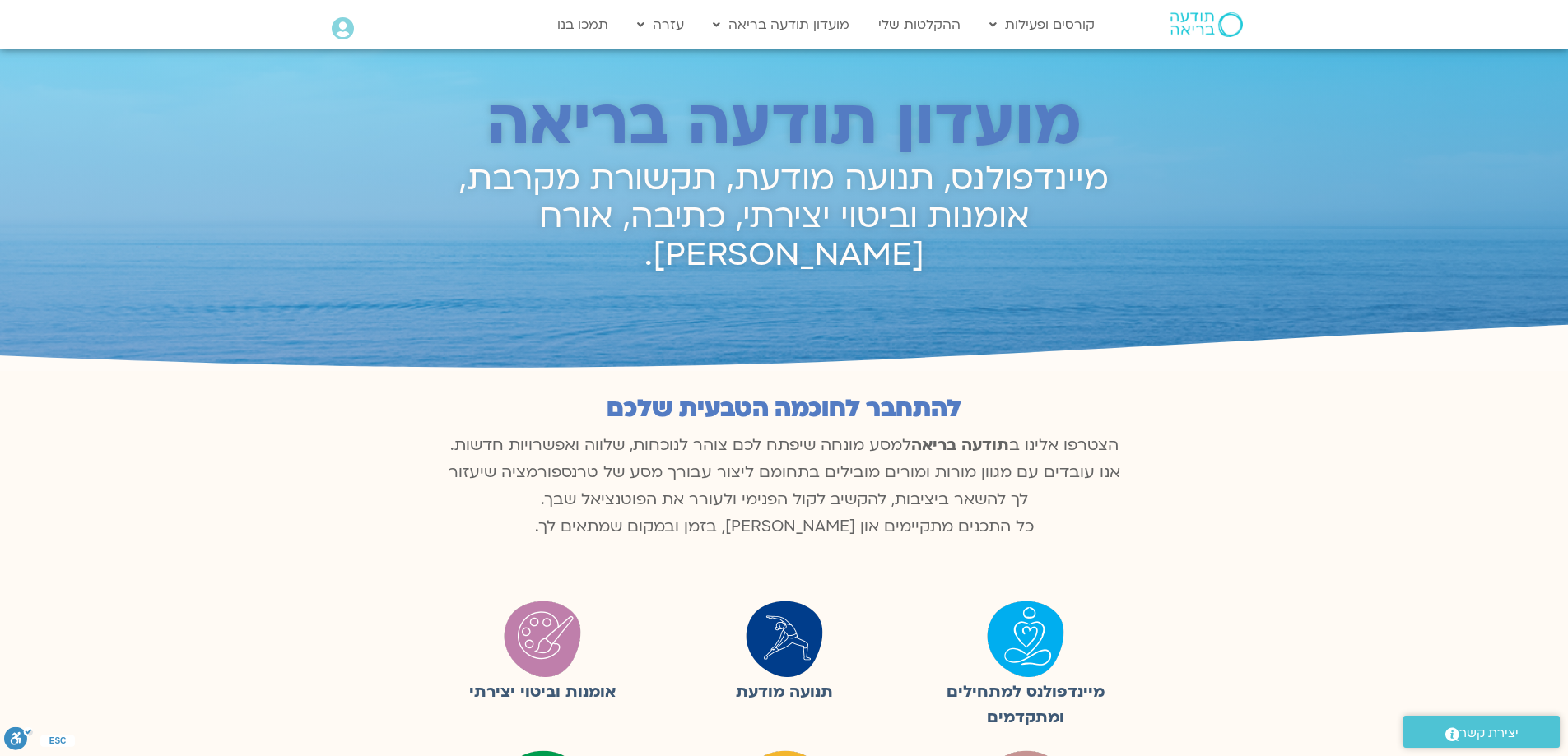
scroll to position [794, 0]
drag, startPoint x: 0, startPoint y: 0, endPoint x: 386, endPoint y: 327, distance: 505.9
click at [385, 327] on icon at bounding box center [784, 340] width 4706 height 64
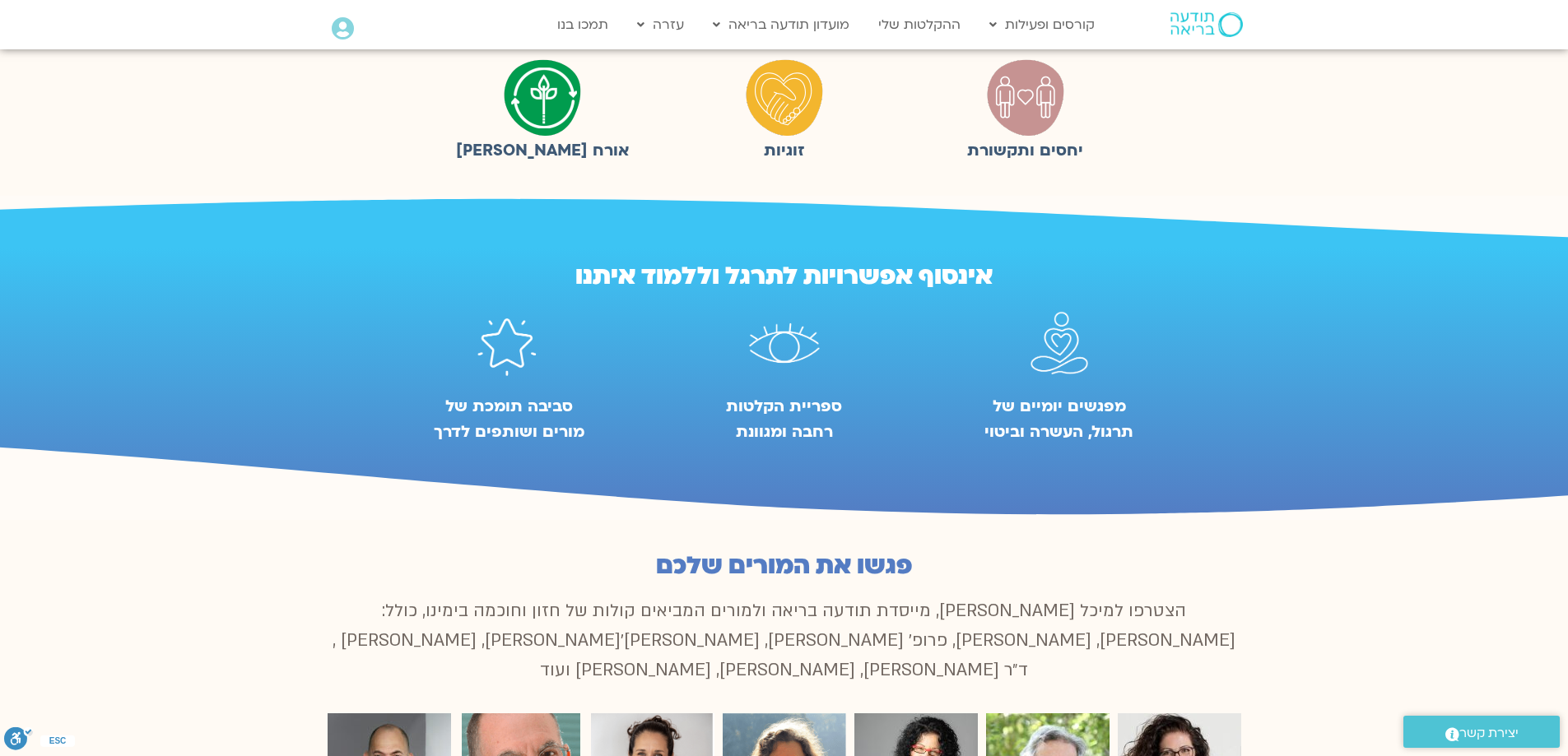
scroll to position [726, 0]
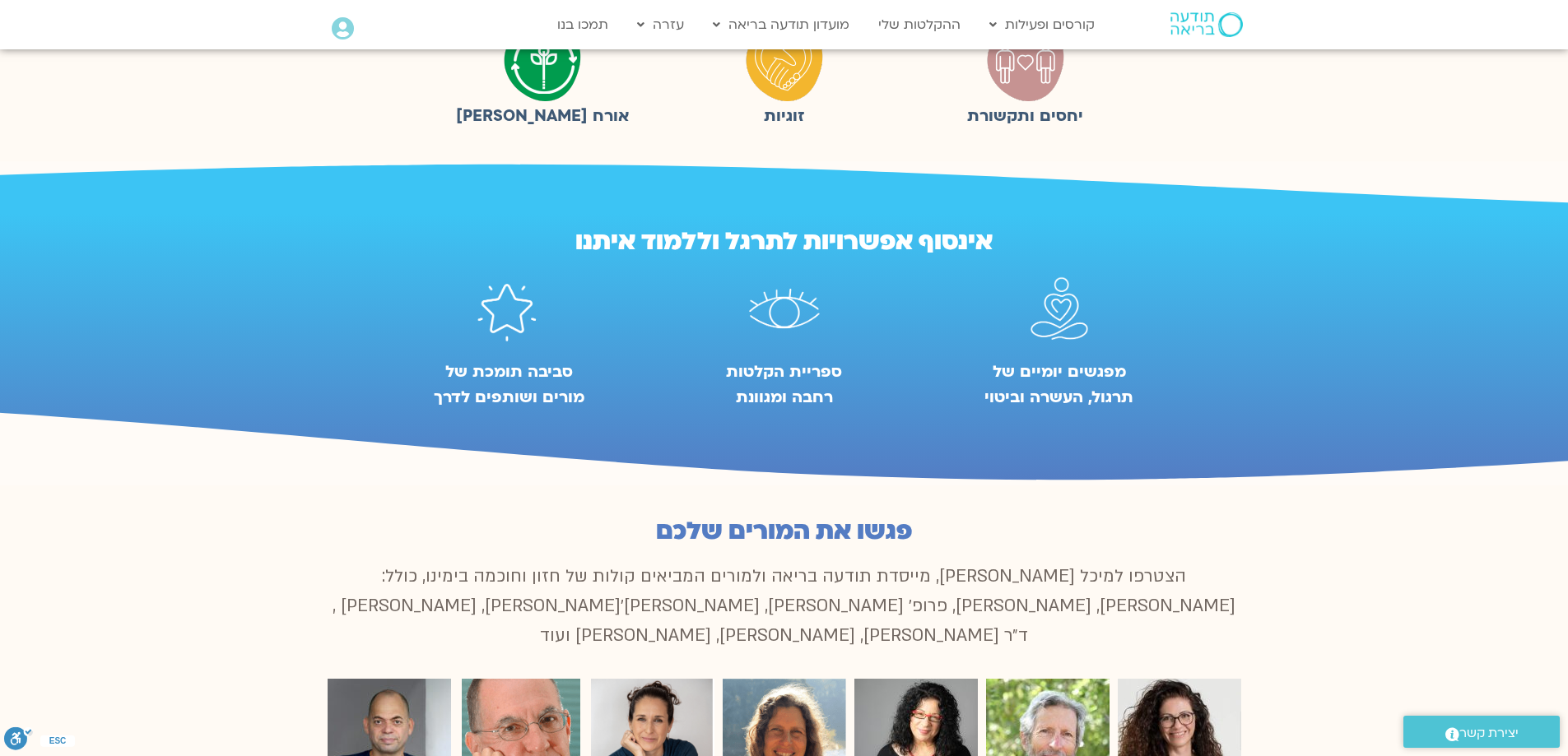
click at [760, 365] on figcaption "ספריית הקלטות רחבה ומגוונת" at bounding box center [785, 384] width 151 height 51
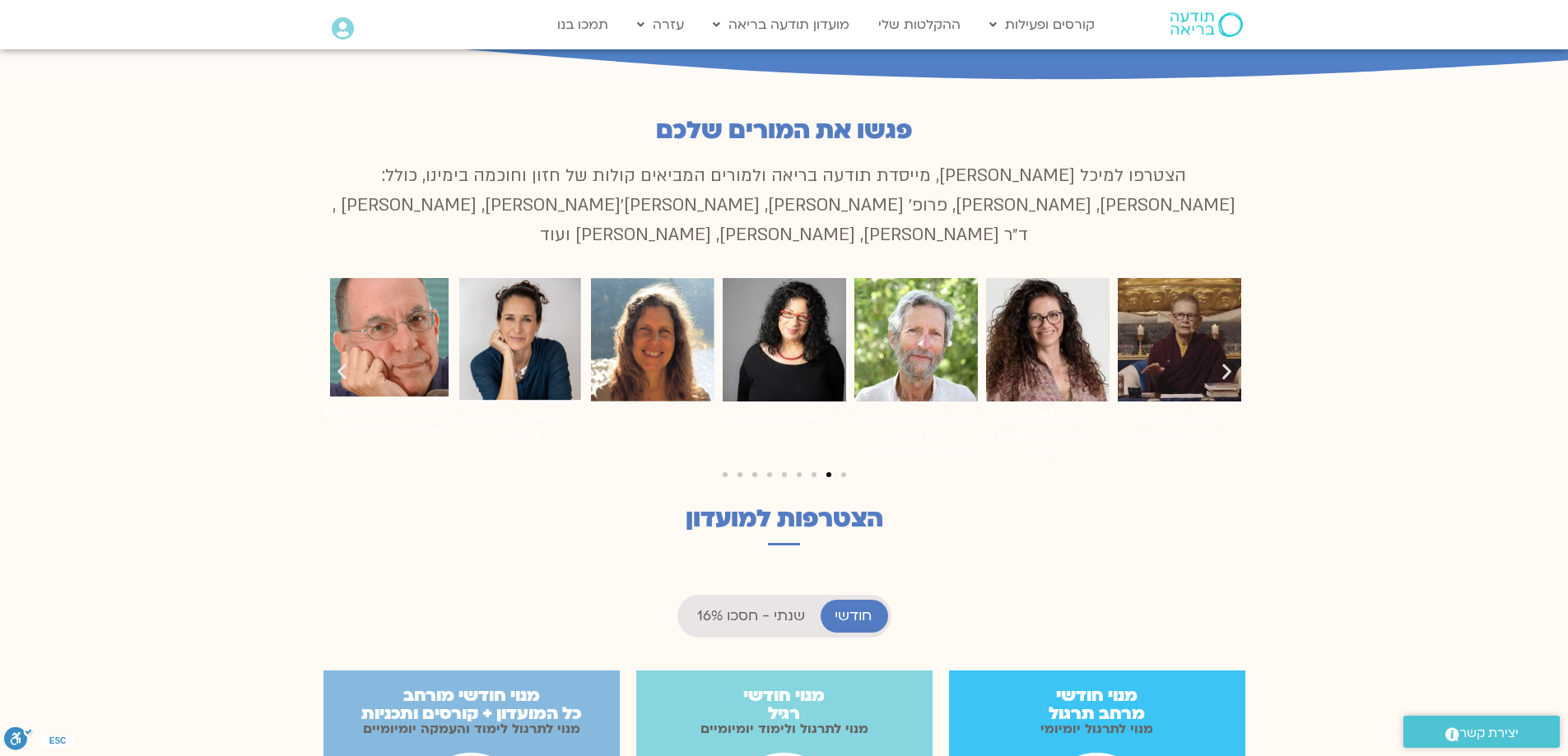
scroll to position [1133, 0]
